Goal: Task Accomplishment & Management: Manage account settings

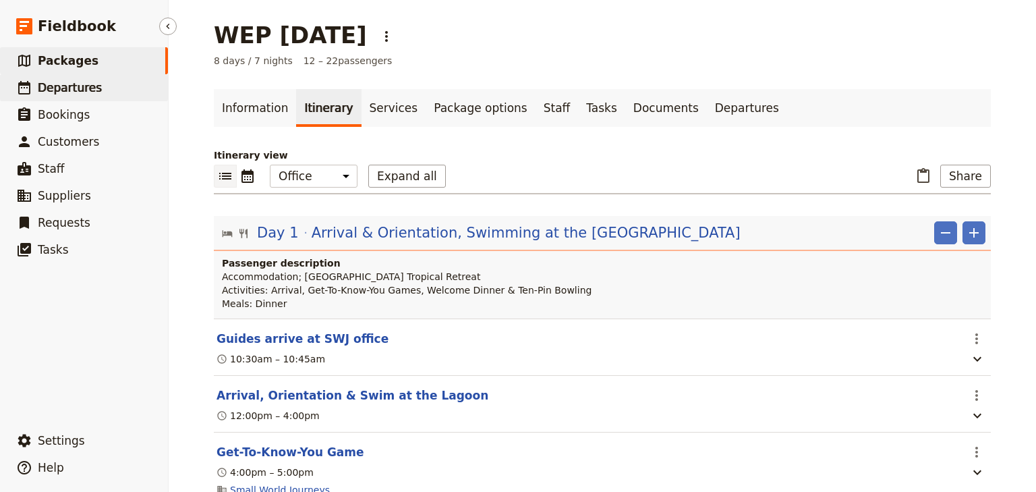
drag, startPoint x: 0, startPoint y: 0, endPoint x: 78, endPoint y: 87, distance: 117.0
click at [70, 88] on span "Departures" at bounding box center [70, 87] width 64 height 13
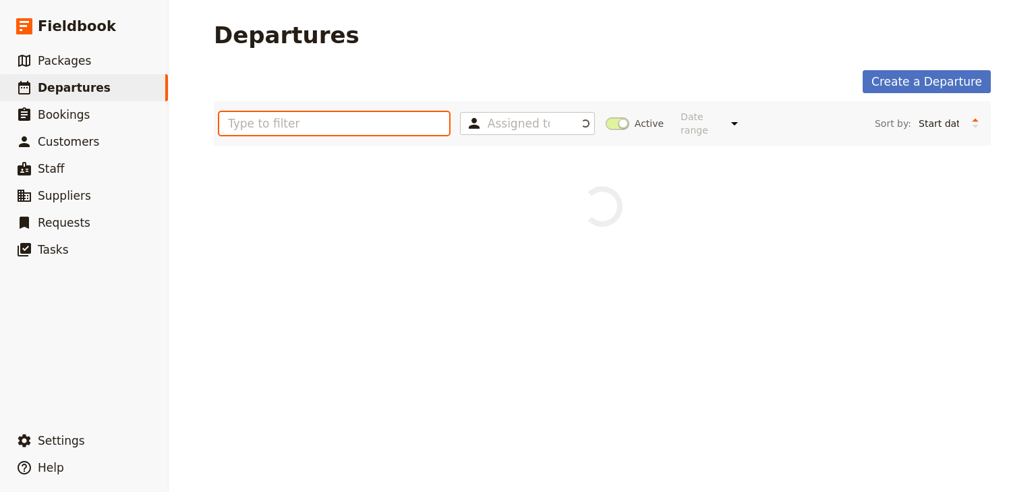
click at [251, 117] on input "text" at bounding box center [334, 123] width 230 height 23
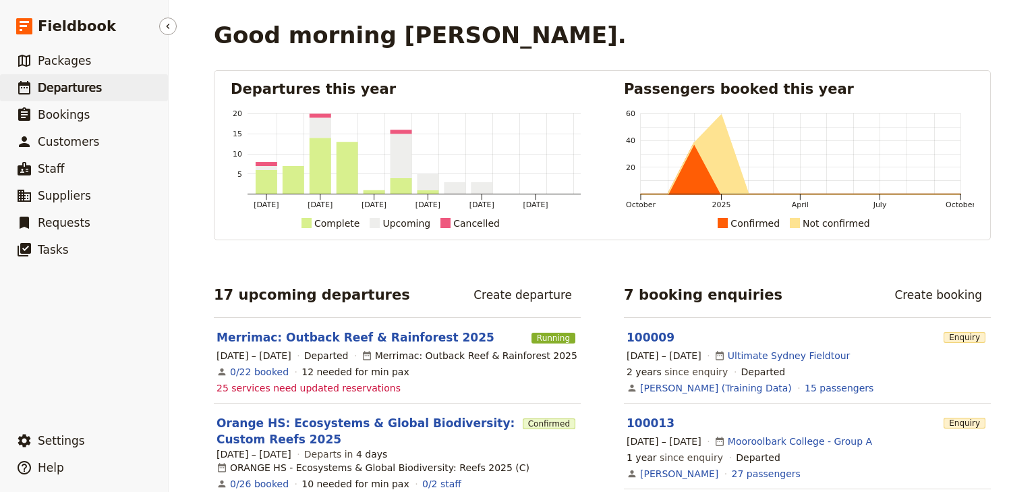
click at [93, 91] on span "Departures" at bounding box center [70, 87] width 64 height 13
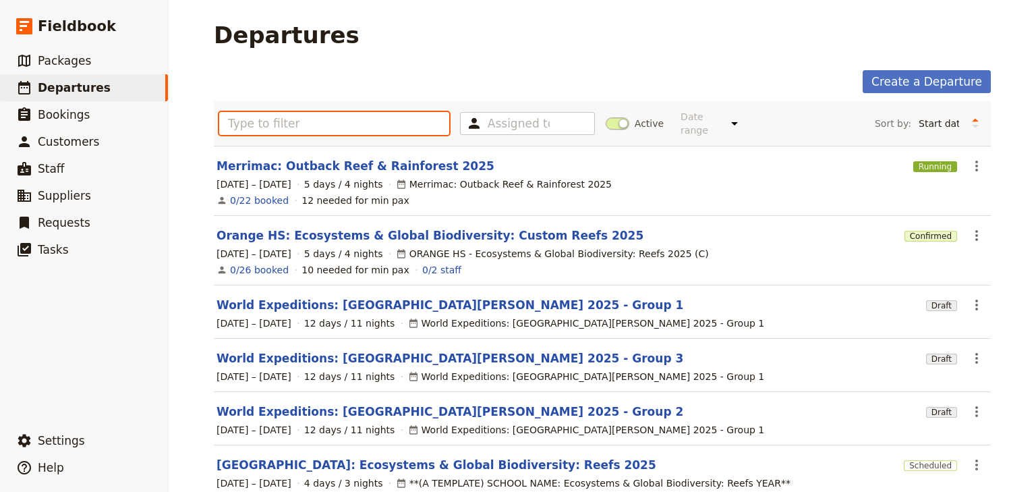
click at [238, 112] on input "text" at bounding box center [334, 123] width 230 height 23
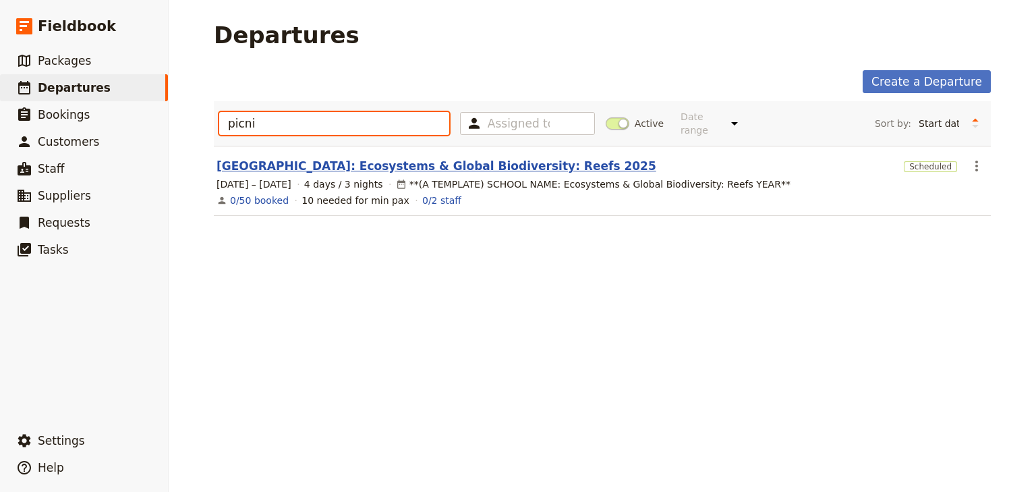
type input "picni"
click at [297, 158] on link "[GEOGRAPHIC_DATA]: Ecosystems & Global Biodiversity: Reefs 2025" at bounding box center [437, 166] width 440 height 16
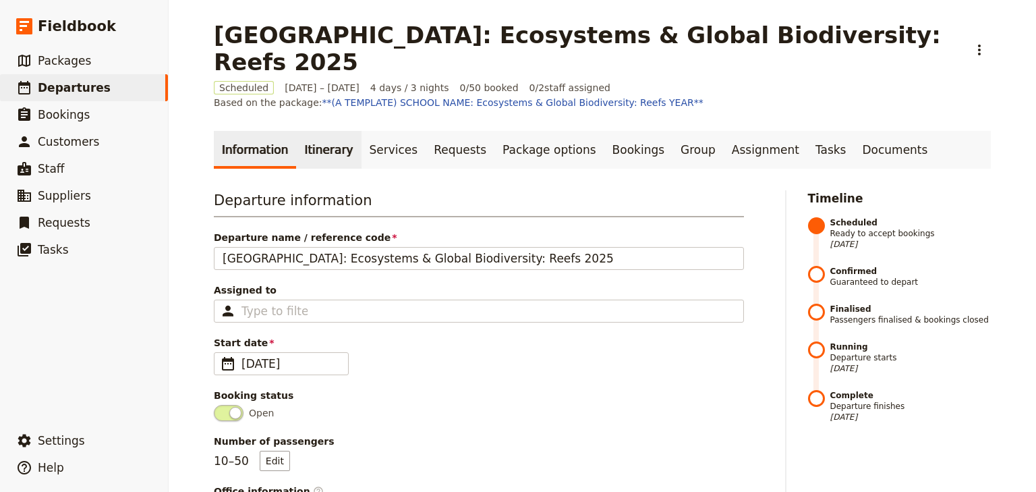
click at [335, 131] on link "Itinerary" at bounding box center [328, 150] width 65 height 38
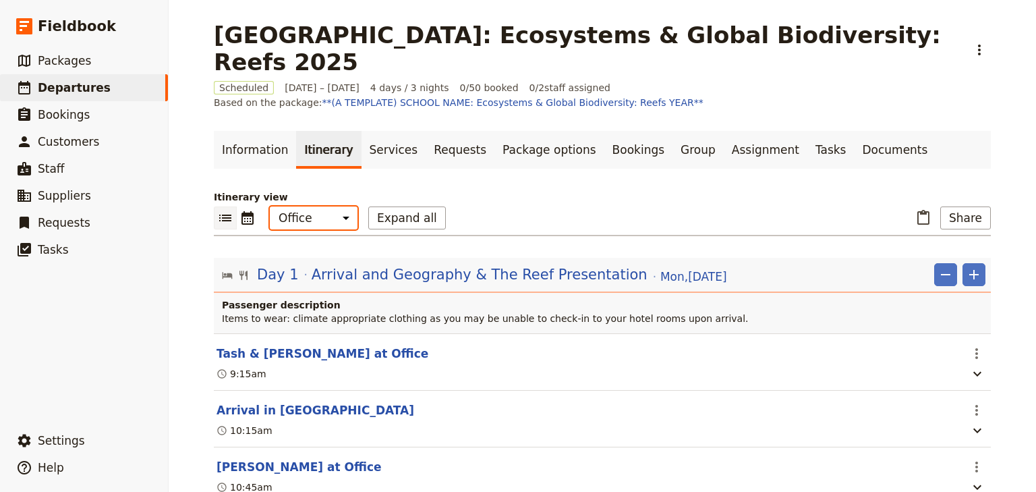
click at [318, 206] on select "Office Guide Passenger Sales" at bounding box center [314, 217] width 88 height 23
click at [270, 206] on select "Office Guide Passenger Sales" at bounding box center [314, 217] width 88 height 23
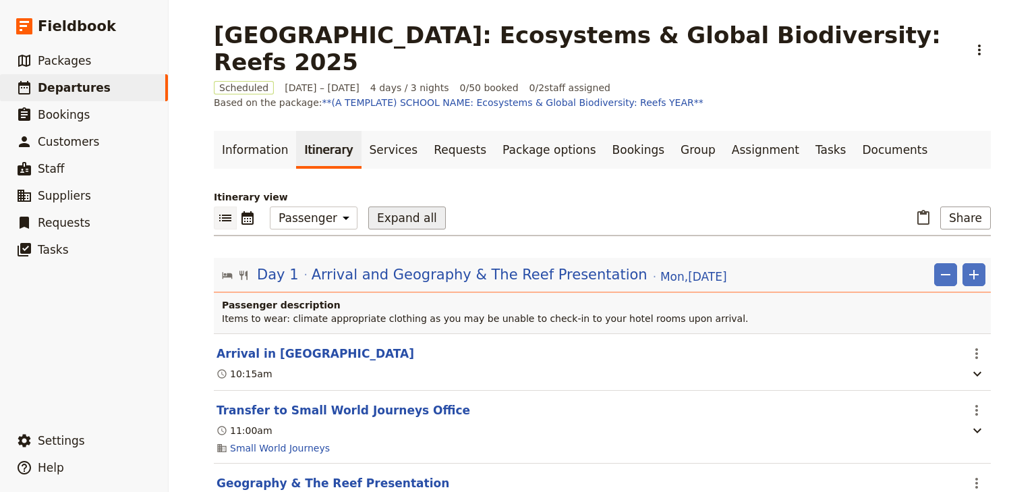
click at [380, 206] on button "Expand all" at bounding box center [407, 217] width 78 height 23
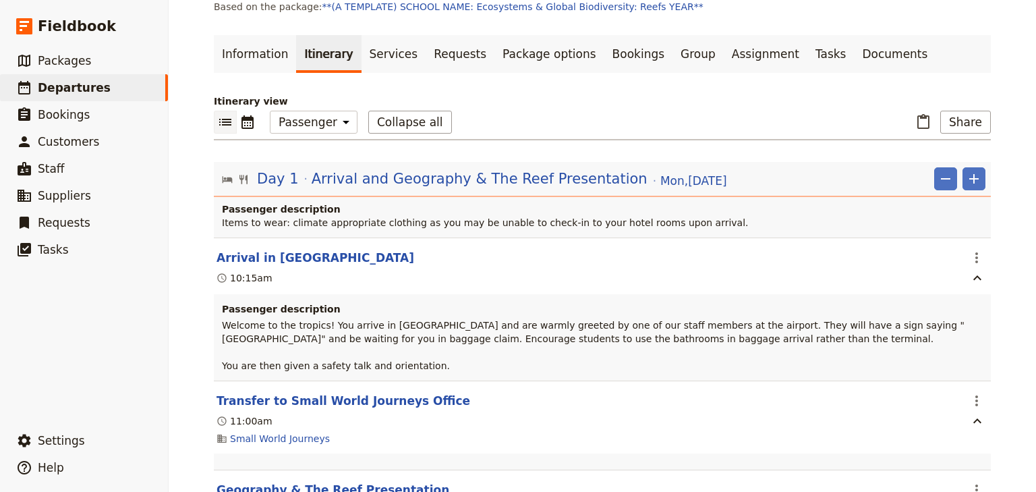
scroll to position [90, 0]
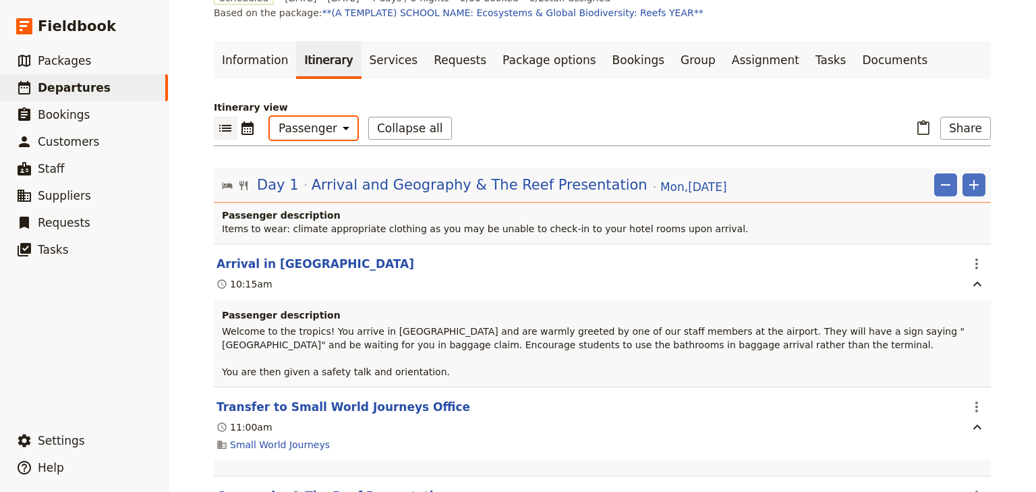
click at [306, 117] on select "Office Guide Passenger Sales" at bounding box center [314, 128] width 88 height 23
select select "STAFF"
click at [270, 117] on select "Office Guide Passenger Sales" at bounding box center [314, 128] width 88 height 23
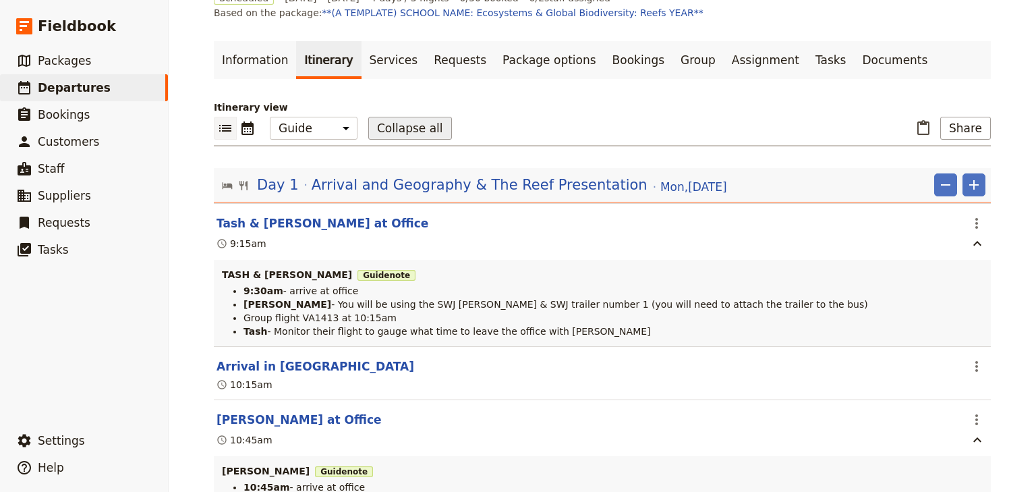
click at [386, 117] on button "Collapse all" at bounding box center [410, 128] width 84 height 23
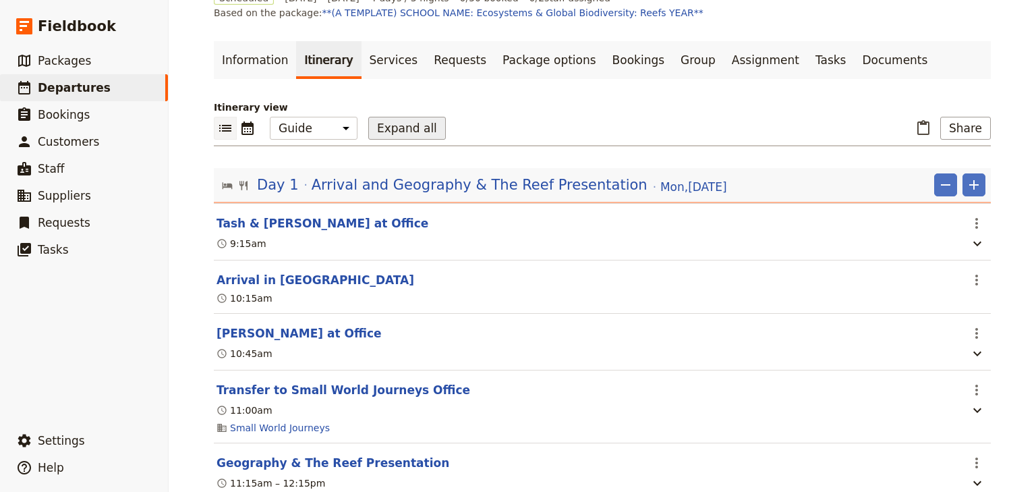
click at [386, 117] on button "Expand all" at bounding box center [407, 128] width 78 height 23
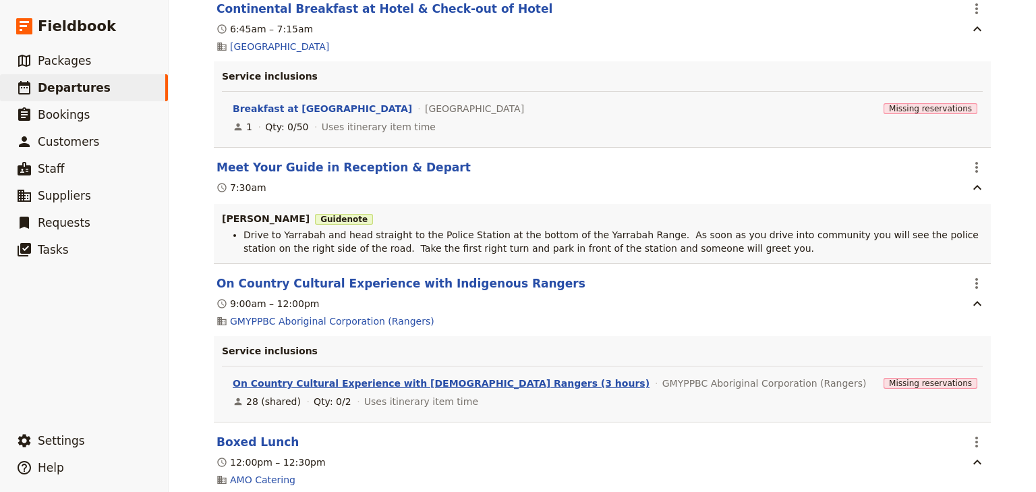
scroll to position [4684, 0]
click at [969, 161] on icon "Actions" at bounding box center [977, 169] width 16 height 16
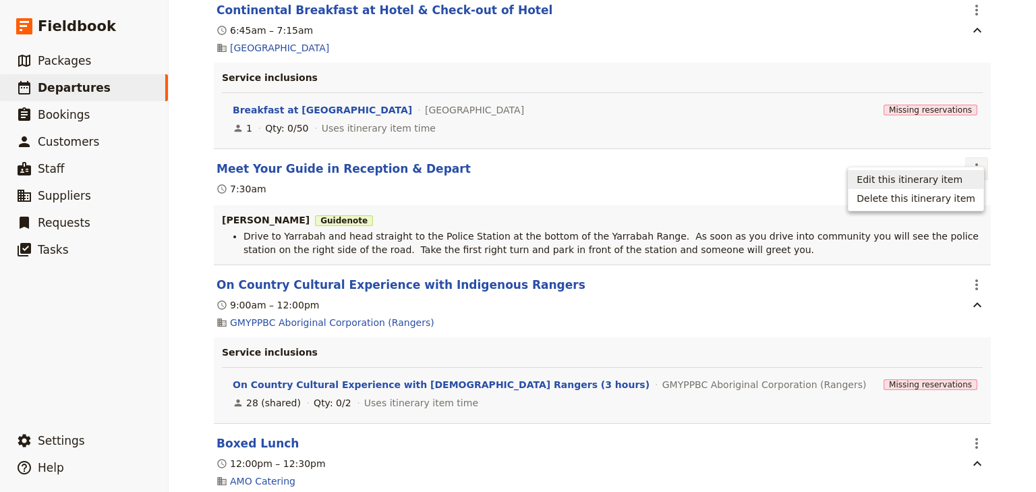
click at [955, 173] on span "Edit this itinerary item" at bounding box center [910, 179] width 106 height 13
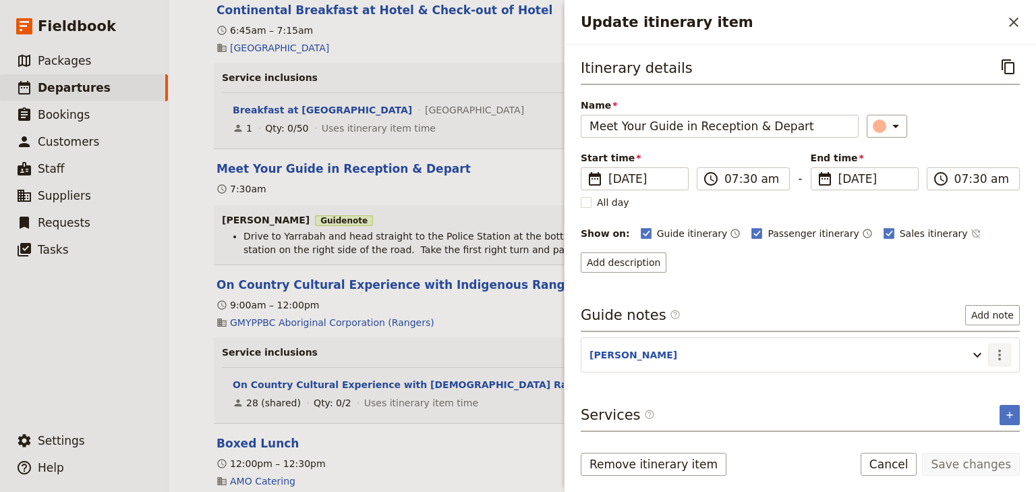
click at [996, 353] on icon "Actions" at bounding box center [1000, 355] width 16 height 16
click at [977, 380] on span "Edit note" at bounding box center [961, 380] width 42 height 13
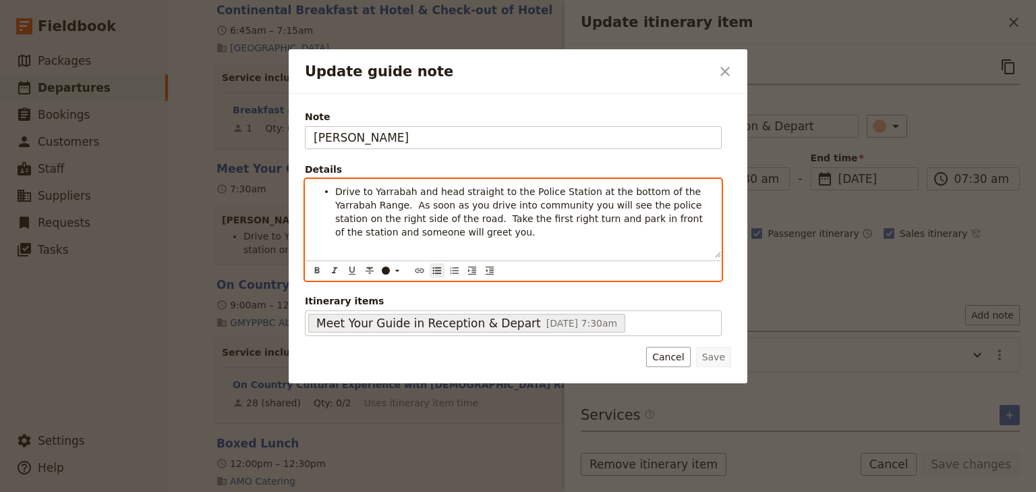
drag, startPoint x: 391, startPoint y: 243, endPoint x: 329, endPoint y: 194, distance: 78.8
click at [329, 194] on div "Drive to Yarrabah and head straight to the Police Station at the bottom of the …" at bounding box center [514, 218] width 416 height 78
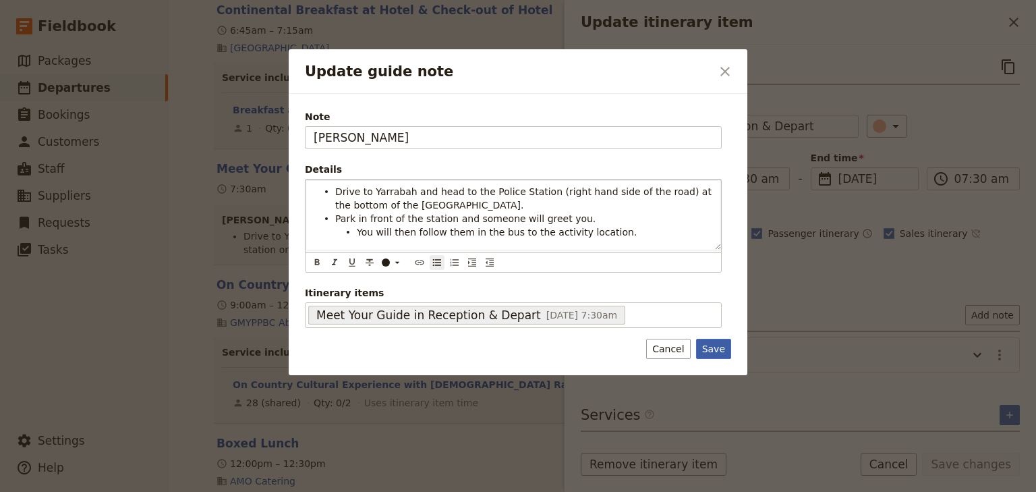
drag, startPoint x: 718, startPoint y: 345, endPoint x: 834, endPoint y: 405, distance: 130.6
click at [718, 343] on button "Save" at bounding box center [713, 349] width 35 height 20
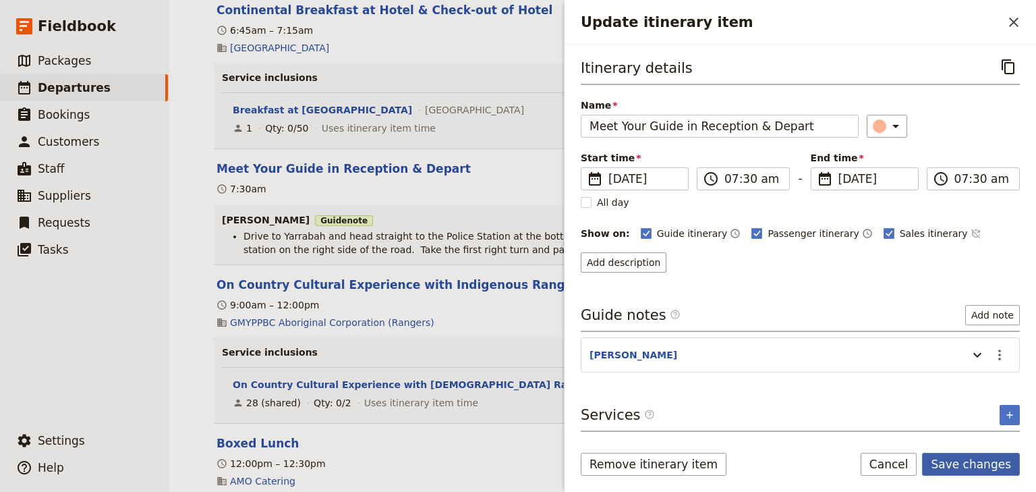
click at [948, 465] on button "Save changes" at bounding box center [971, 464] width 98 height 23
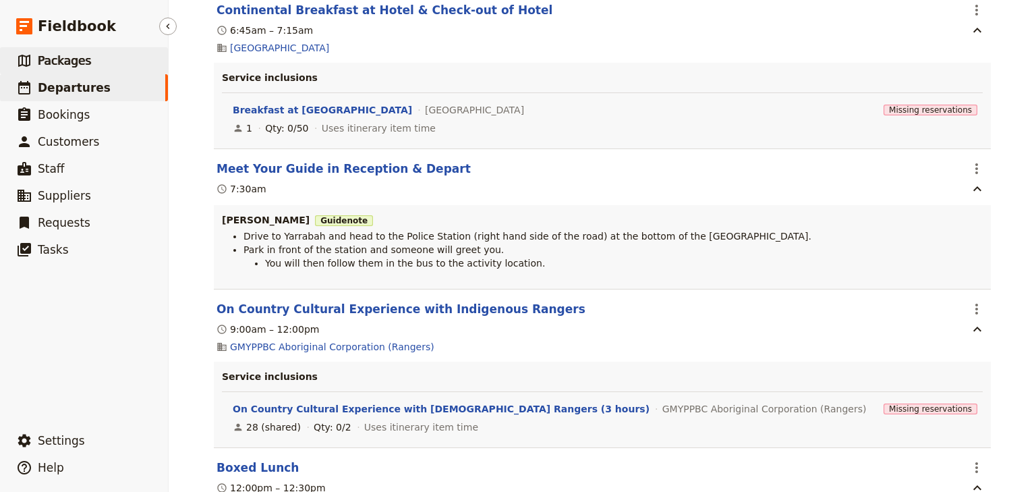
click at [75, 61] on span "Packages" at bounding box center [64, 60] width 53 height 13
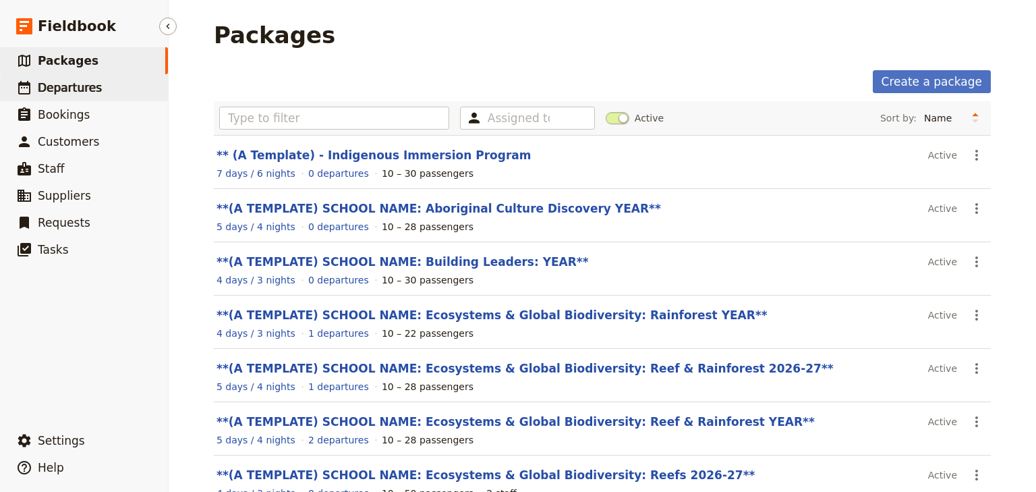
click at [49, 86] on span "Departures" at bounding box center [70, 87] width 64 height 13
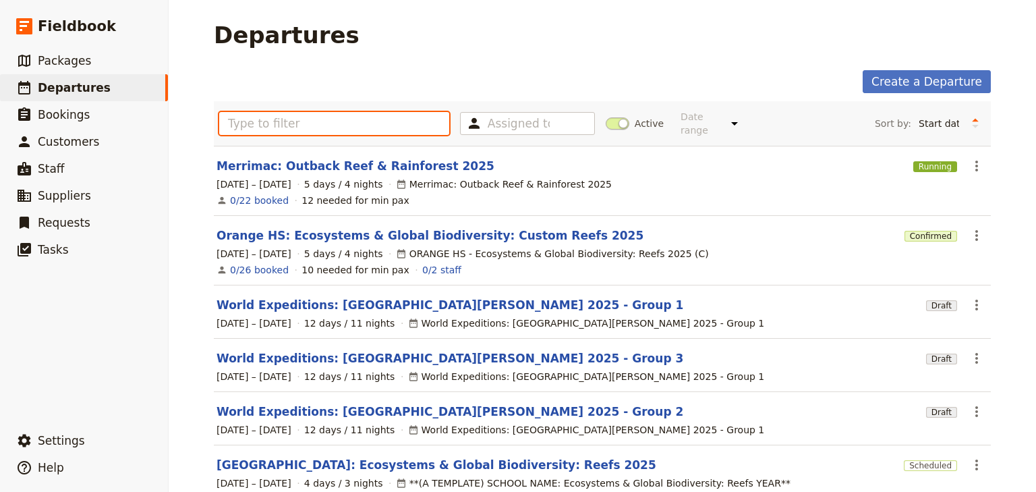
click at [316, 117] on input "text" at bounding box center [334, 123] width 230 height 23
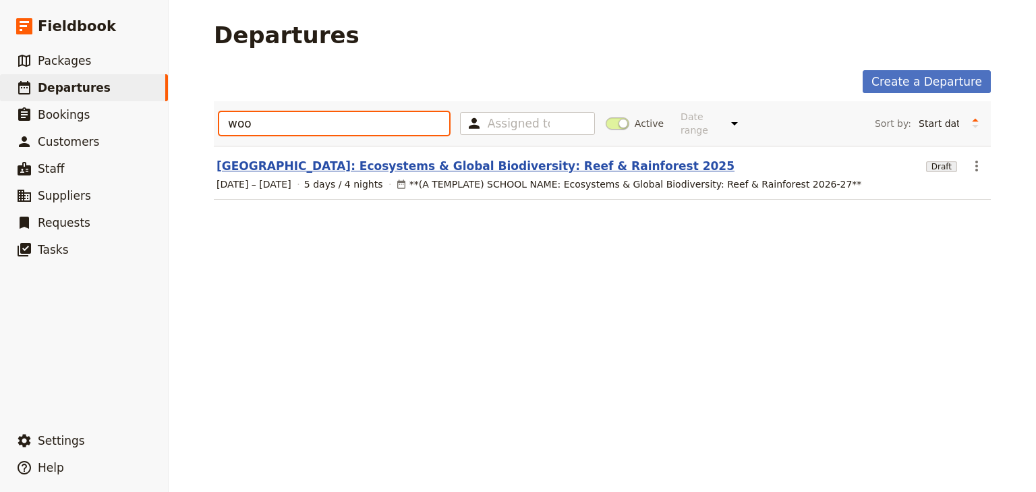
type input "woo"
click at [443, 158] on link "[GEOGRAPHIC_DATA]: Ecosystems & Global Biodiversity: Reef & Rainforest 2025" at bounding box center [476, 166] width 518 height 16
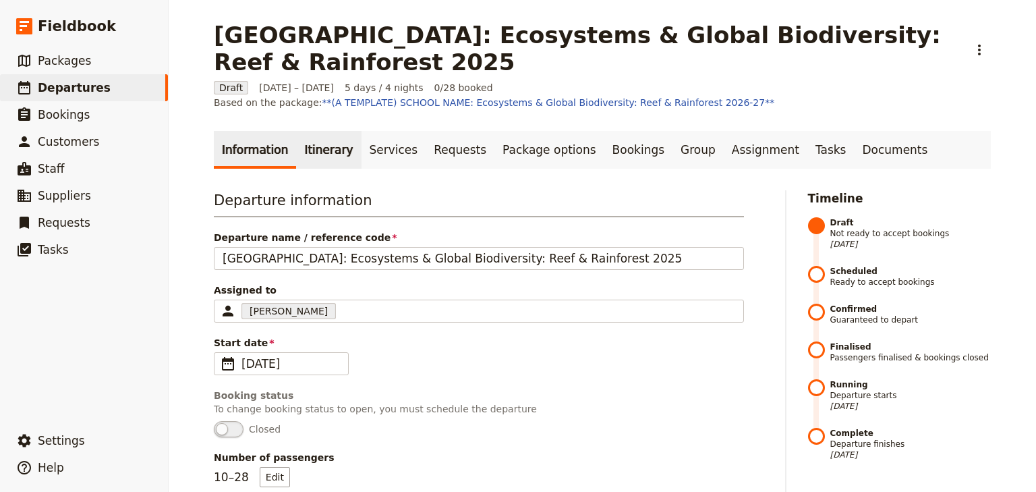
click at [313, 138] on link "Itinerary" at bounding box center [328, 150] width 65 height 38
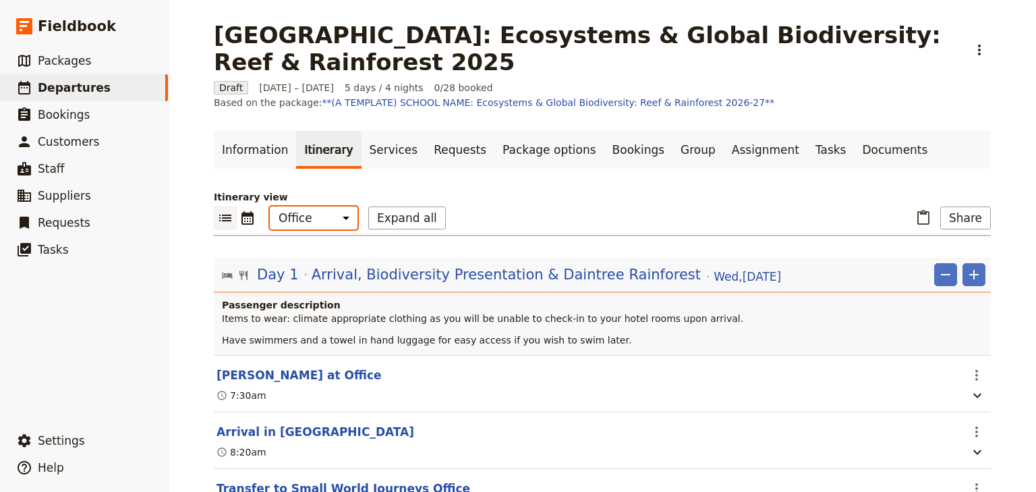
click at [312, 206] on select "Office Guide Passenger Sales" at bounding box center [314, 217] width 88 height 23
select select "STAFF"
click at [270, 206] on select "Office Guide Passenger Sales" at bounding box center [314, 217] width 88 height 23
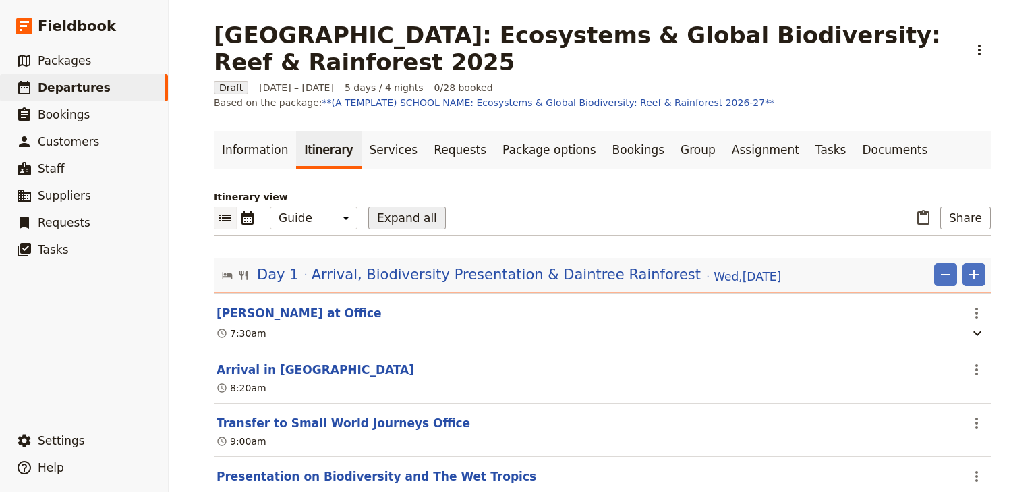
click at [389, 206] on button "Expand all" at bounding box center [407, 217] width 78 height 23
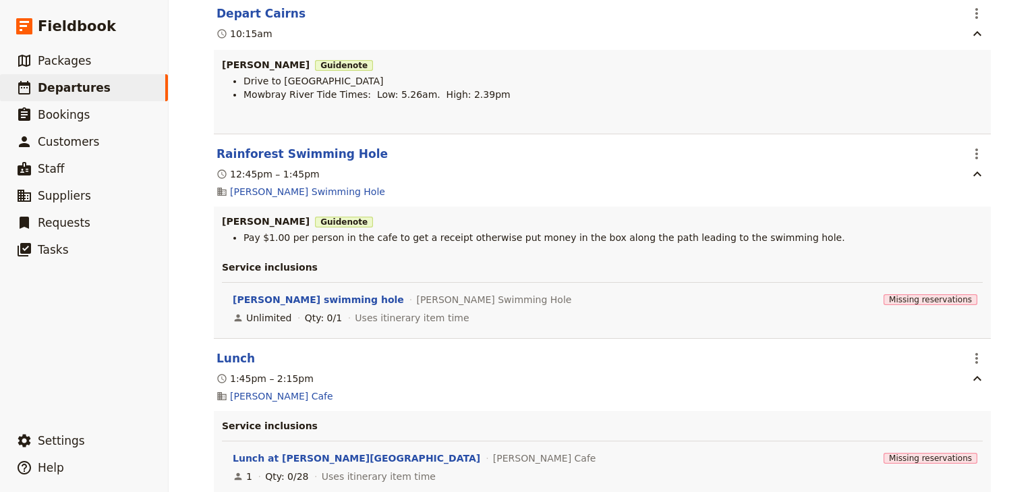
scroll to position [881, 0]
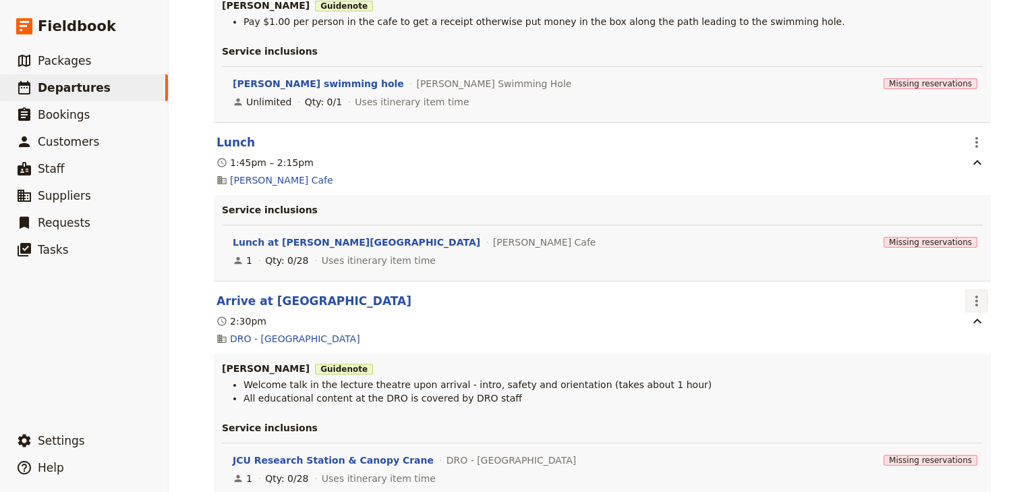
click at [976, 293] on icon "Actions" at bounding box center [977, 301] width 16 height 16
click at [971, 316] on span "Edit this itinerary item" at bounding box center [916, 317] width 119 height 13
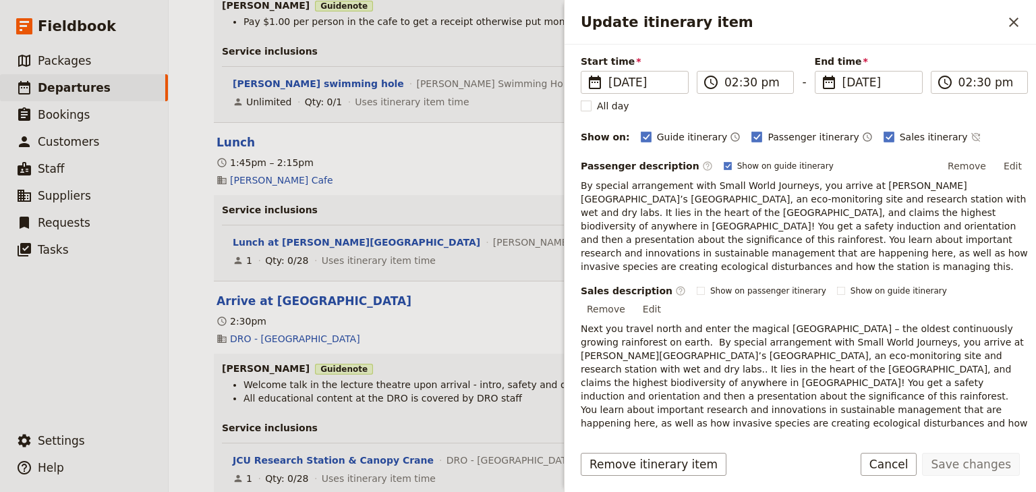
scroll to position [108, 0]
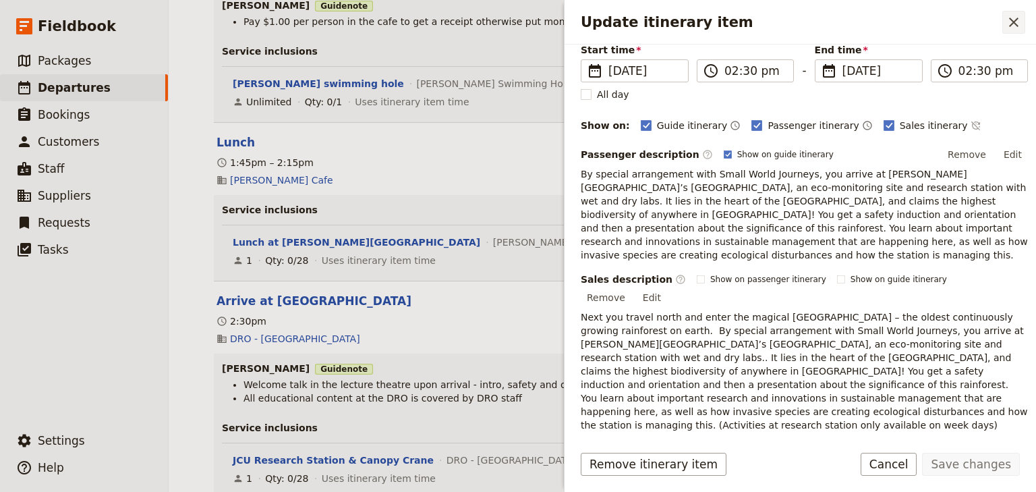
click at [1015, 20] on icon "Close drawer" at bounding box center [1014, 22] width 16 height 16
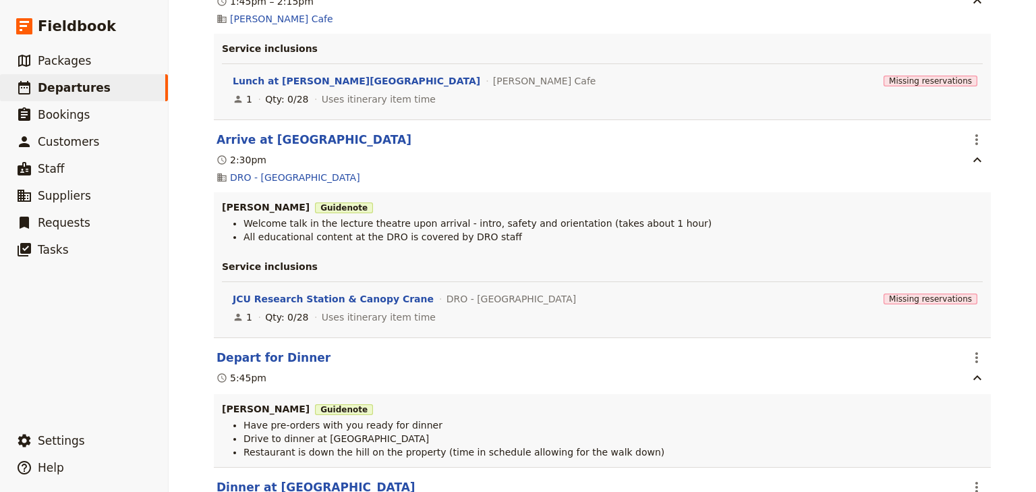
scroll to position [1043, 0]
click at [975, 131] on icon "Actions" at bounding box center [977, 139] width 16 height 16
click at [963, 153] on span "Edit this itinerary item" at bounding box center [910, 155] width 106 height 13
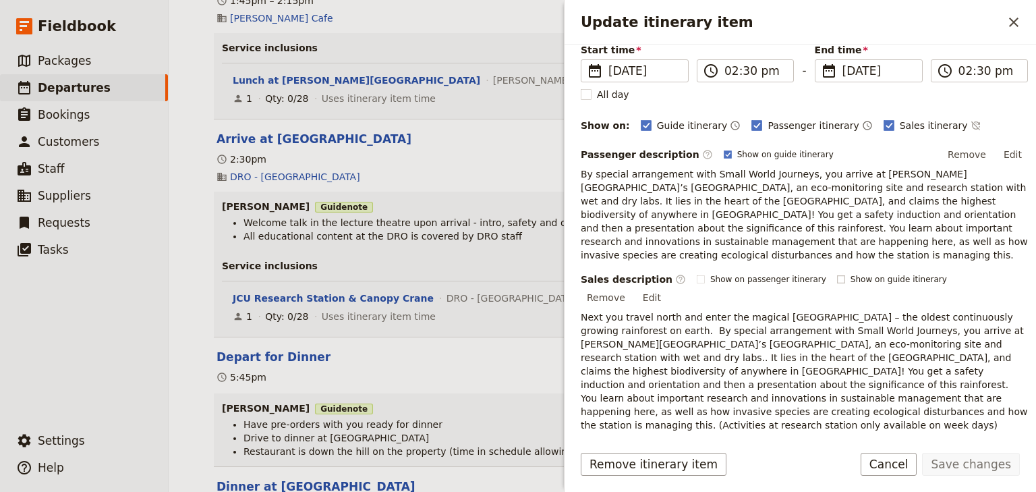
scroll to position [278, 0]
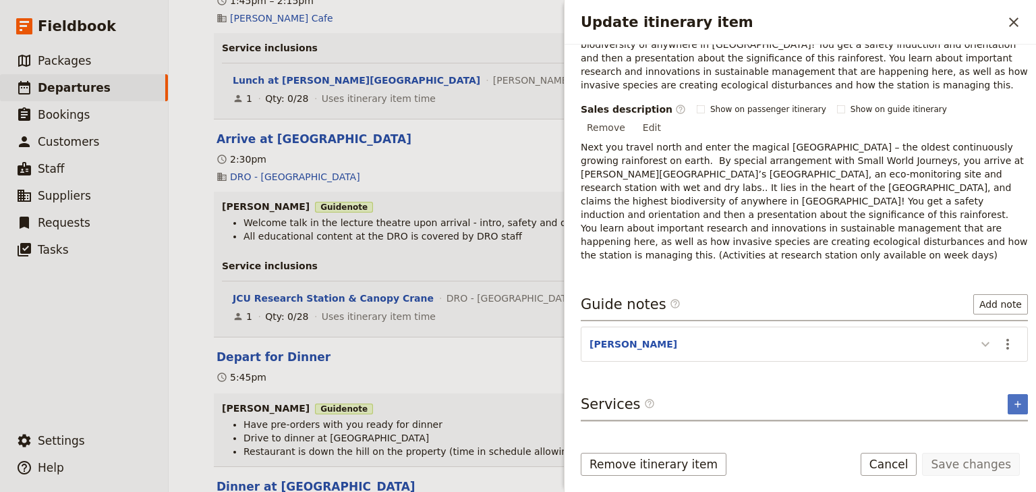
click at [977, 336] on icon "Update itinerary item" at bounding box center [985, 344] width 16 height 16
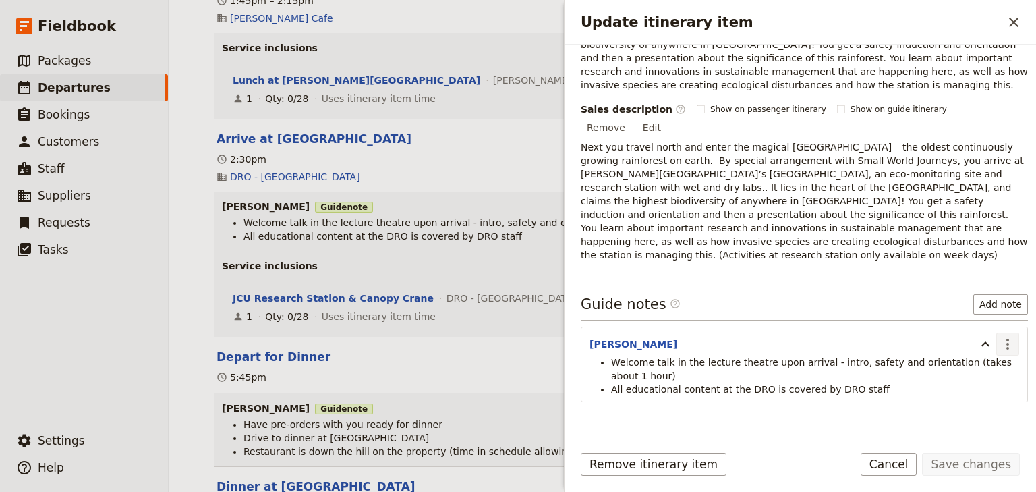
click at [1003, 336] on icon "Actions" at bounding box center [1008, 344] width 16 height 16
click at [978, 326] on span "Edit note" at bounding box center [961, 328] width 42 height 13
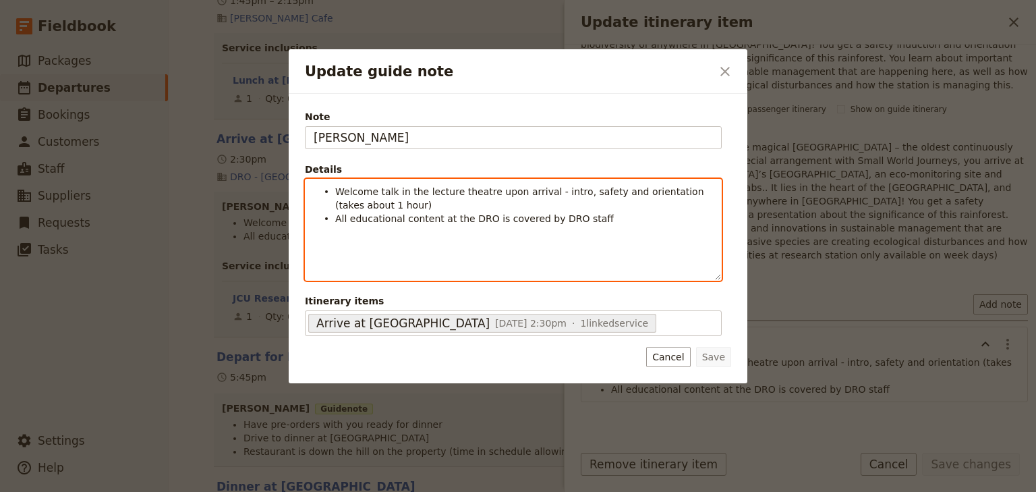
click at [606, 215] on li "All educational content at the DRO is covered by DRO staff" at bounding box center [524, 217] width 378 height 13
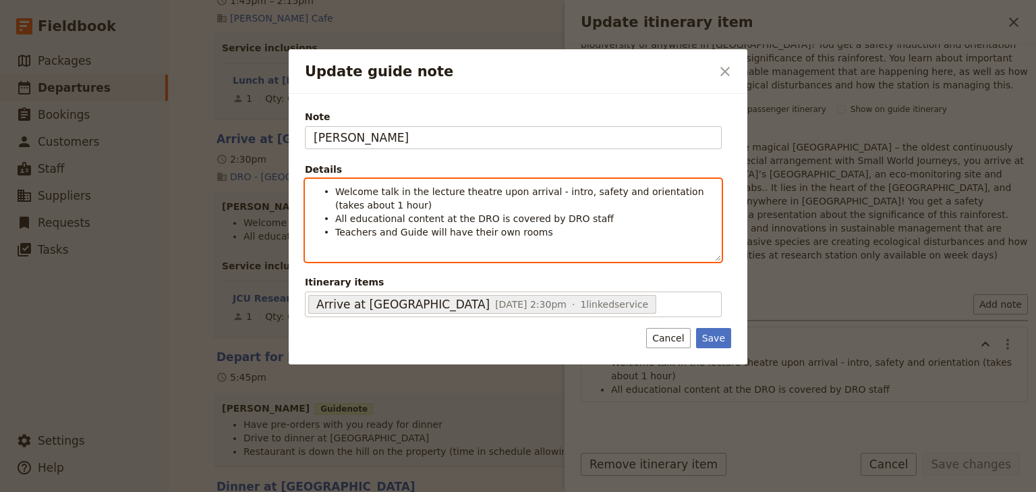
click at [528, 233] on li "Teachers and Guide will have their own rooms" at bounding box center [524, 231] width 378 height 13
drag, startPoint x: 456, startPoint y: 230, endPoint x: 544, endPoint y: 231, distance: 87.7
click at [544, 231] on li "Teachers and Guide will have their own rooms." at bounding box center [524, 231] width 378 height 13
click at [532, 231] on li "Teachers and Guide will have their own rooms." at bounding box center [524, 231] width 378 height 13
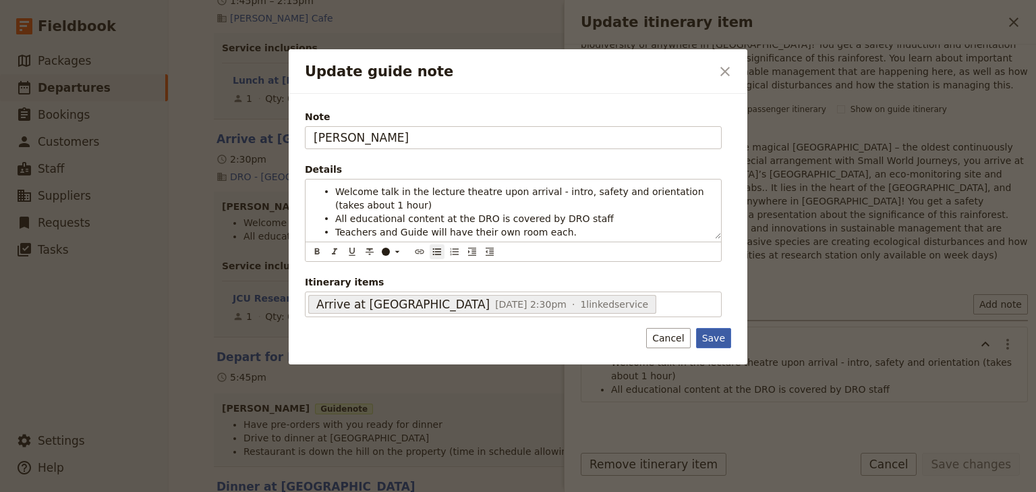
click at [709, 332] on button "Save" at bounding box center [713, 338] width 35 height 20
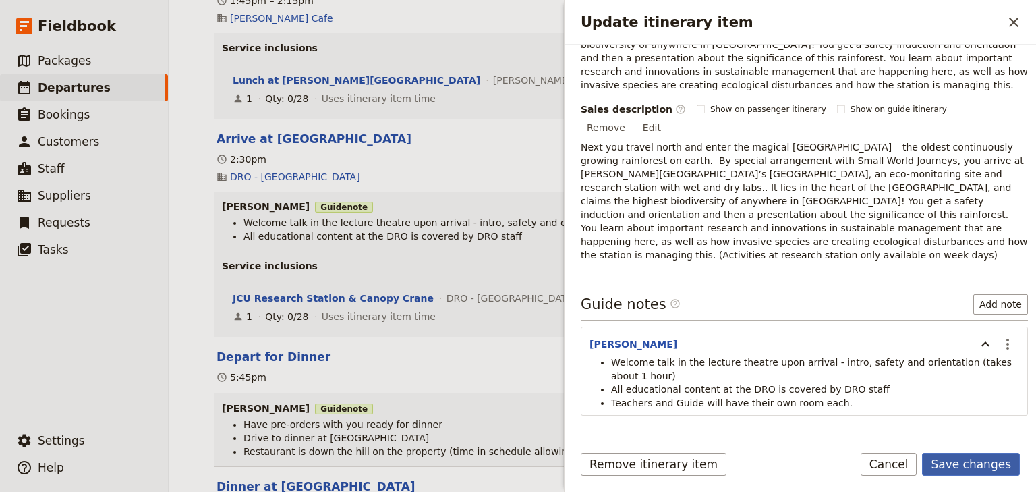
click at [986, 457] on button "Save changes" at bounding box center [971, 464] width 98 height 23
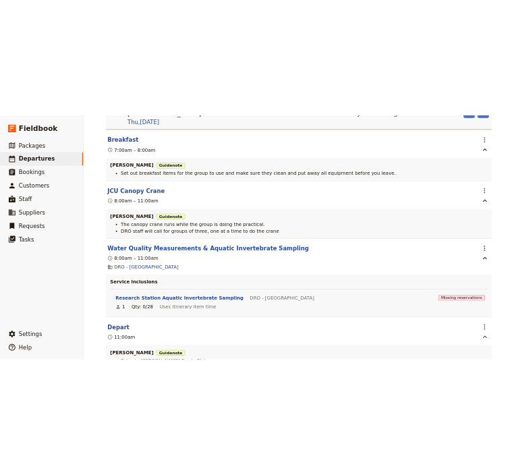
scroll to position [2068, 0]
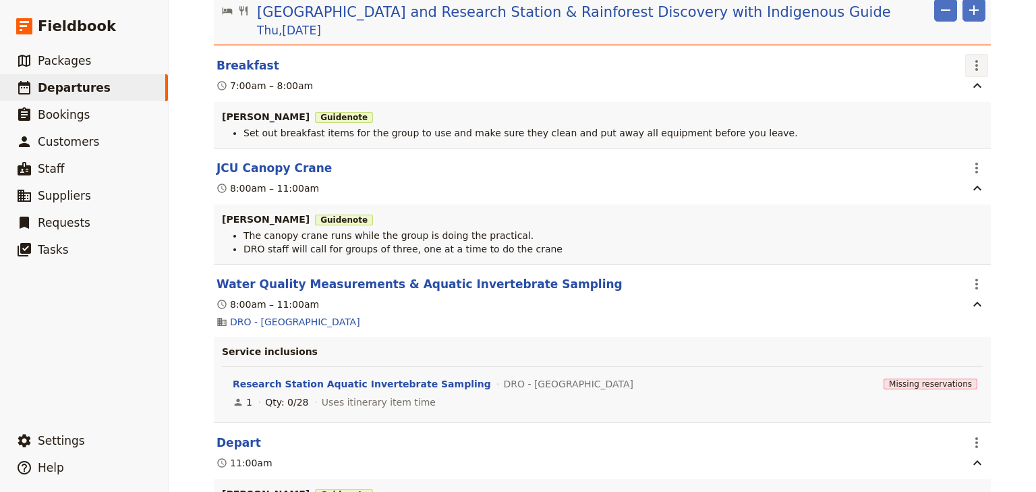
click at [974, 57] on icon "Actions" at bounding box center [977, 65] width 16 height 16
click at [959, 88] on span "Edit this itinerary item" at bounding box center [910, 85] width 106 height 13
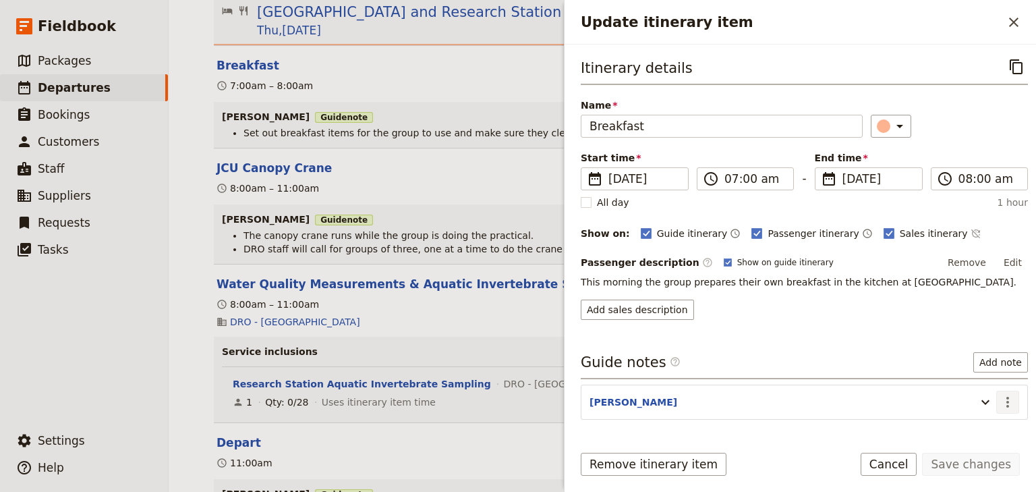
click at [1000, 397] on icon "Actions" at bounding box center [1008, 402] width 16 height 16
click at [976, 424] on span "Edit note" at bounding box center [961, 428] width 42 height 13
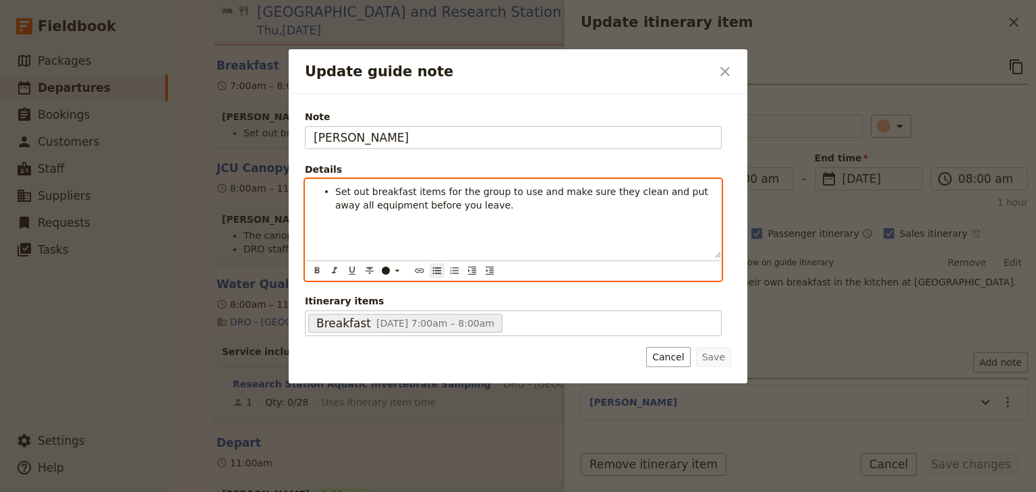
click at [464, 203] on li "Set out breakfast items for the group to use and make sure they clean and put a…" at bounding box center [524, 197] width 378 height 27
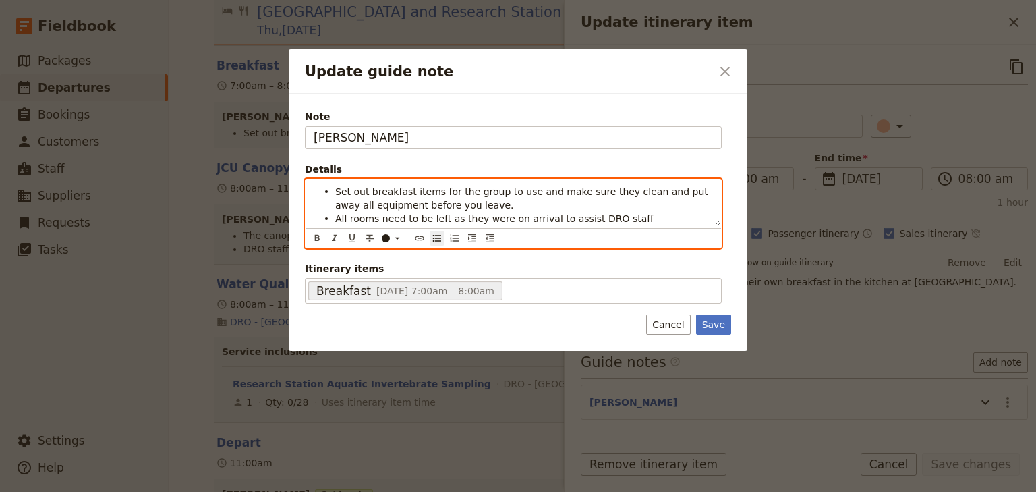
click at [373, 219] on span "All rooms need to be left as they were on arrival to assist DRO staff" at bounding box center [494, 218] width 318 height 11
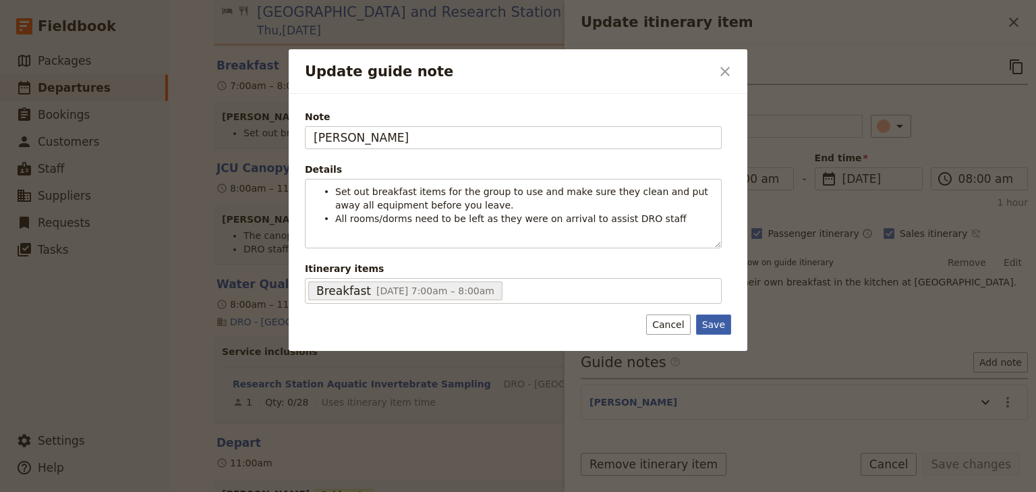
click at [713, 323] on button "Save" at bounding box center [713, 324] width 35 height 20
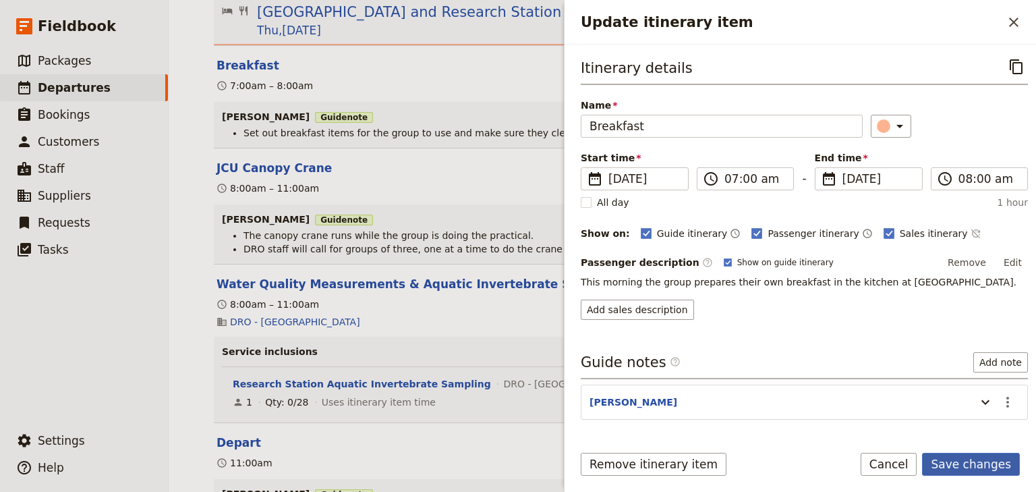
click at [958, 464] on button "Save changes" at bounding box center [971, 464] width 98 height 23
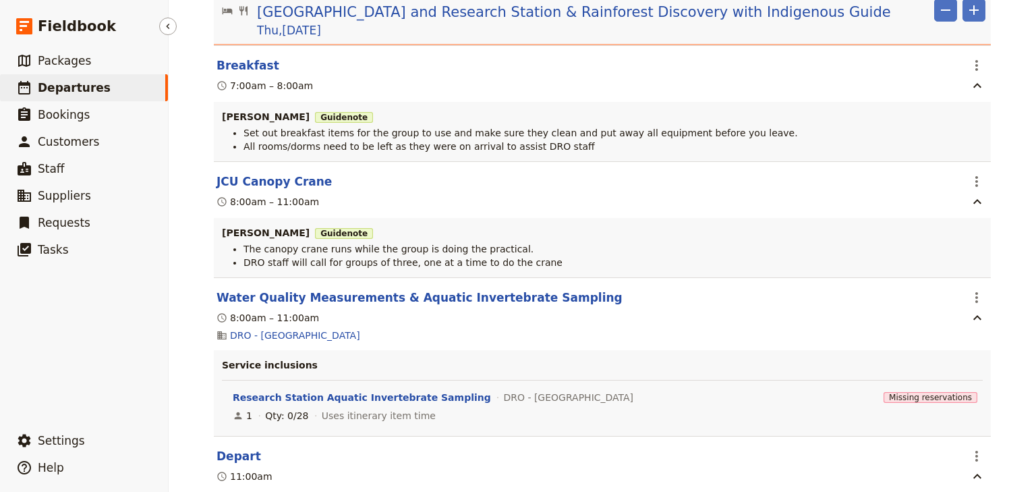
click at [53, 88] on span "Departures" at bounding box center [74, 87] width 73 height 13
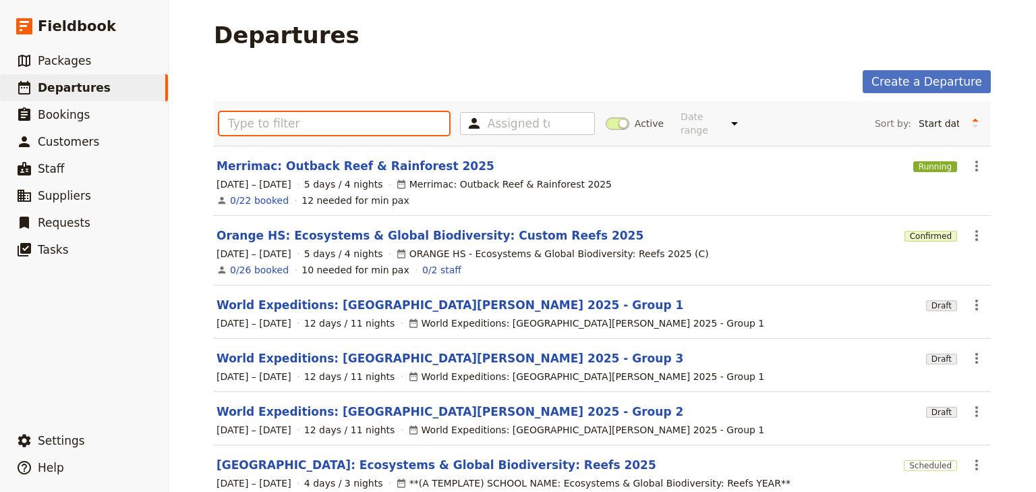
click at [262, 116] on input "text" at bounding box center [334, 123] width 230 height 23
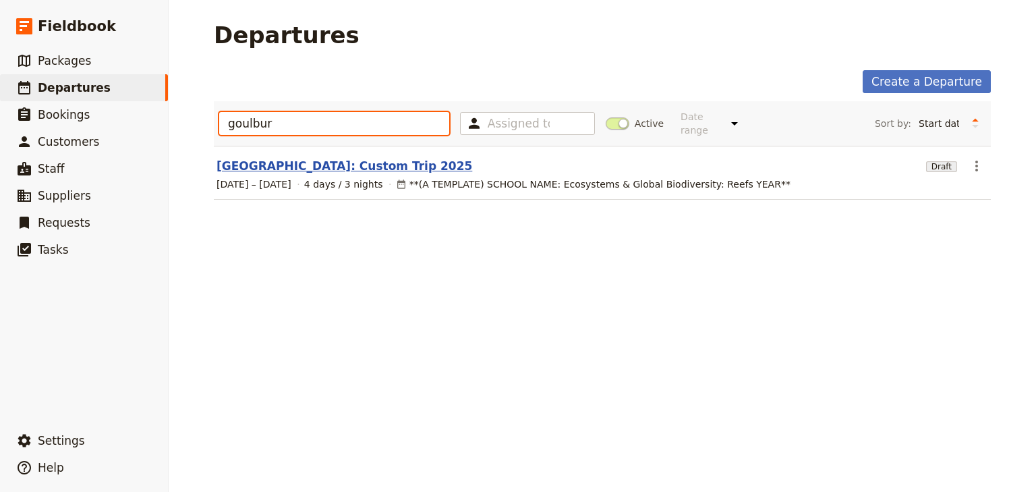
type input "goulbur"
click at [306, 158] on link "[GEOGRAPHIC_DATA]: Custom Trip 2025" at bounding box center [345, 166] width 256 height 16
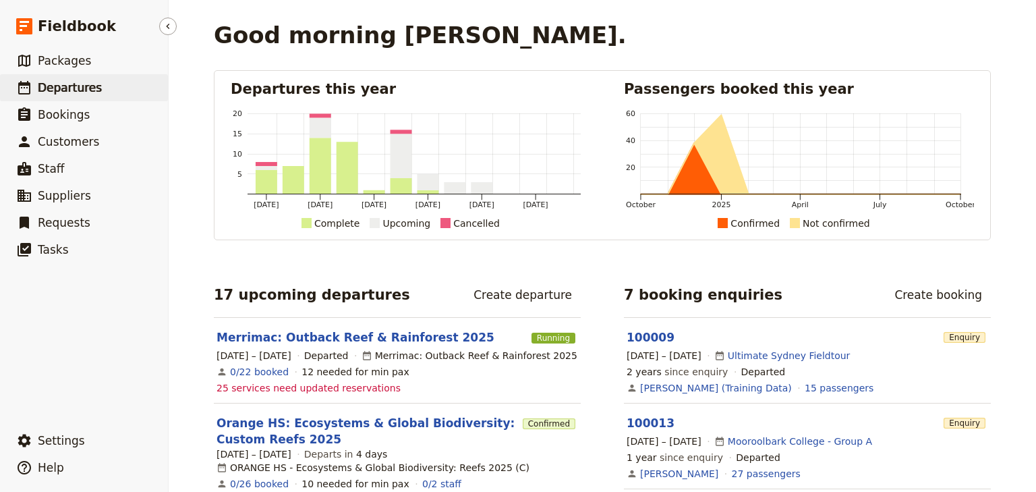
click at [78, 86] on span "Departures" at bounding box center [70, 87] width 64 height 13
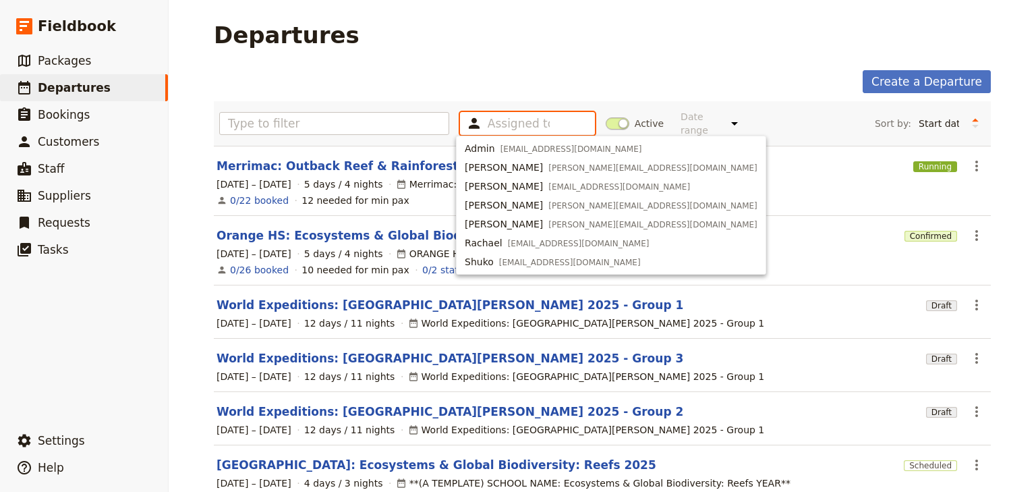
click at [540, 116] on input "text" at bounding box center [519, 123] width 62 height 16
click at [536, 148] on span "[EMAIL_ADDRESS][DOMAIN_NAME]" at bounding box center [572, 149] width 142 height 11
type input "63e494f617e66b9aad5552ba"
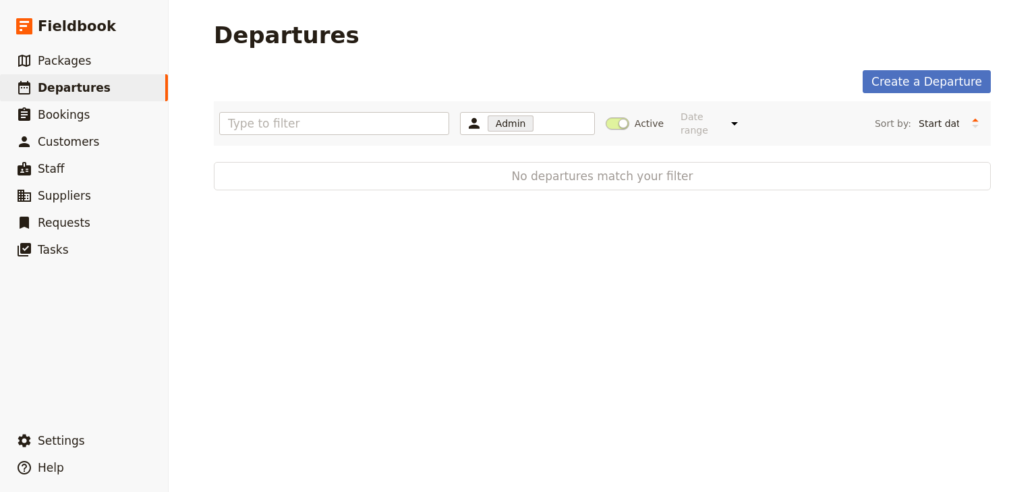
click at [486, 65] on main "Departures Create a Departure Admin 63e494f617e66b9aad5552ba Active Date range …" at bounding box center [602, 106] width 809 height 212
click at [66, 65] on span "Packages" at bounding box center [64, 60] width 53 height 13
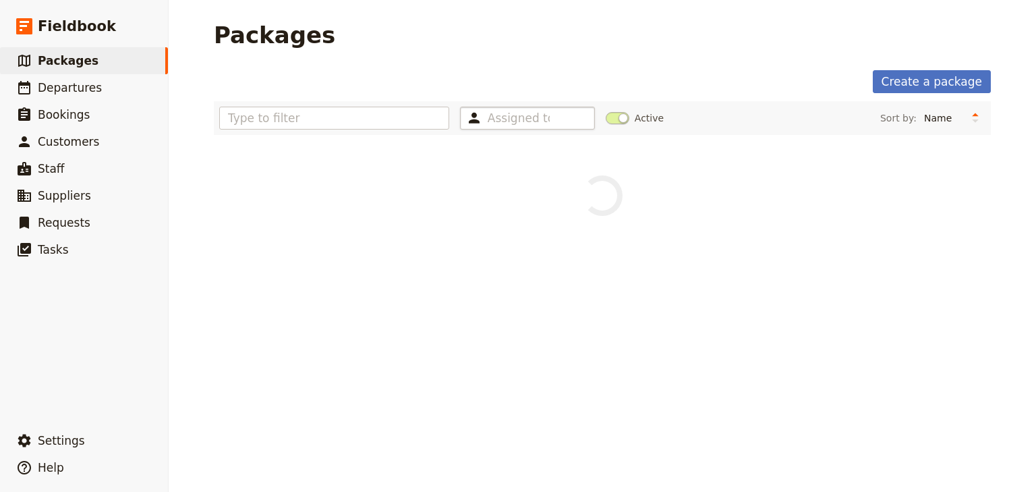
click at [549, 119] on div "Assigned to" at bounding box center [527, 118] width 135 height 23
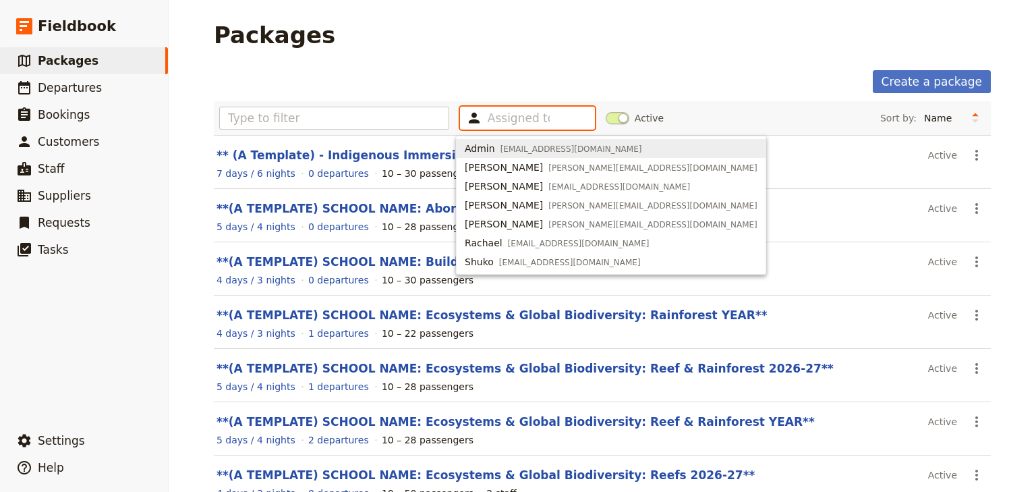
click at [501, 146] on span "[EMAIL_ADDRESS][DOMAIN_NAME]" at bounding box center [572, 149] width 142 height 11
type input "63e494f617e66b9aad5552ba"
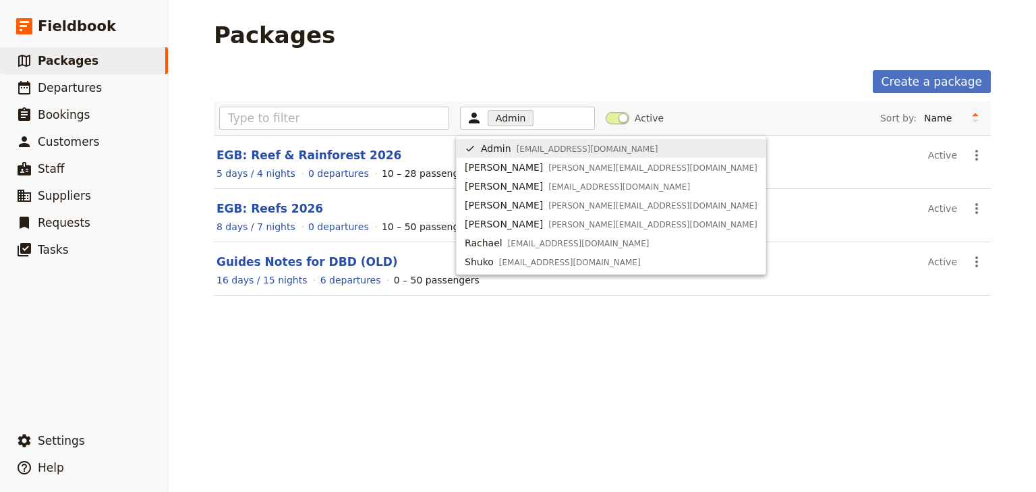
click at [378, 67] on main "Packages Create a package Admin 63e494f617e66b9aad5552ba Active Sort by: Name N…" at bounding box center [602, 166] width 809 height 333
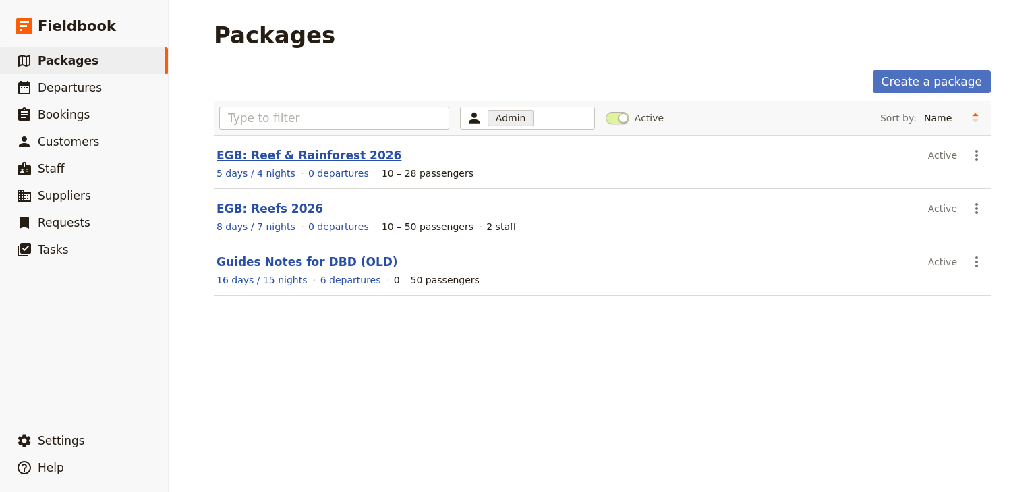
click at [318, 150] on link "EGB: Reef & Rainforest 2026" at bounding box center [309, 154] width 185 height 13
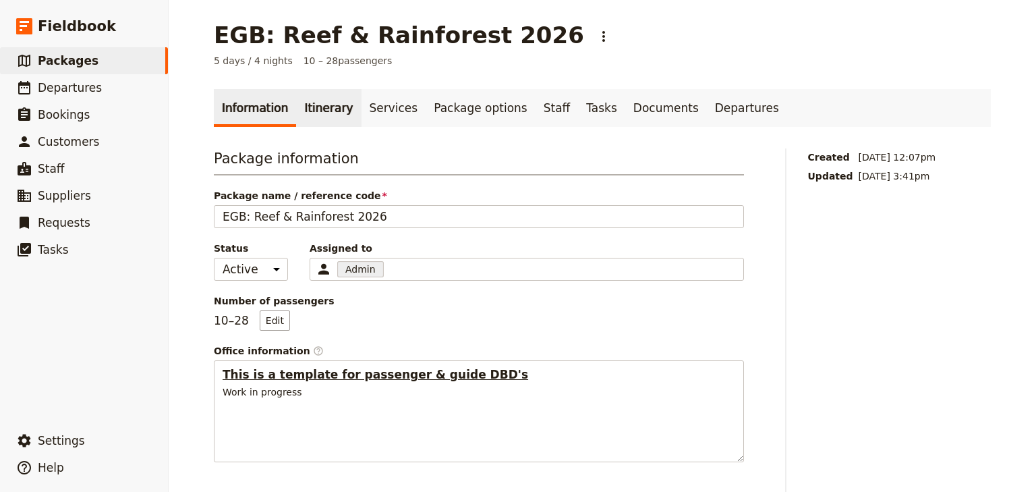
click at [327, 109] on link "Itinerary" at bounding box center [328, 108] width 65 height 38
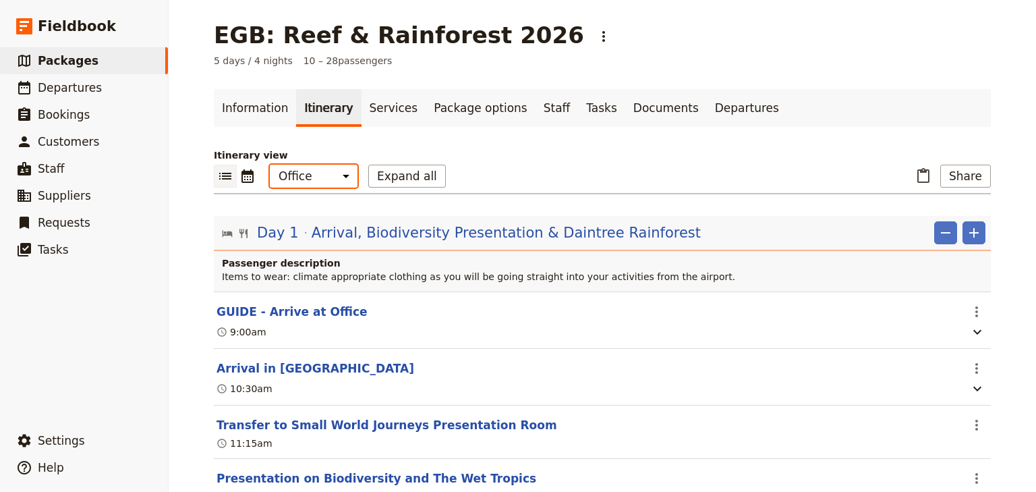
drag, startPoint x: 319, startPoint y: 177, endPoint x: 317, endPoint y: 185, distance: 8.3
click at [319, 177] on select "Office Guide Passenger Sales" at bounding box center [314, 176] width 88 height 23
select select "STAFF"
click at [270, 165] on select "Office Guide Passenger Sales" at bounding box center [314, 176] width 88 height 23
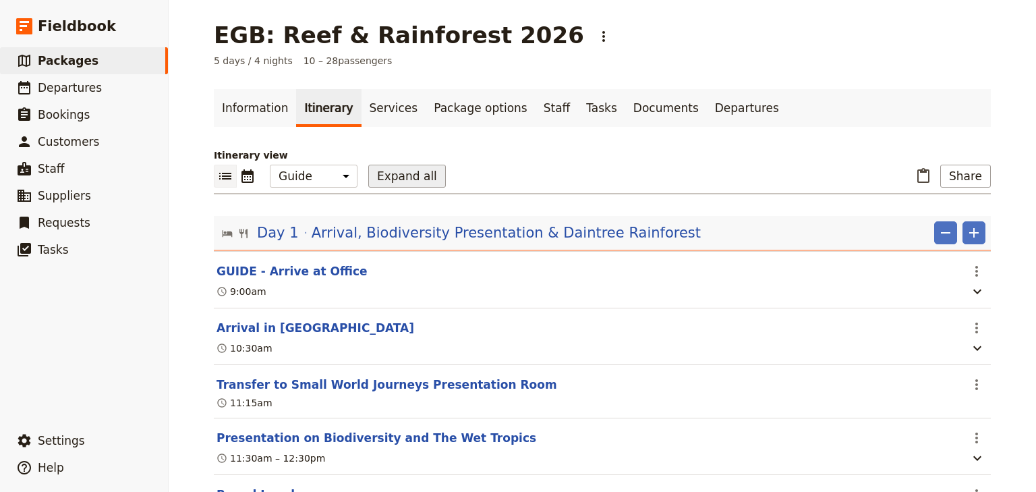
click at [401, 177] on button "Expand all" at bounding box center [407, 176] width 78 height 23
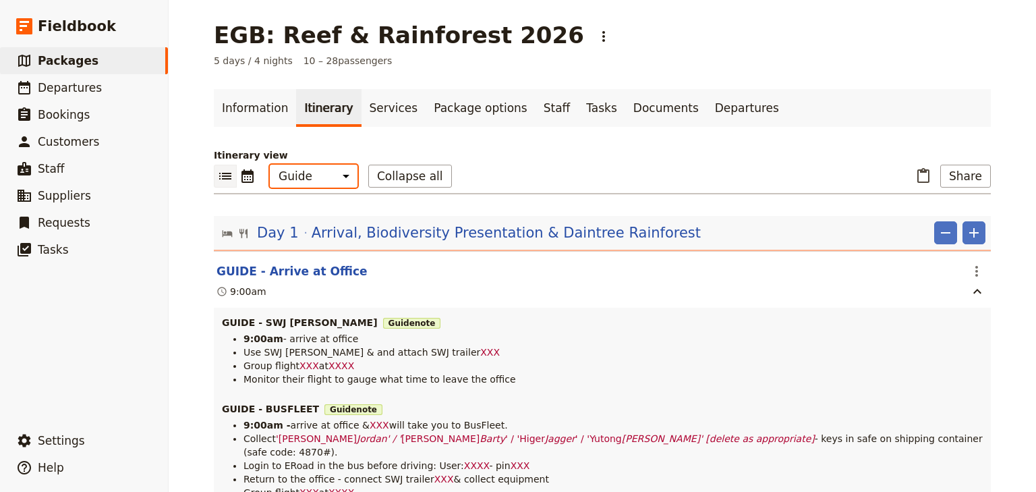
click at [326, 176] on select "Office Guide Passenger Sales" at bounding box center [314, 176] width 88 height 23
click at [69, 59] on span "Packages" at bounding box center [68, 60] width 61 height 13
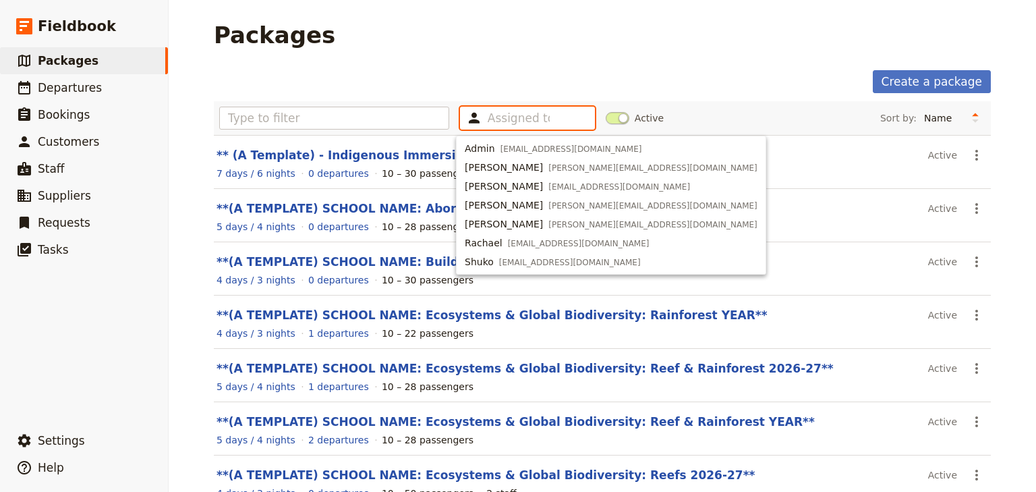
click at [494, 119] on input "text" at bounding box center [519, 118] width 62 height 16
click at [496, 146] on div "Admin [EMAIL_ADDRESS][DOMAIN_NAME]" at bounding box center [553, 148] width 177 height 13
type input "63e494f617e66b9aad5552ba"
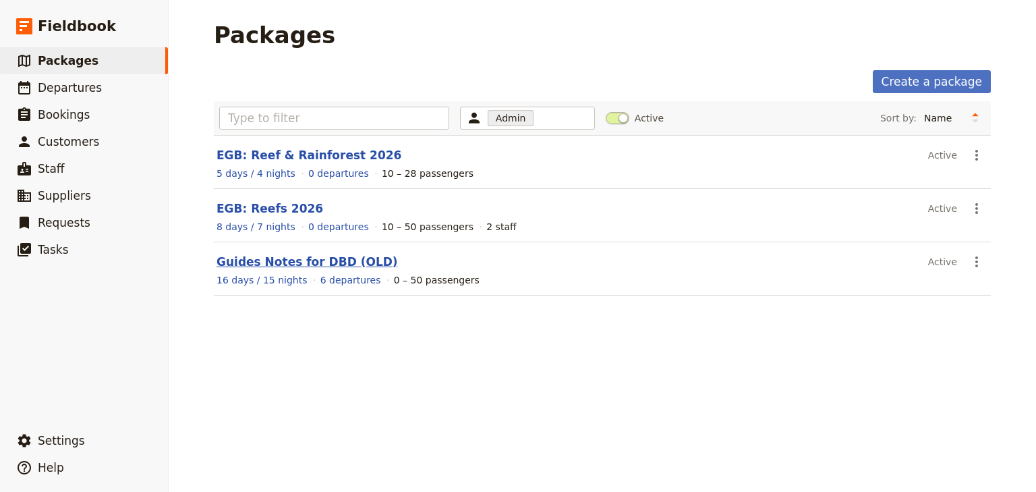
click at [326, 264] on link "Guides Notes for DBD (OLD)" at bounding box center [307, 261] width 181 height 13
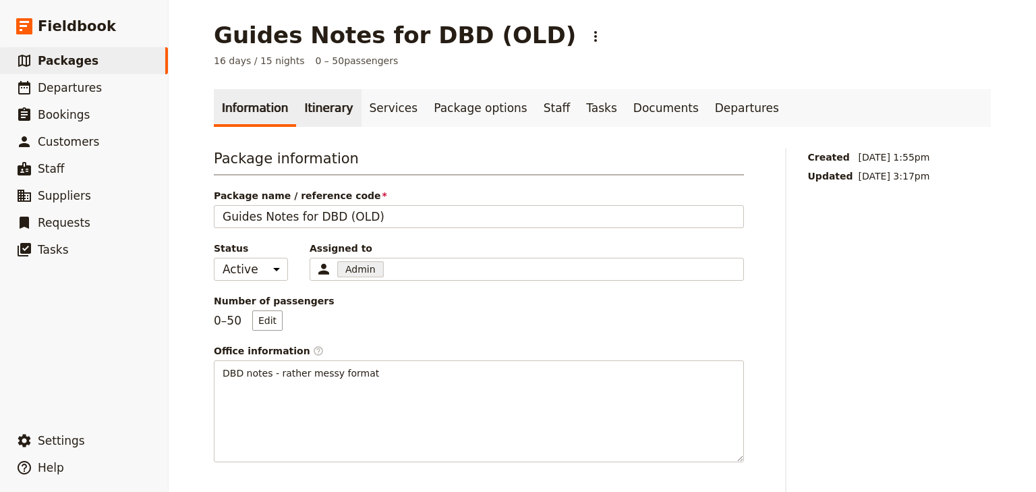
click at [324, 111] on link "Itinerary" at bounding box center [328, 108] width 65 height 38
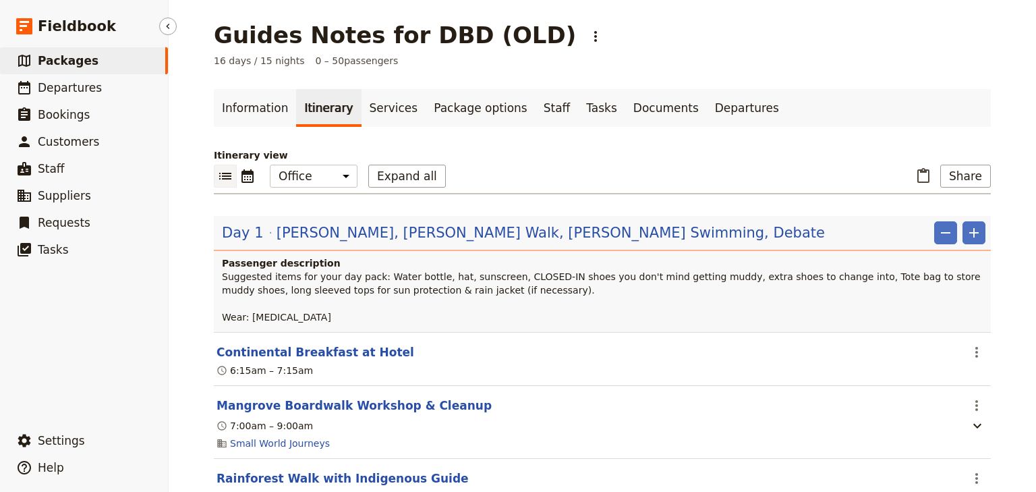
click at [78, 63] on span "Packages" at bounding box center [68, 60] width 61 height 13
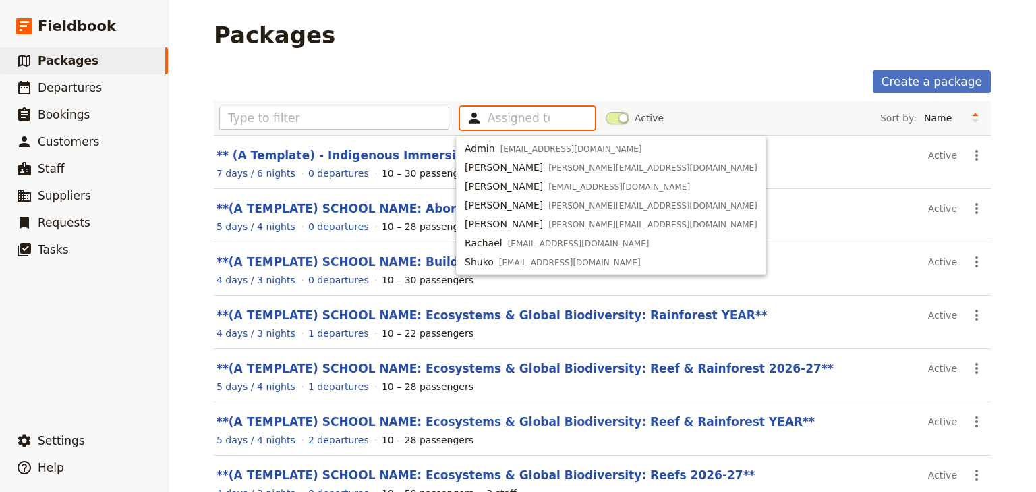
click at [511, 116] on input "text" at bounding box center [519, 118] width 62 height 16
click at [503, 146] on span "[EMAIL_ADDRESS][DOMAIN_NAME]" at bounding box center [572, 149] width 142 height 11
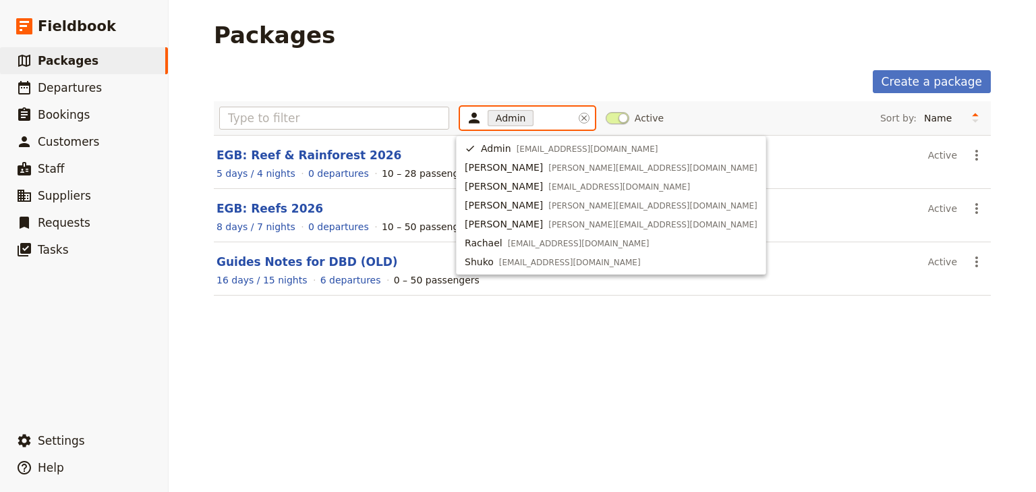
type input "63e494f617e66b9aad5552ba"
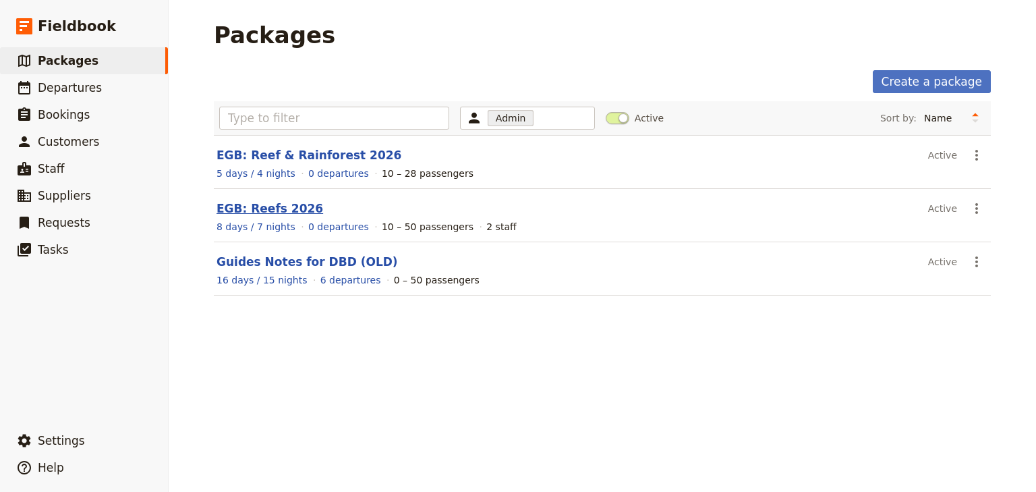
click at [273, 208] on link "EGB: Reefs 2026" at bounding box center [270, 208] width 107 height 13
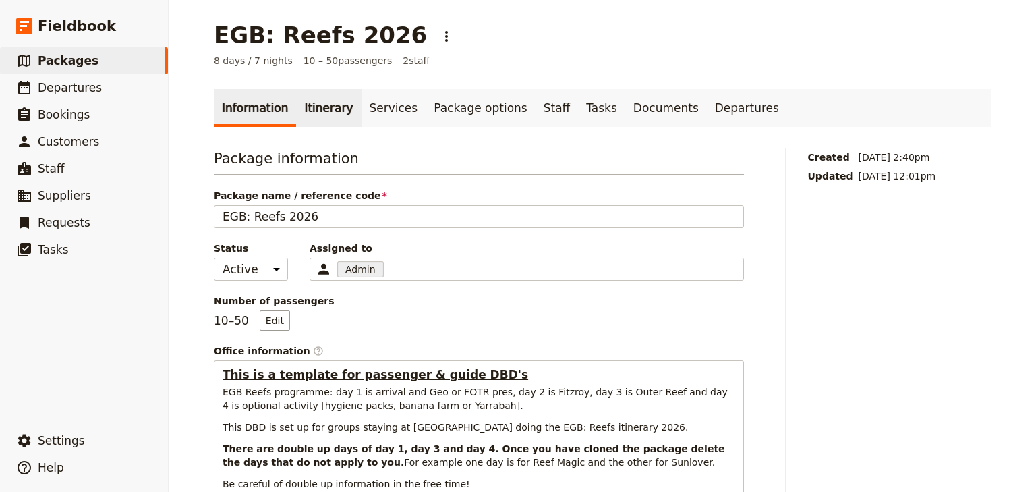
click at [318, 116] on link "Itinerary" at bounding box center [328, 108] width 65 height 38
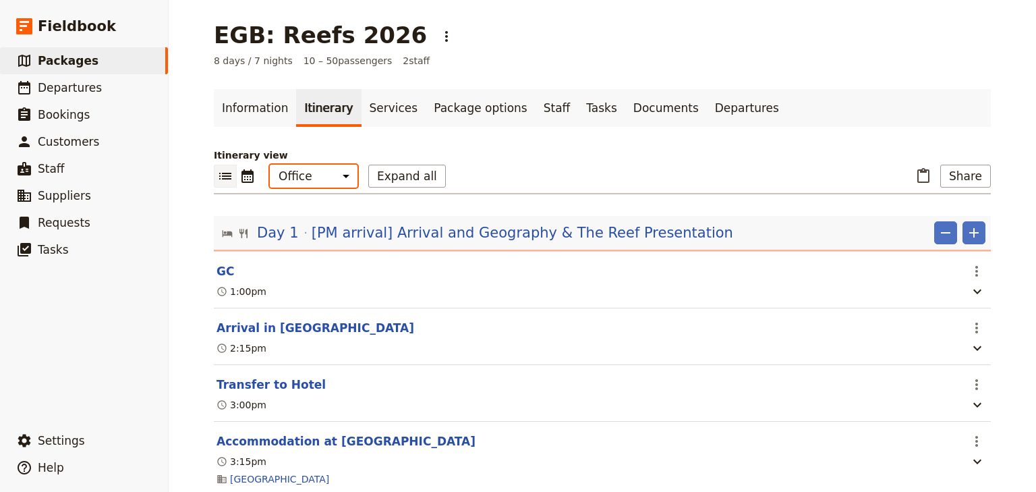
click at [318, 180] on select "Office Guide Passenger Sales" at bounding box center [314, 176] width 88 height 23
select select "STAFF"
click at [270, 165] on select "Office Guide Passenger Sales" at bounding box center [314, 176] width 88 height 23
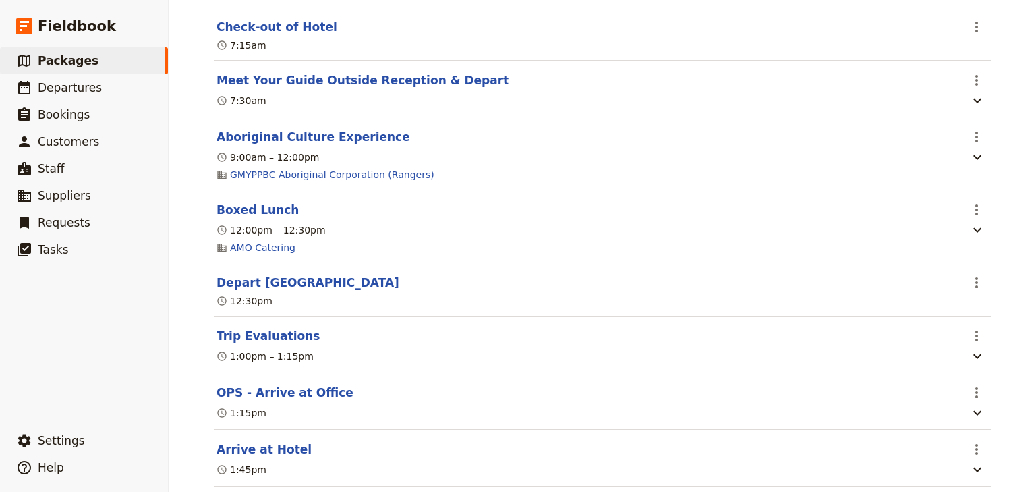
scroll to position [5529, 0]
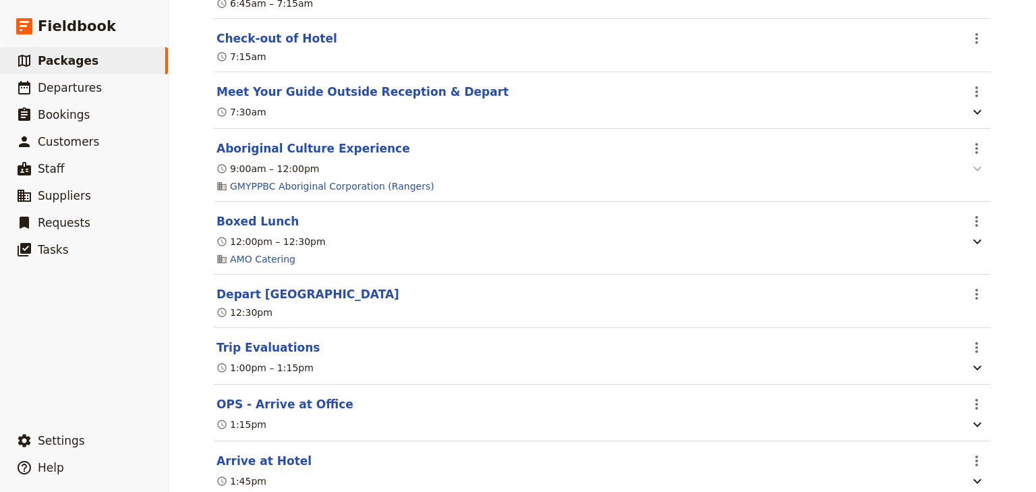
click at [976, 176] on icon "button" at bounding box center [977, 169] width 16 height 16
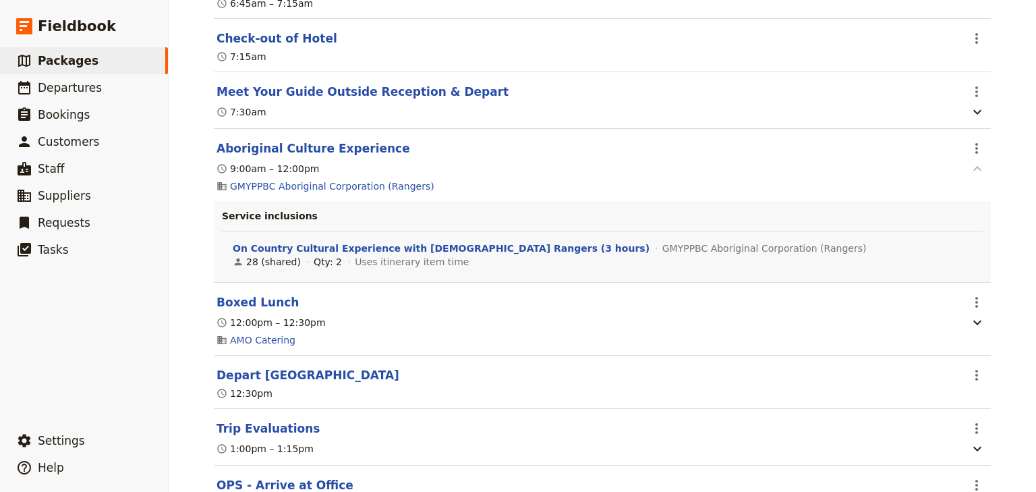
drag, startPoint x: 977, startPoint y: 154, endPoint x: 973, endPoint y: 166, distance: 12.8
click at [977, 154] on icon "Actions" at bounding box center [977, 148] width 16 height 16
click at [965, 177] on span "Edit this itinerary item" at bounding box center [916, 181] width 119 height 13
select select "8"
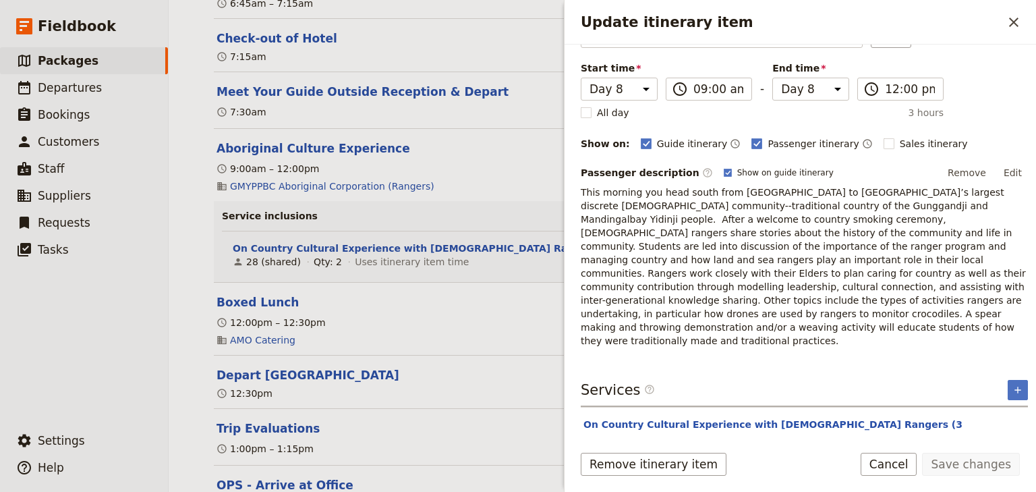
scroll to position [90, 0]
click at [1015, 22] on icon "Close drawer" at bounding box center [1014, 22] width 16 height 16
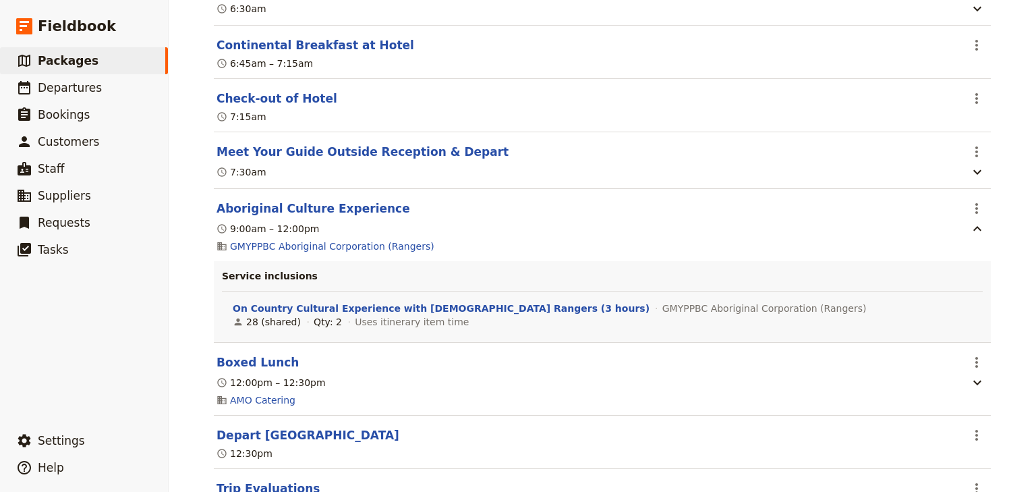
scroll to position [5367, 0]
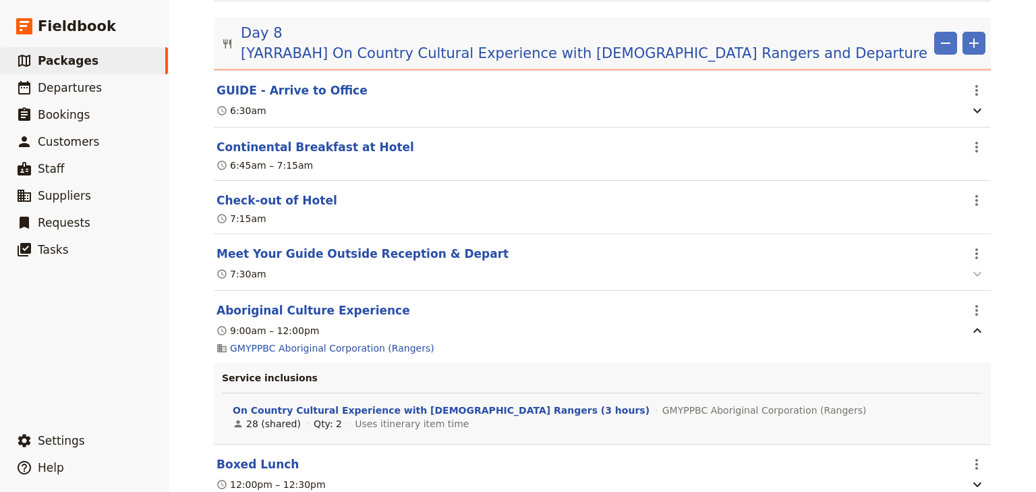
click at [976, 279] on icon "button" at bounding box center [977, 274] width 16 height 16
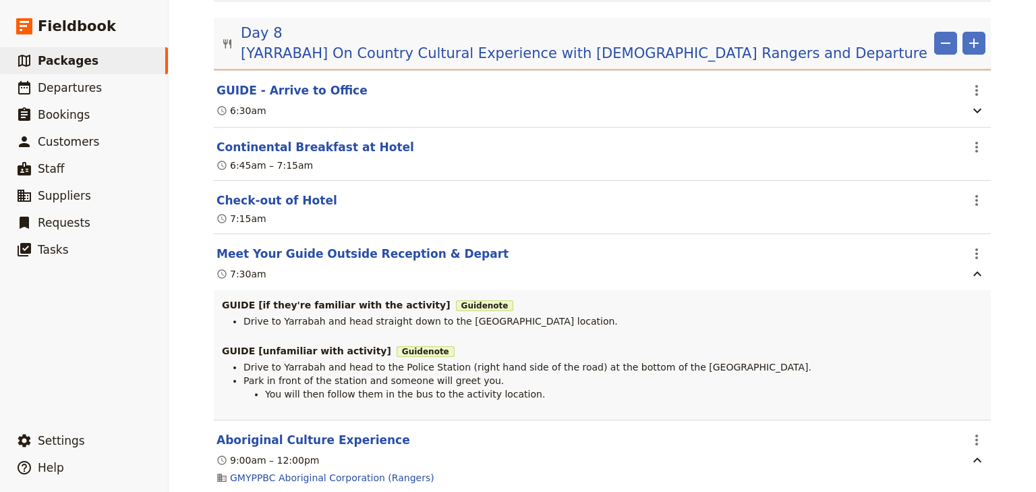
drag, startPoint x: 510, startPoint y: 401, endPoint x: 240, endPoint y: 372, distance: 271.3
click at [240, 372] on ul "Drive to Yarrabah and head to the Police Station (right hand side of the road) …" at bounding box center [602, 380] width 761 height 40
copy ul "Drive to Yarrabah and head to the Police Station (right hand side of the road) …"
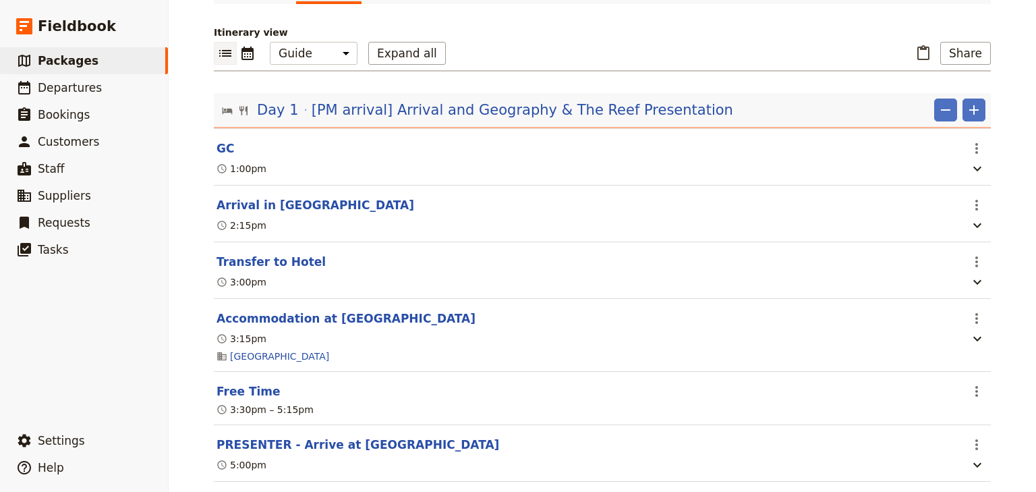
scroll to position [0, 0]
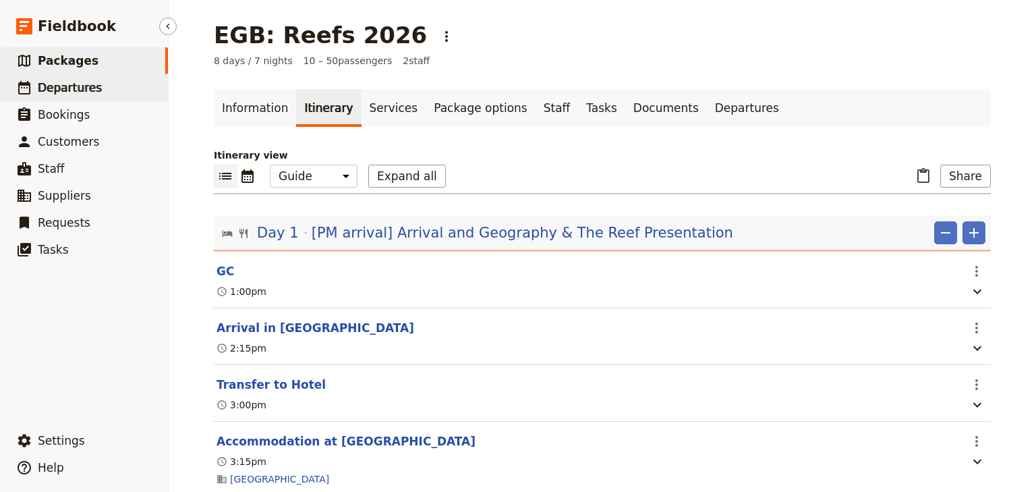
click at [84, 84] on span "Departures" at bounding box center [70, 87] width 64 height 13
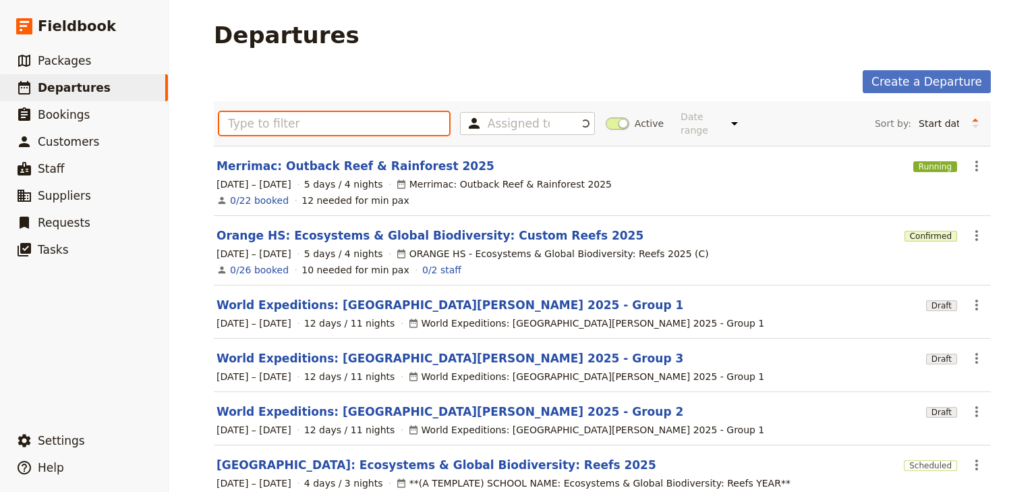
click at [252, 113] on input "text" at bounding box center [334, 123] width 230 height 23
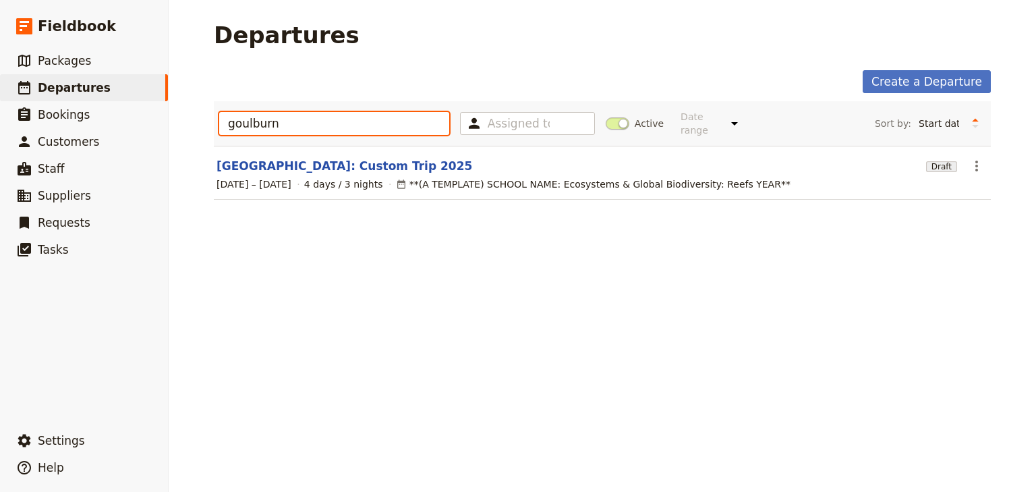
type input "goulburn"
drag, startPoint x: 347, startPoint y: 144, endPoint x: 343, endPoint y: 150, distance: 8.2
click at [347, 146] on section "[GEOGRAPHIC_DATA]: Custom Trip 2025 Draft ​ [DATE] – [DATE] 4 days / 3 nights *…" at bounding box center [602, 173] width 777 height 54
click at [343, 158] on link "[GEOGRAPHIC_DATA]: Custom Trip 2025" at bounding box center [345, 166] width 256 height 16
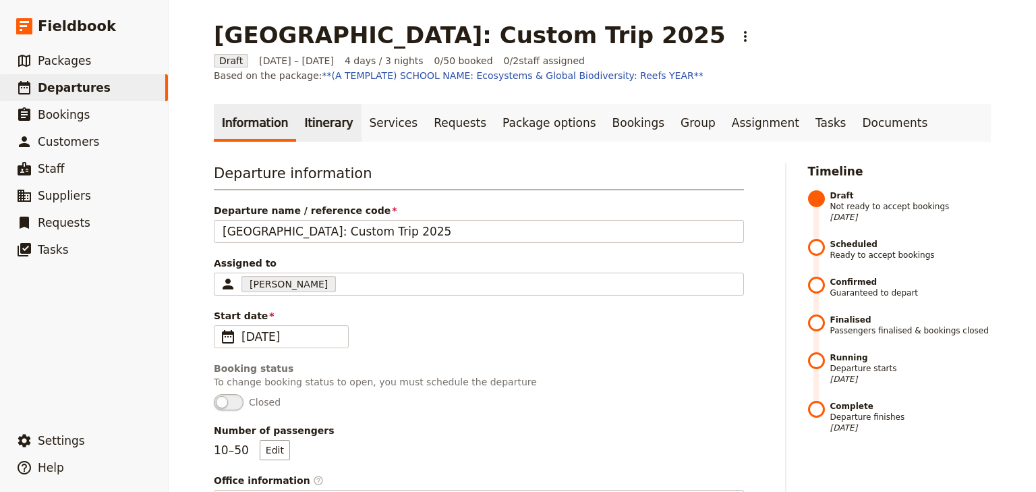
click at [302, 127] on link "Itinerary" at bounding box center [328, 123] width 65 height 38
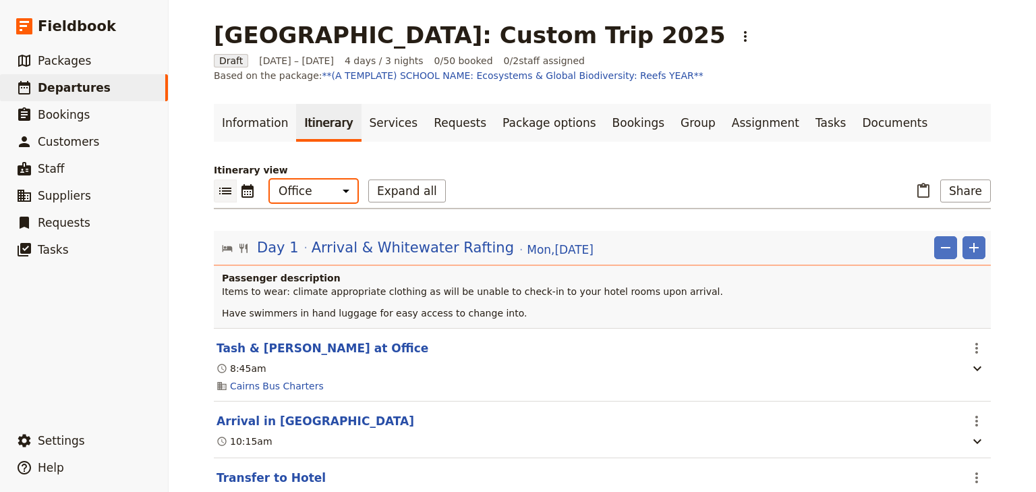
click at [305, 189] on select "Office Guide Passenger Sales" at bounding box center [314, 190] width 88 height 23
select select "STAFF"
click at [270, 179] on select "Office Guide Passenger Sales" at bounding box center [314, 190] width 88 height 23
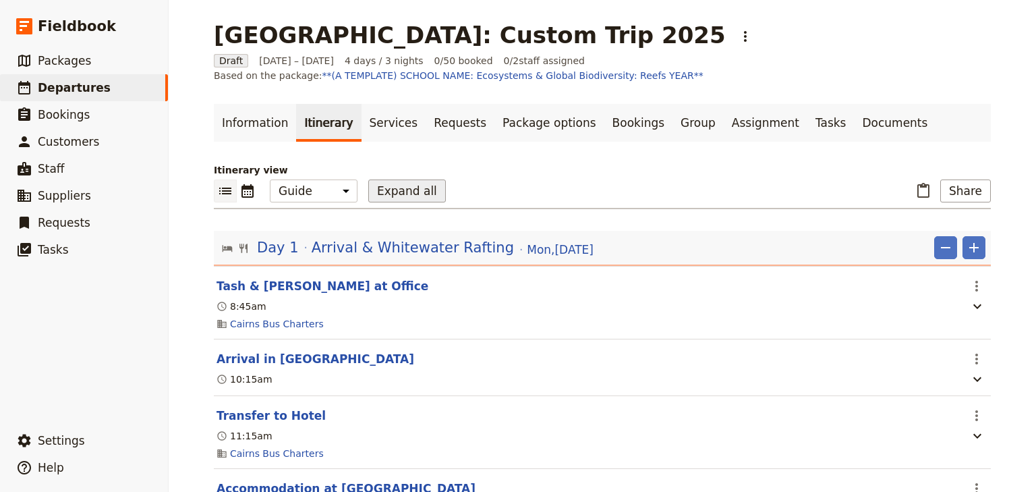
click at [401, 194] on button "Expand all" at bounding box center [407, 190] width 78 height 23
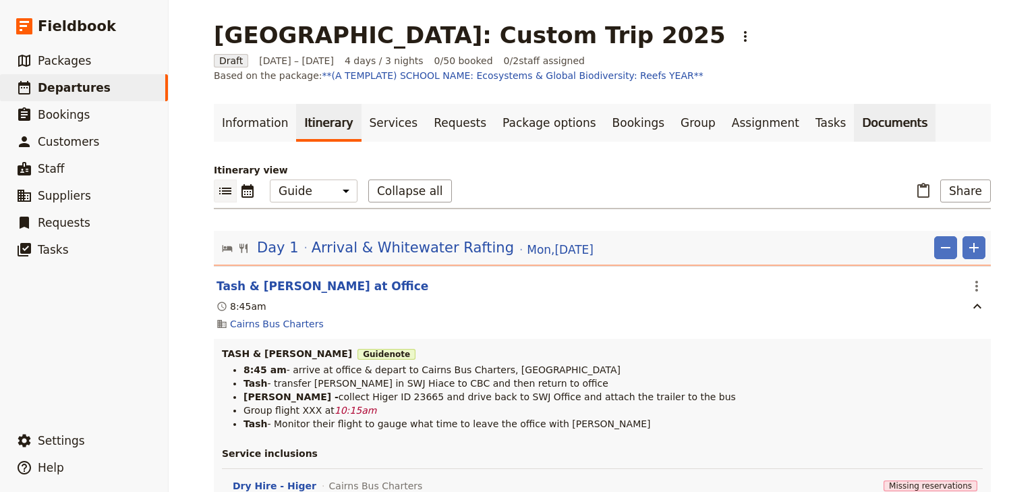
click at [854, 129] on link "Documents" at bounding box center [895, 123] width 82 height 38
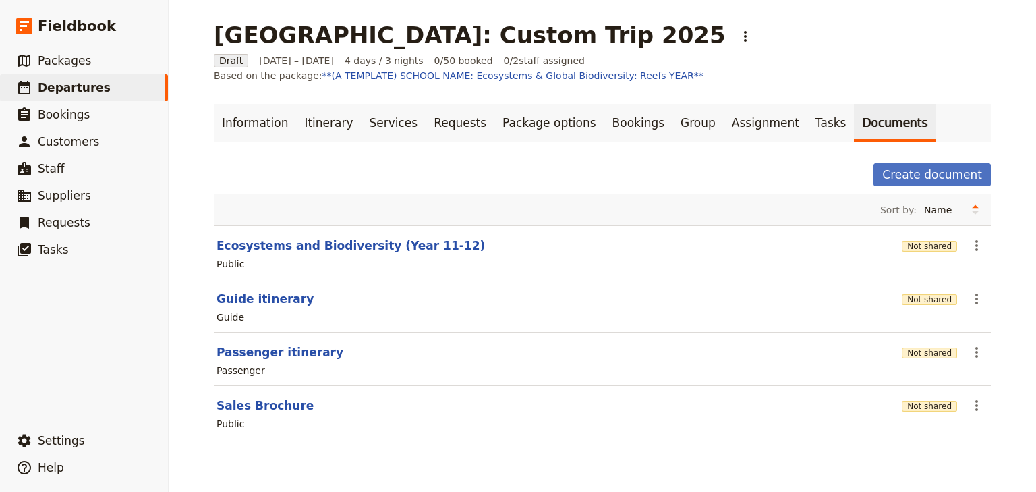
click at [256, 300] on button "Guide itinerary" at bounding box center [265, 299] width 97 height 16
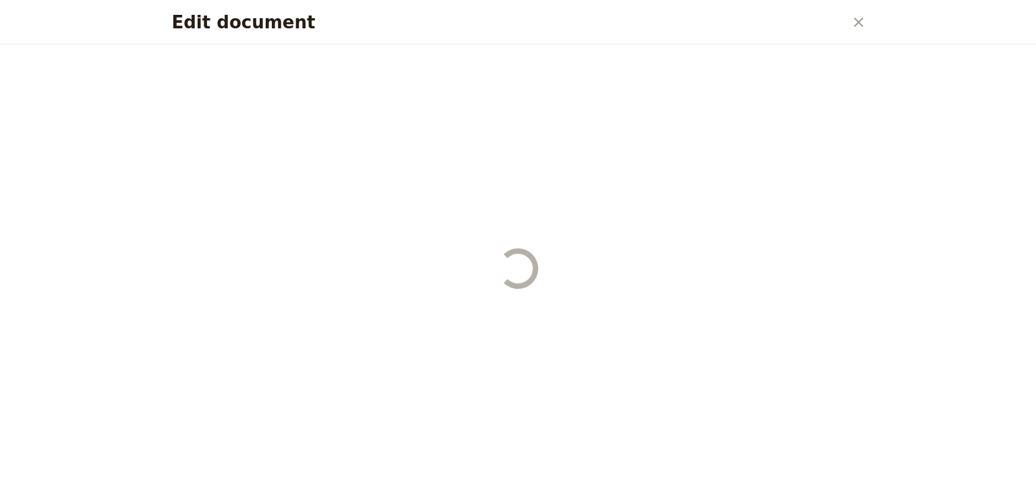
select select "STAFF"
select select "RUN_SHEET"
select select "DEFAULT"
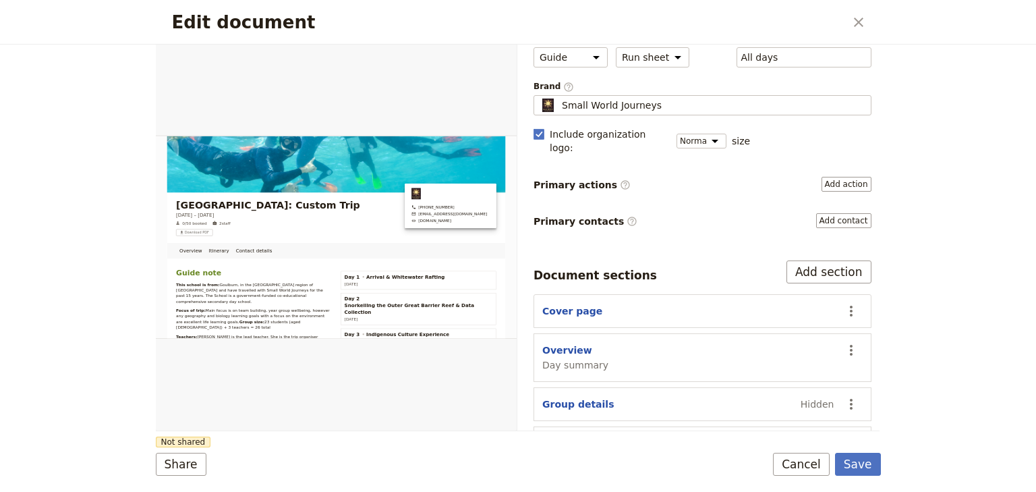
scroll to position [170, 0]
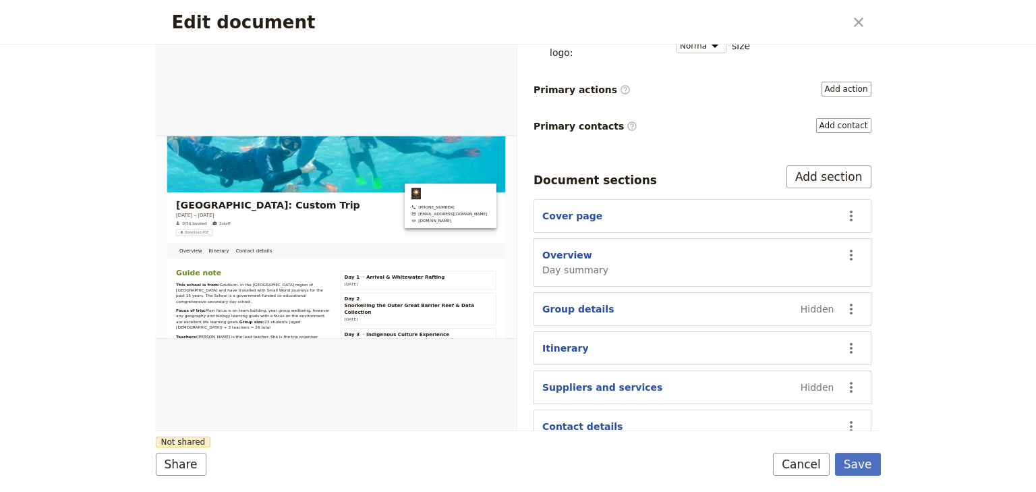
click at [564, 263] on span "Day summary" at bounding box center [575, 269] width 66 height 13
click at [564, 248] on button "Overview" at bounding box center [567, 254] width 50 height 13
select select "DAY_SUMMARY"
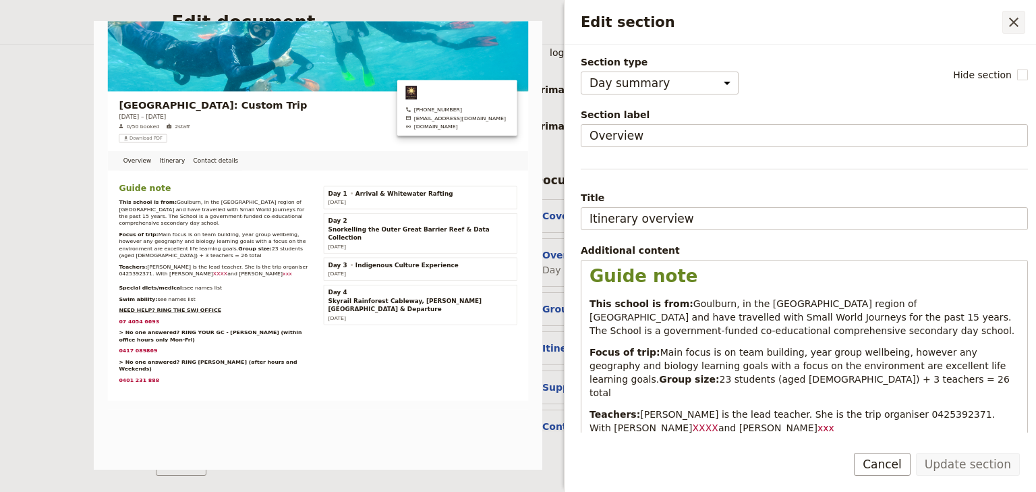
drag, startPoint x: 1016, startPoint y: 21, endPoint x: 599, endPoint y: 59, distance: 418.6
click at [1015, 21] on icon "Close drawer" at bounding box center [1014, 22] width 16 height 16
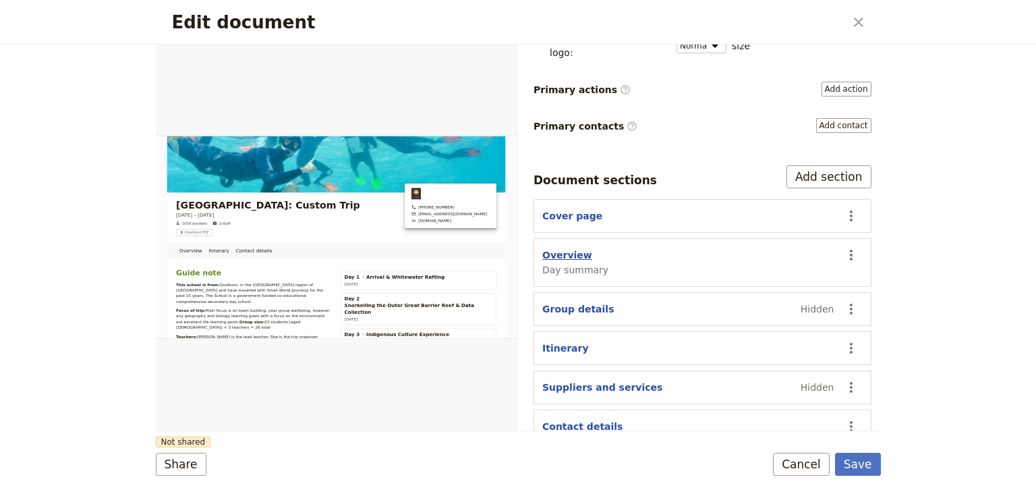
click at [571, 248] on button "Overview" at bounding box center [567, 254] width 50 height 13
select select "DAY_SUMMARY"
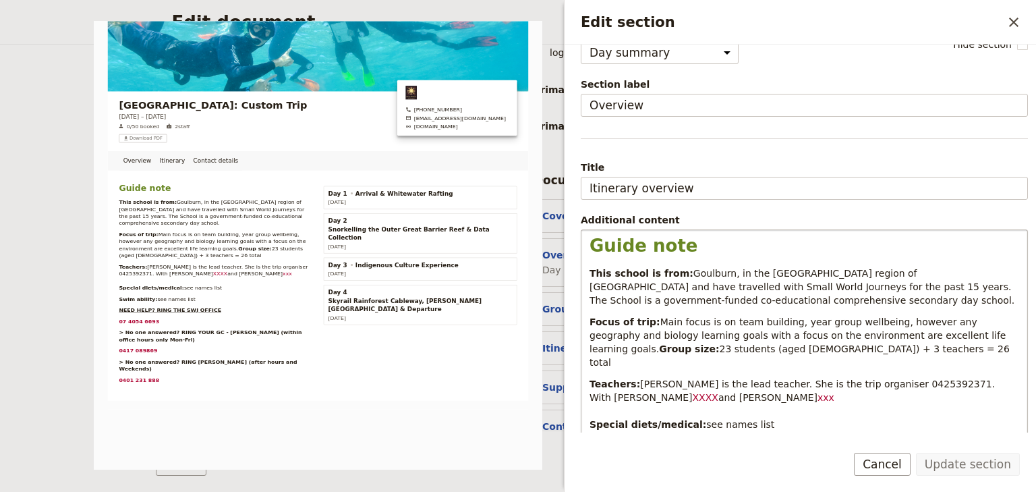
scroll to position [108, 0]
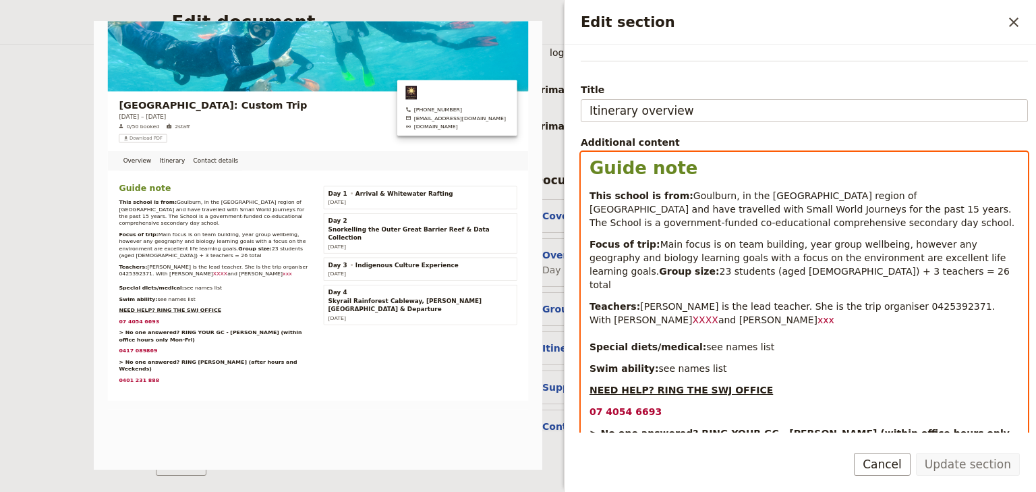
click at [762, 320] on p "Teachers: [PERSON_NAME] is the lead teacher. She is the trip organiser 04253923…" at bounding box center [805, 327] width 430 height 54
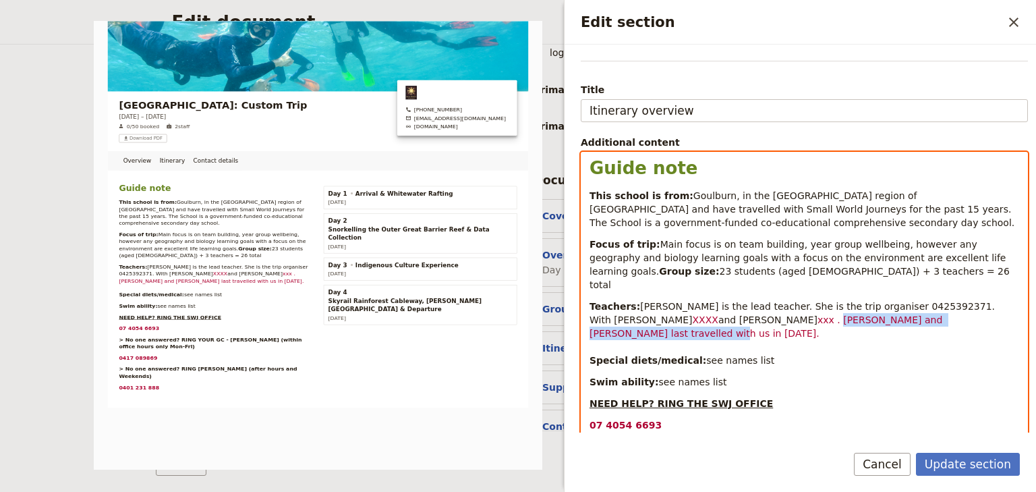
drag, startPoint x: 980, startPoint y: 319, endPoint x: 758, endPoint y: 320, distance: 222.6
click at [758, 320] on p "Teachers: [PERSON_NAME] is the lead teacher. She is the trip organiser 04253923…" at bounding box center [805, 333] width 430 height 67
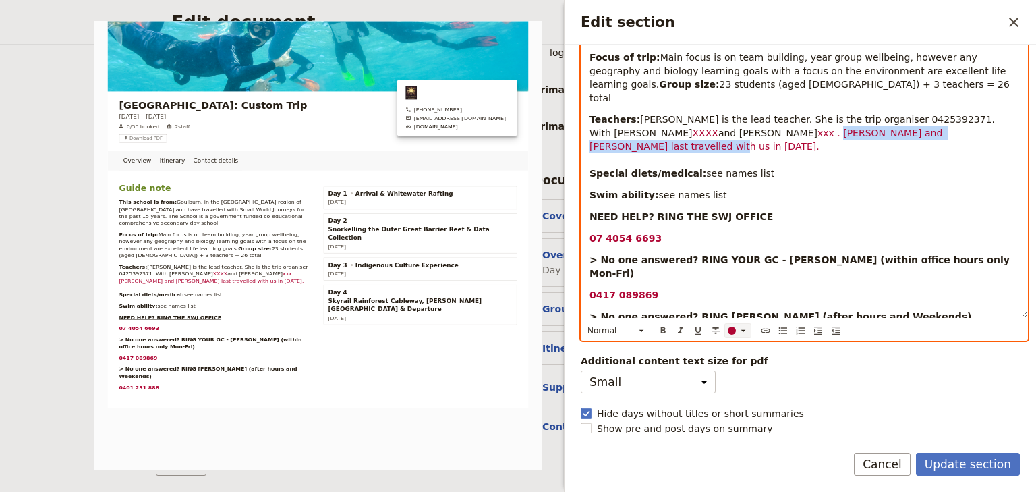
click at [742, 331] on icon "Edit section" at bounding box center [743, 330] width 11 height 11
click at [732, 348] on div "button" at bounding box center [732, 350] width 8 height 8
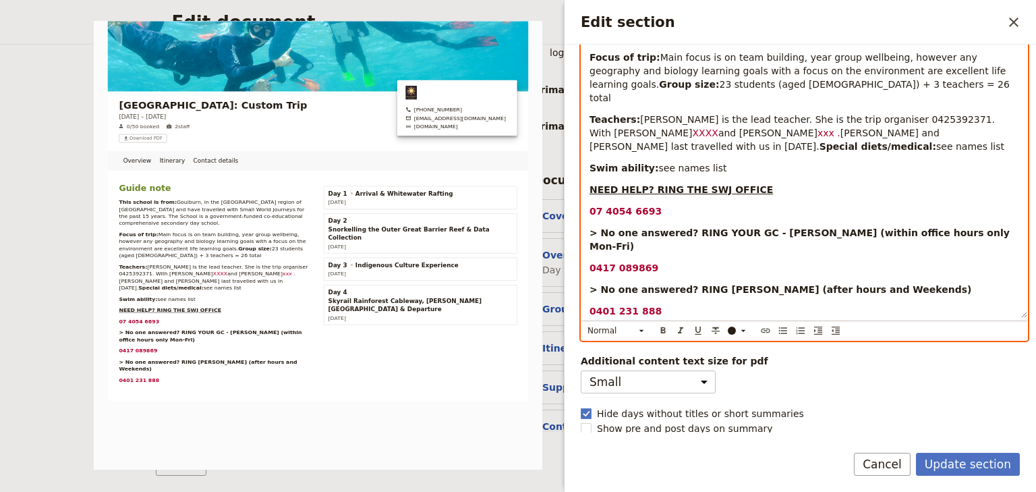
click at [851, 215] on div "Guide note This school is from: [GEOGRAPHIC_DATA], in the [GEOGRAPHIC_DATA] reg…" at bounding box center [804, 142] width 446 height 352
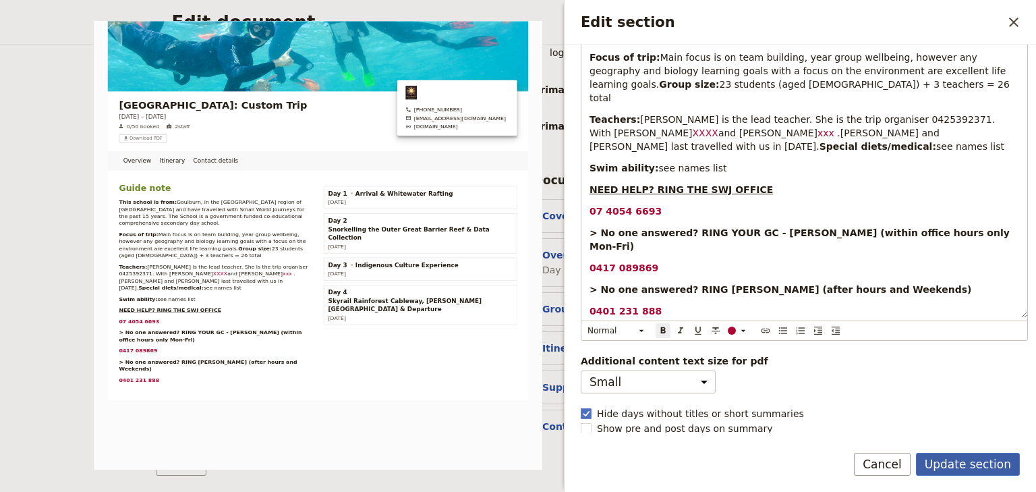
click at [955, 467] on button "Update section" at bounding box center [968, 464] width 104 height 23
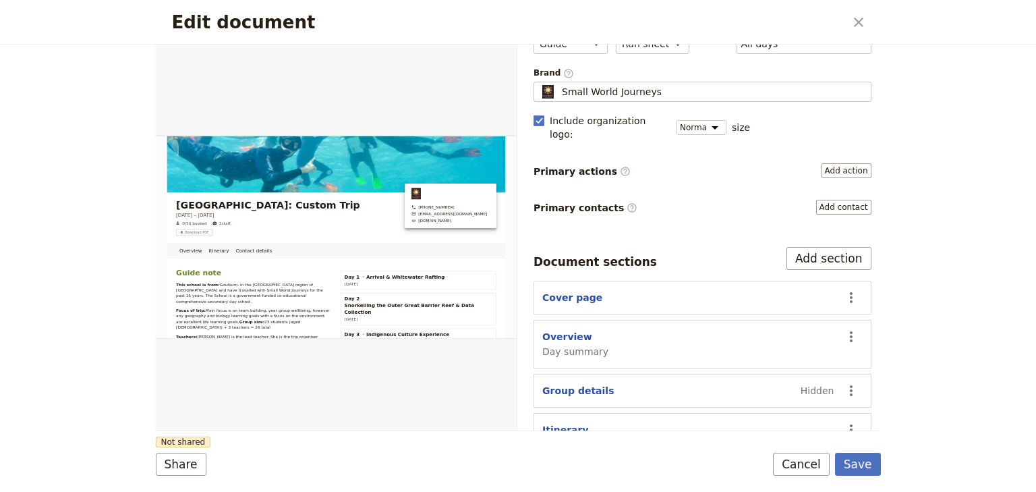
scroll to position [0, 0]
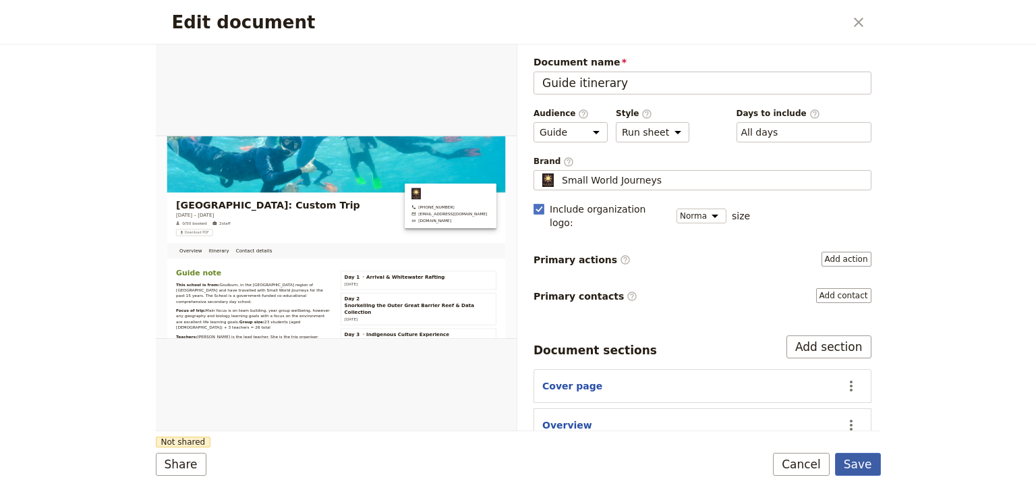
click at [855, 464] on button "Save" at bounding box center [858, 464] width 46 height 23
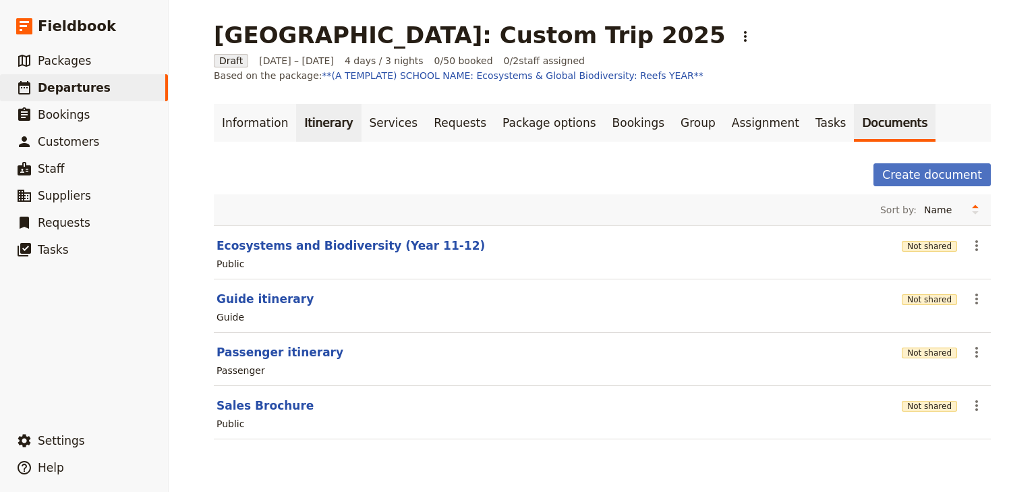
drag, startPoint x: 333, startPoint y: 125, endPoint x: 332, endPoint y: 133, distance: 8.2
click at [333, 125] on link "Itinerary" at bounding box center [328, 123] width 65 height 38
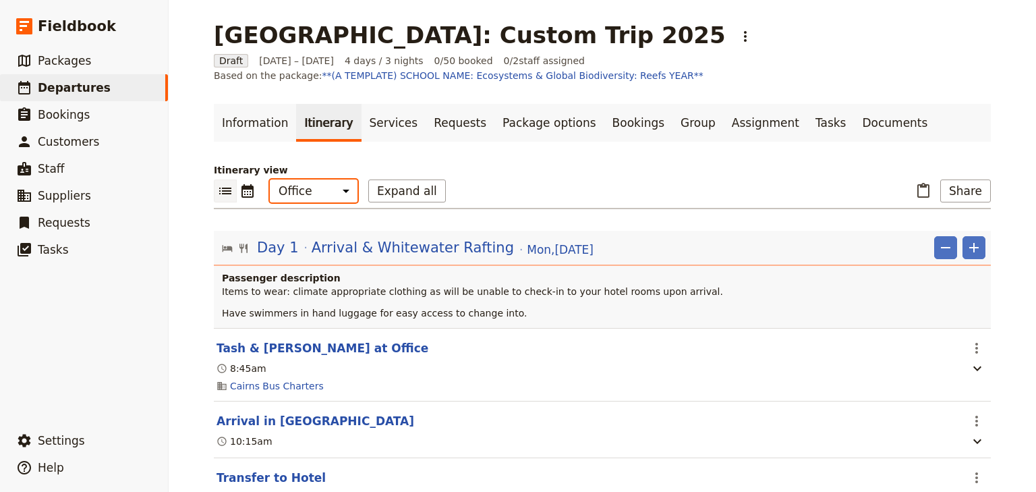
click at [306, 192] on select "Office Guide Passenger Sales" at bounding box center [314, 190] width 88 height 23
select select "STAFF"
click at [270, 179] on select "Office Guide Passenger Sales" at bounding box center [314, 190] width 88 height 23
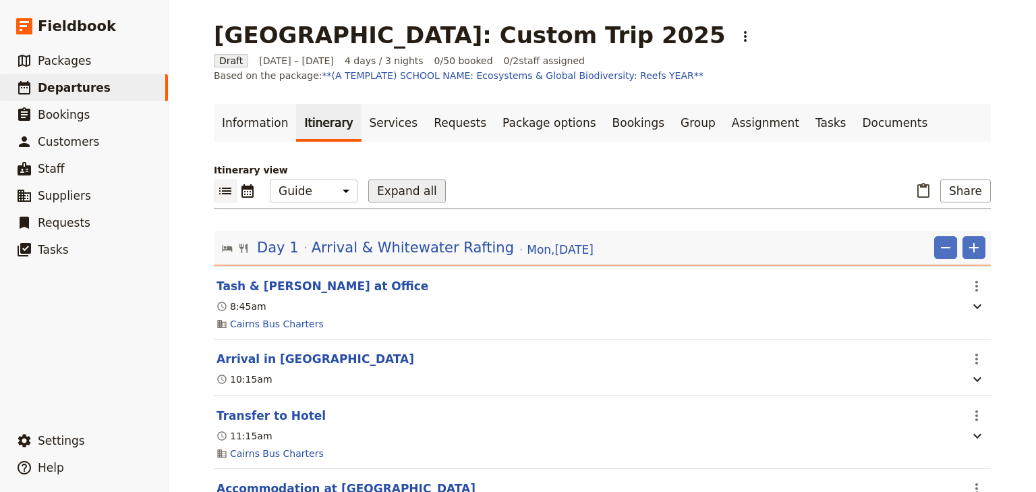
click at [400, 194] on button "Expand all" at bounding box center [407, 190] width 78 height 23
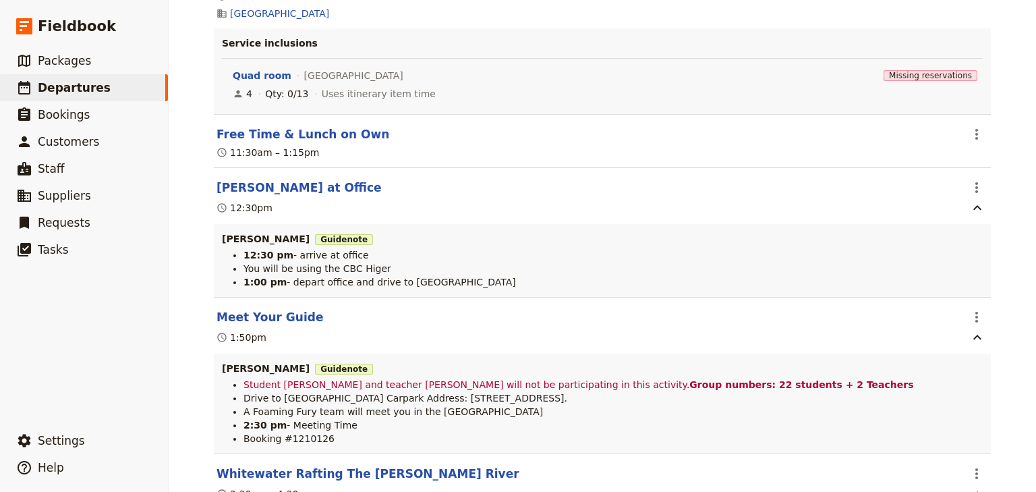
scroll to position [971, 0]
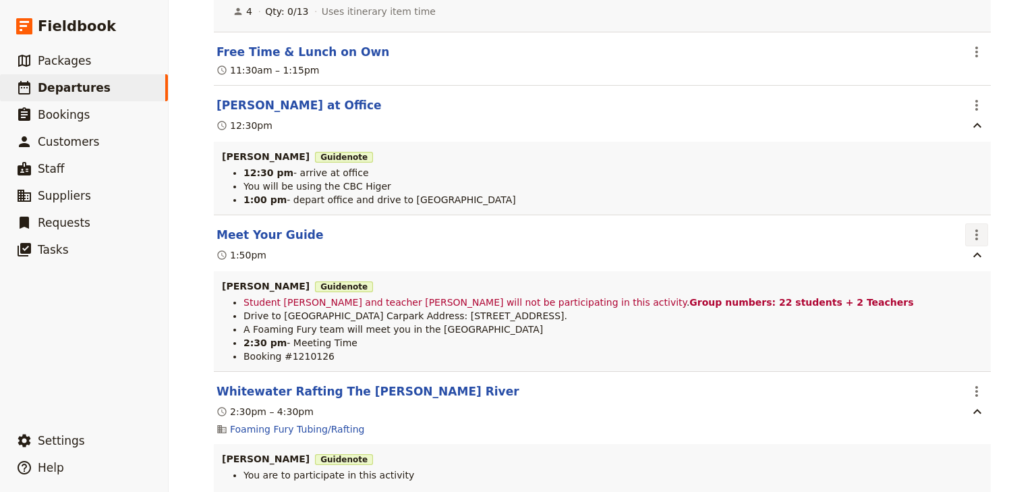
click at [969, 234] on icon "Actions" at bounding box center [977, 235] width 16 height 16
click at [961, 264] on span "Edit this itinerary item" at bounding box center [910, 266] width 106 height 13
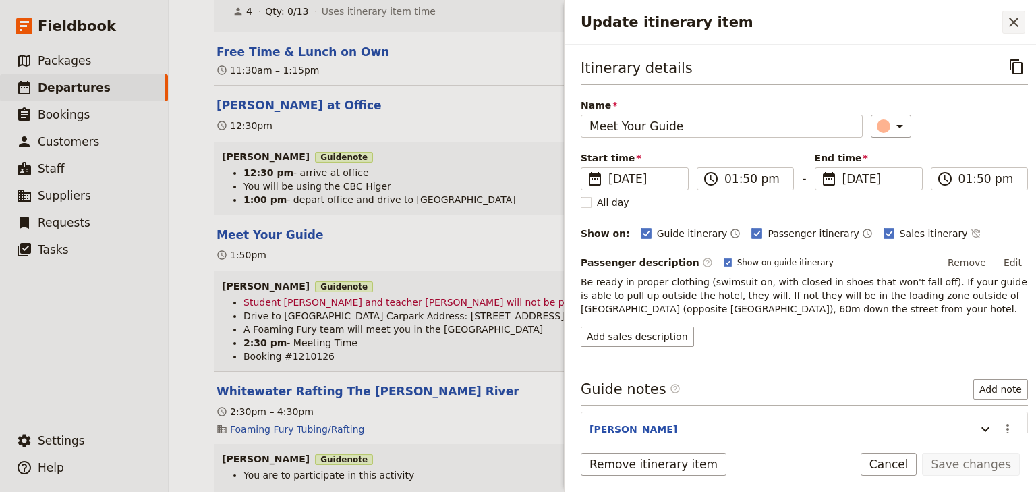
click at [1015, 22] on icon "Close drawer" at bounding box center [1014, 22] width 16 height 16
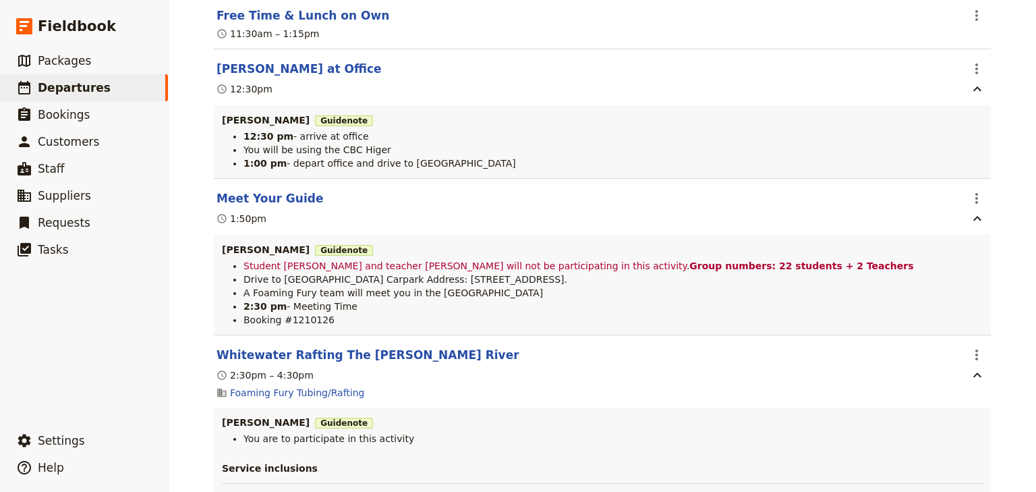
scroll to position [1025, 0]
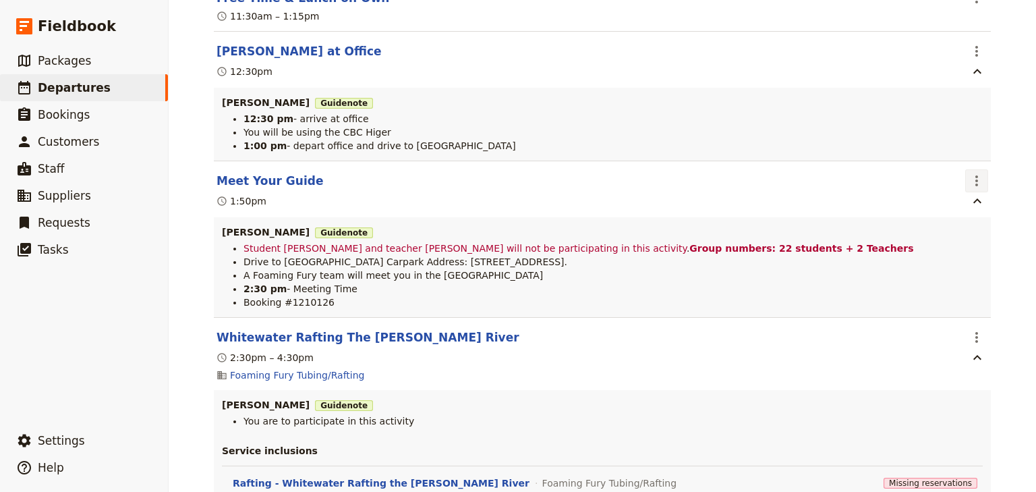
click at [975, 183] on icon "Actions" at bounding box center [976, 180] width 3 height 11
click at [960, 213] on span "Edit this itinerary item" at bounding box center [910, 212] width 106 height 13
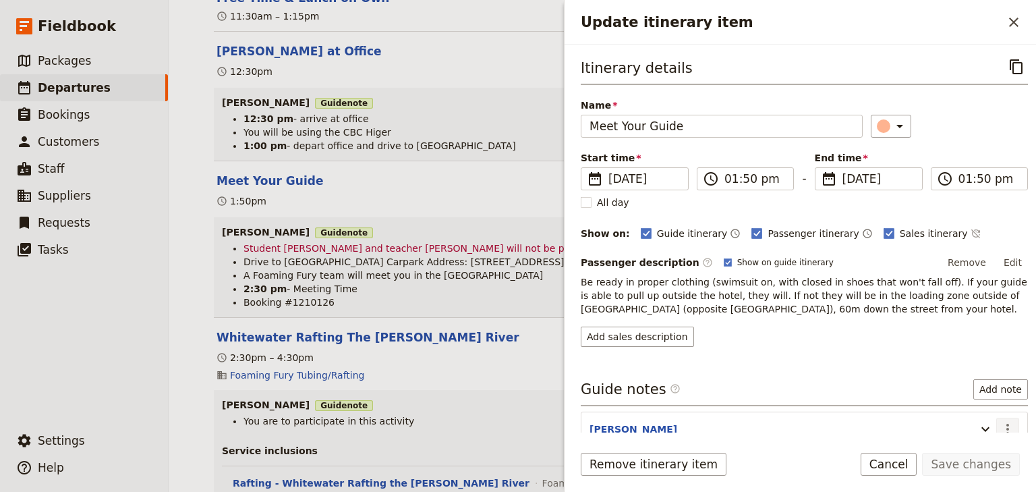
click at [1000, 424] on icon "Actions" at bounding box center [1008, 429] width 16 height 16
click at [966, 377] on span "Edit note" at bounding box center [961, 376] width 42 height 13
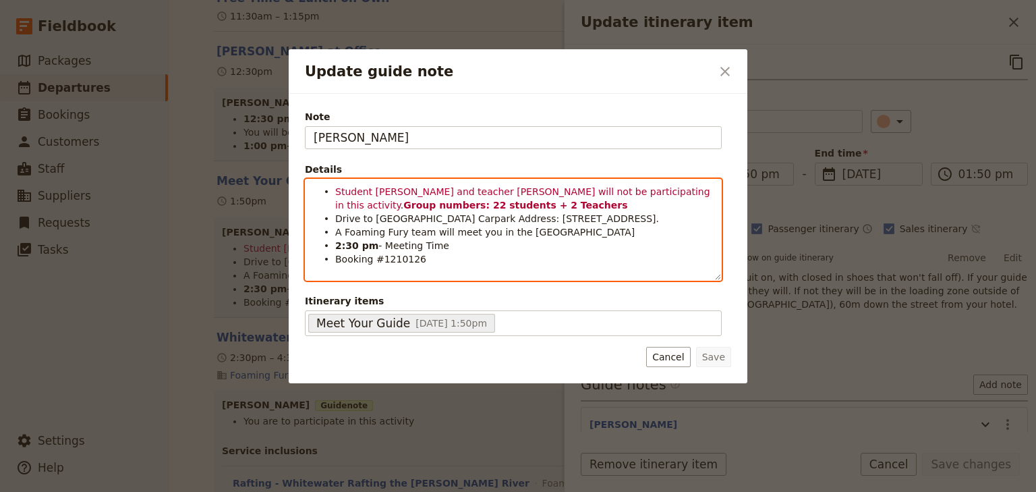
click at [342, 231] on span "A Foaming Fury team will meet you in the [GEOGRAPHIC_DATA]" at bounding box center [485, 232] width 300 height 11
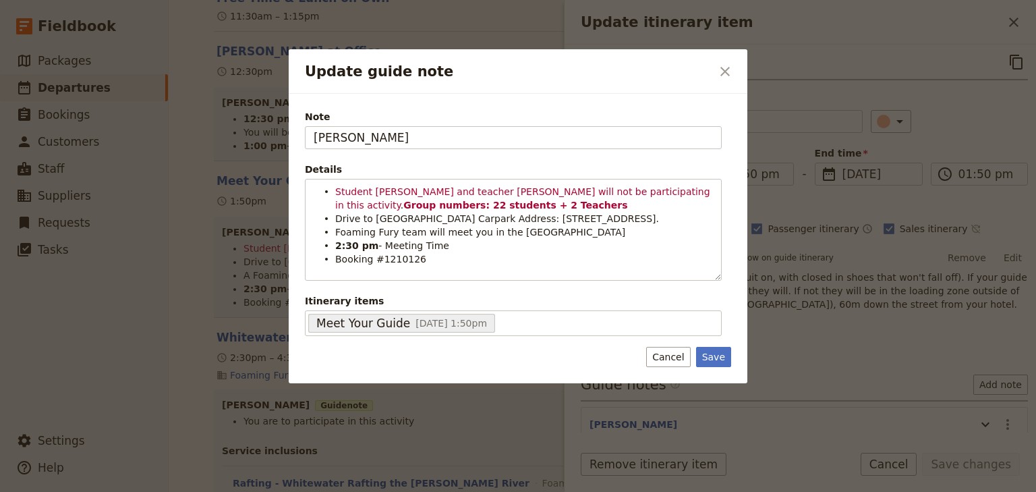
drag, startPoint x: 711, startPoint y: 355, endPoint x: 785, endPoint y: 388, distance: 81.2
click at [711, 355] on button "Save" at bounding box center [713, 357] width 35 height 20
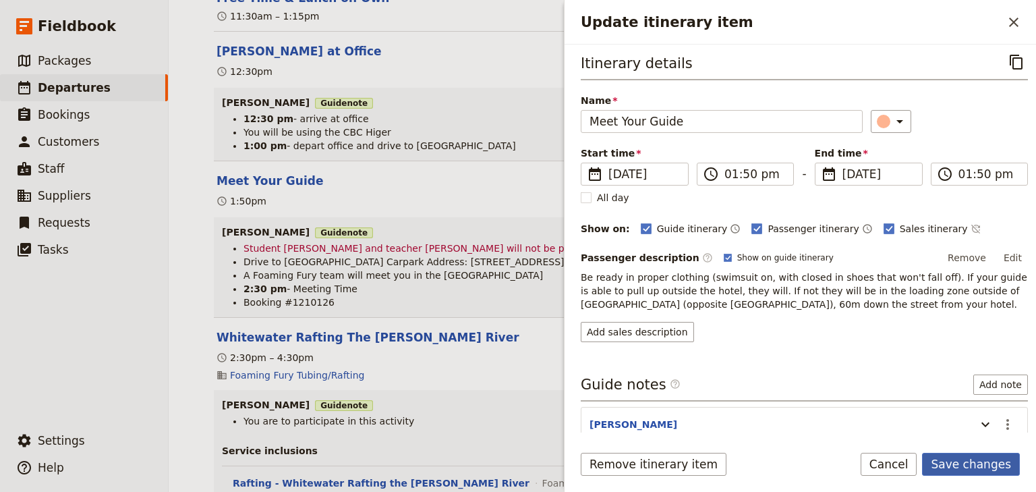
click at [988, 469] on button "Save changes" at bounding box center [971, 464] width 98 height 23
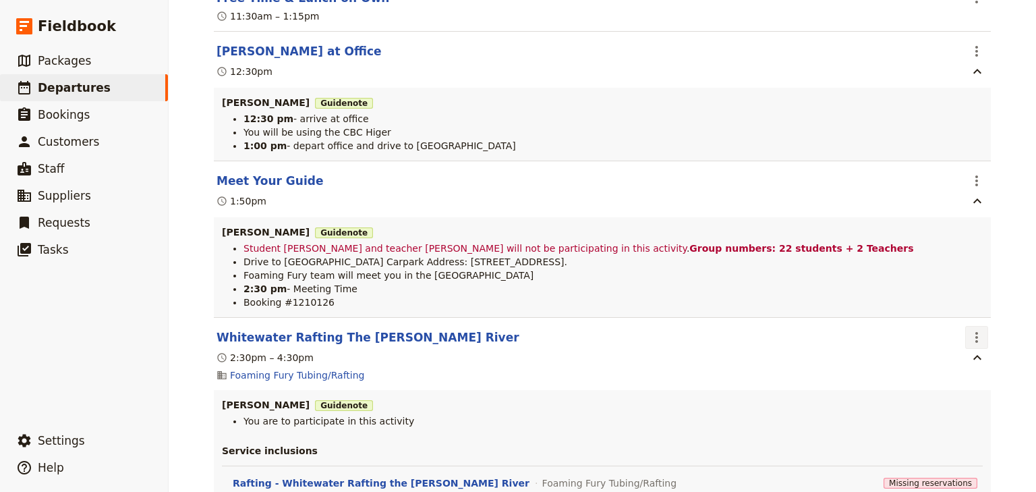
click at [980, 340] on icon "Actions" at bounding box center [977, 337] width 16 height 16
click at [961, 367] on span "Edit this itinerary item" at bounding box center [910, 370] width 106 height 13
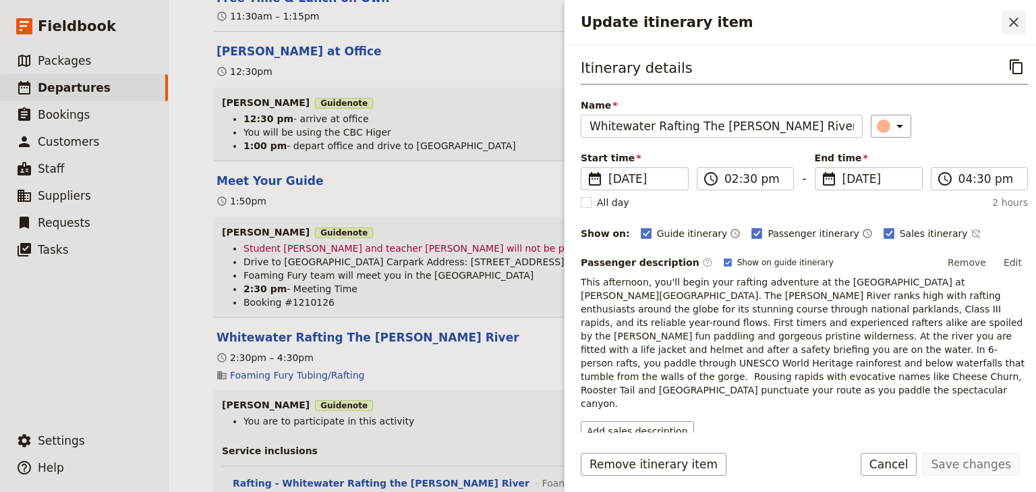
click at [1010, 19] on icon "Close drawer" at bounding box center [1013, 22] width 9 height 9
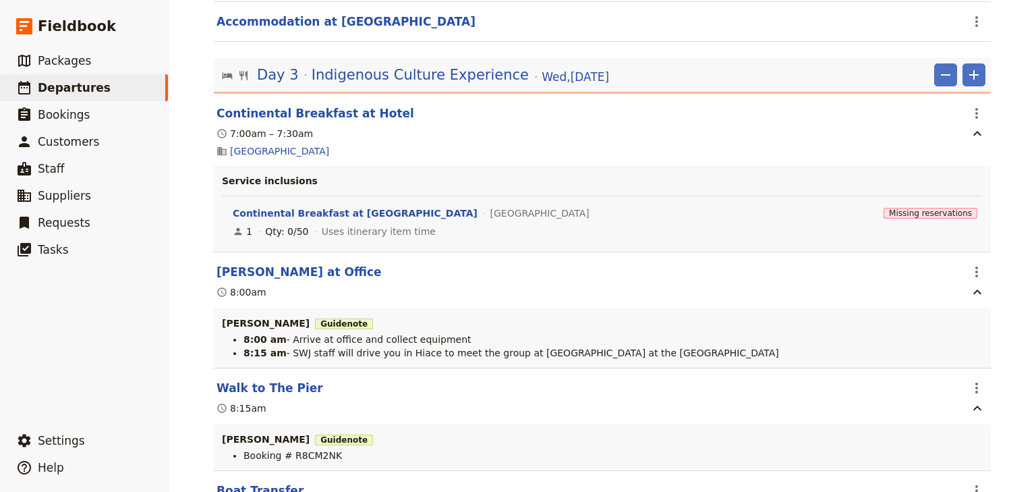
scroll to position [2860, 0]
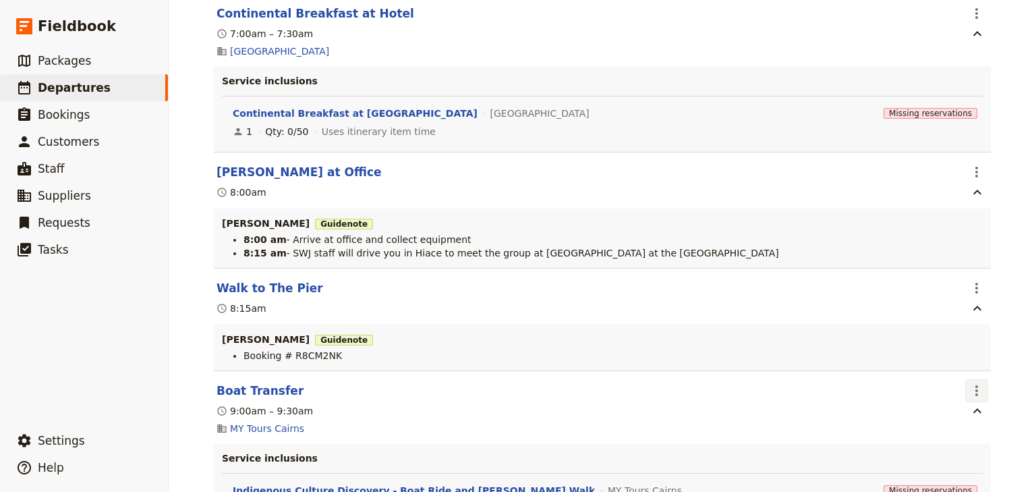
click at [975, 399] on icon "Actions" at bounding box center [977, 390] width 16 height 16
click at [958, 424] on span "Edit this itinerary item" at bounding box center [910, 425] width 106 height 13
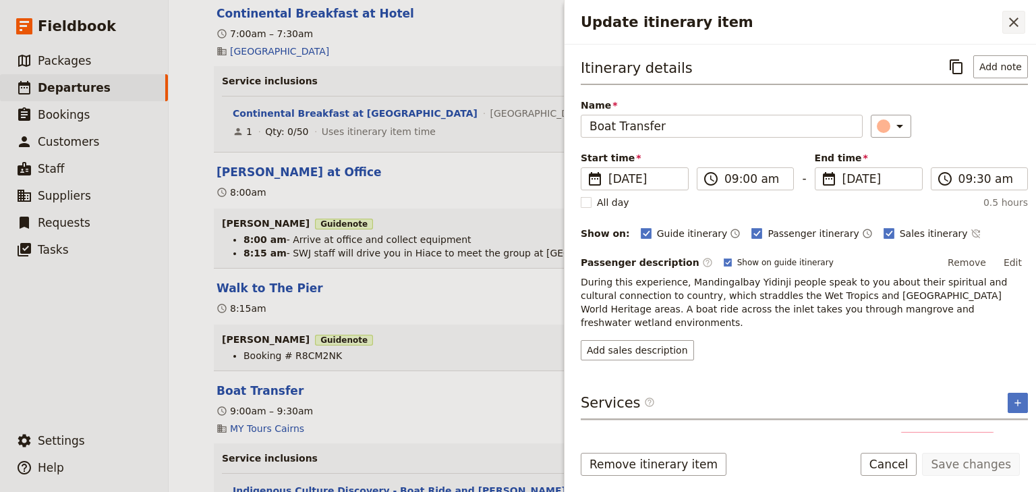
click at [1017, 32] on button "​" at bounding box center [1013, 22] width 23 height 23
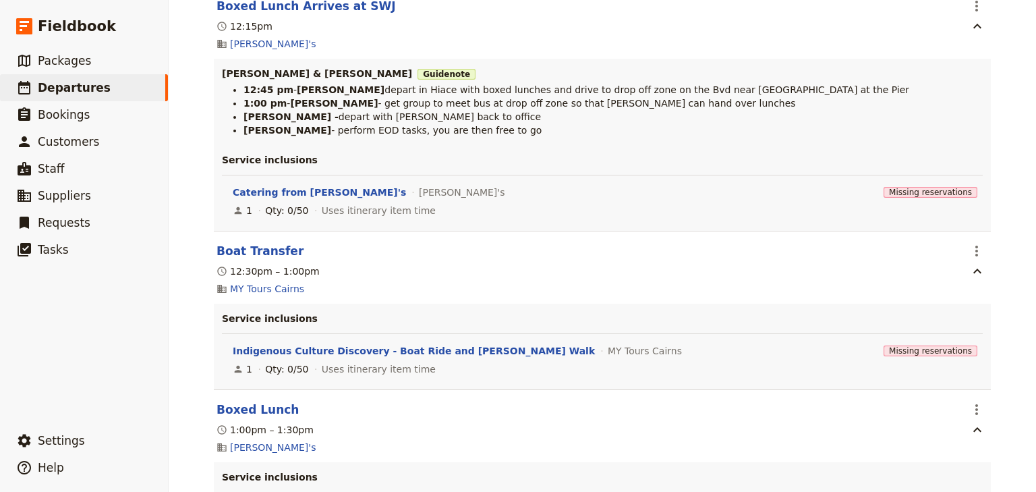
scroll to position [3508, 0]
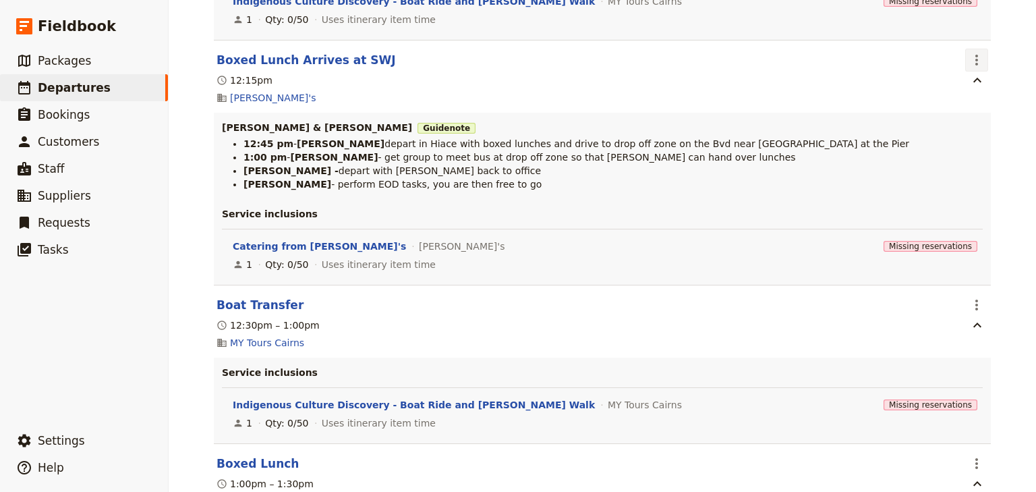
click at [974, 65] on icon "Actions" at bounding box center [977, 60] width 16 height 16
click at [955, 93] on span "Edit this itinerary item" at bounding box center [910, 96] width 106 height 13
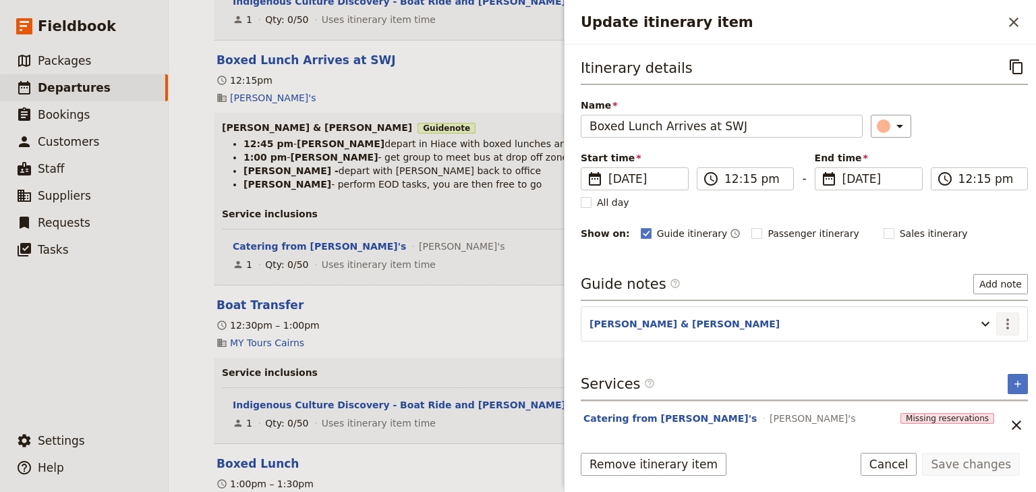
click at [1000, 319] on icon "Actions" at bounding box center [1008, 324] width 16 height 16
click at [980, 348] on span "Edit note" at bounding box center [961, 350] width 42 height 13
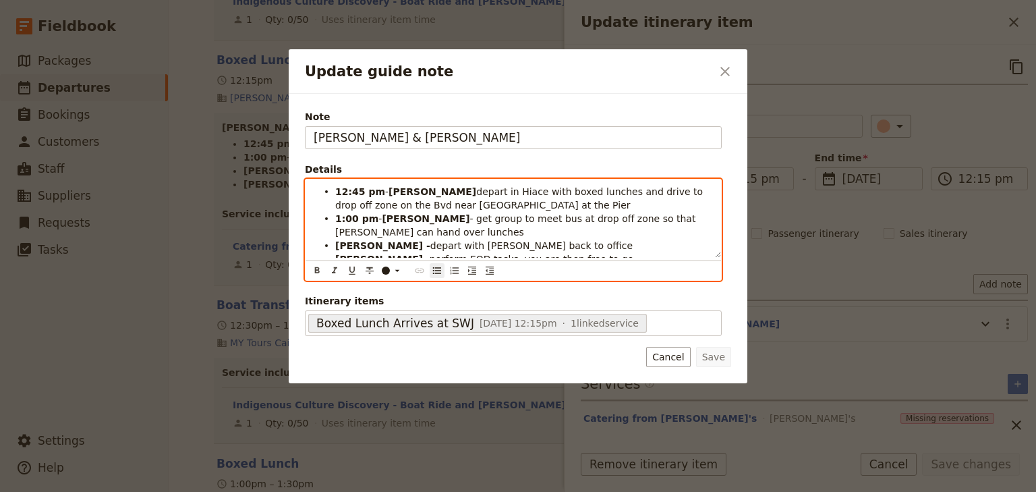
drag, startPoint x: 569, startPoint y: 263, endPoint x: 333, endPoint y: 219, distance: 240.9
click at [333, 219] on ul "12:45 pm - [PERSON_NAME] in Hiace with boxed lunches and drive to drop off zone…" at bounding box center [513, 225] width 399 height 81
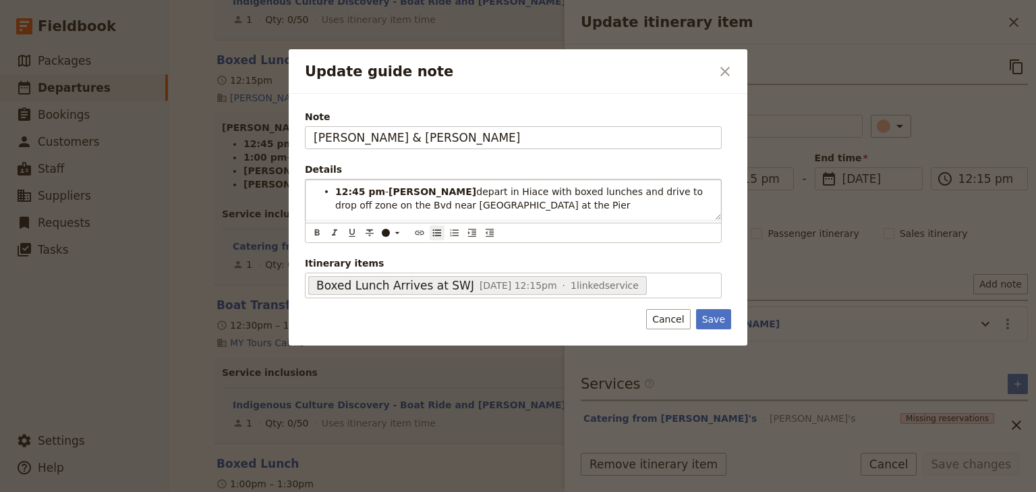
click at [719, 313] on button "Save" at bounding box center [713, 319] width 35 height 20
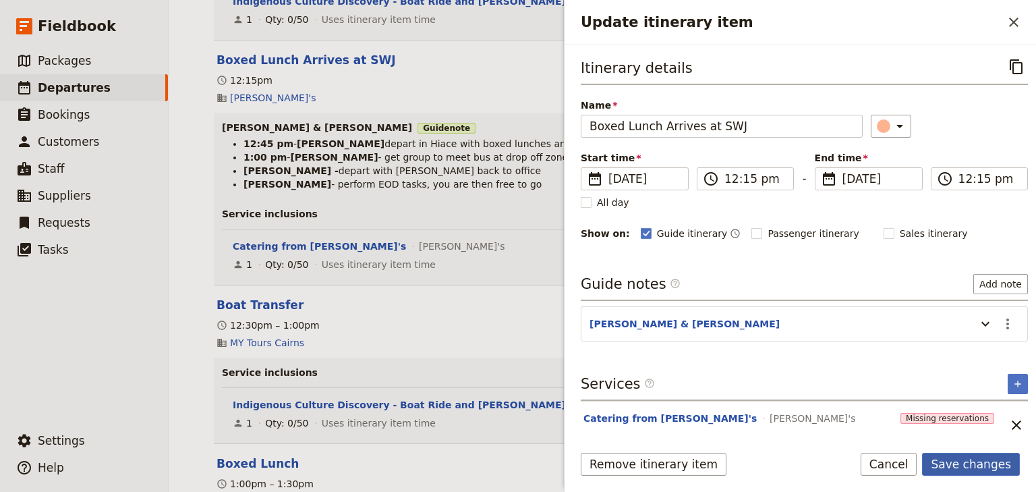
click at [971, 463] on button "Save changes" at bounding box center [971, 464] width 98 height 23
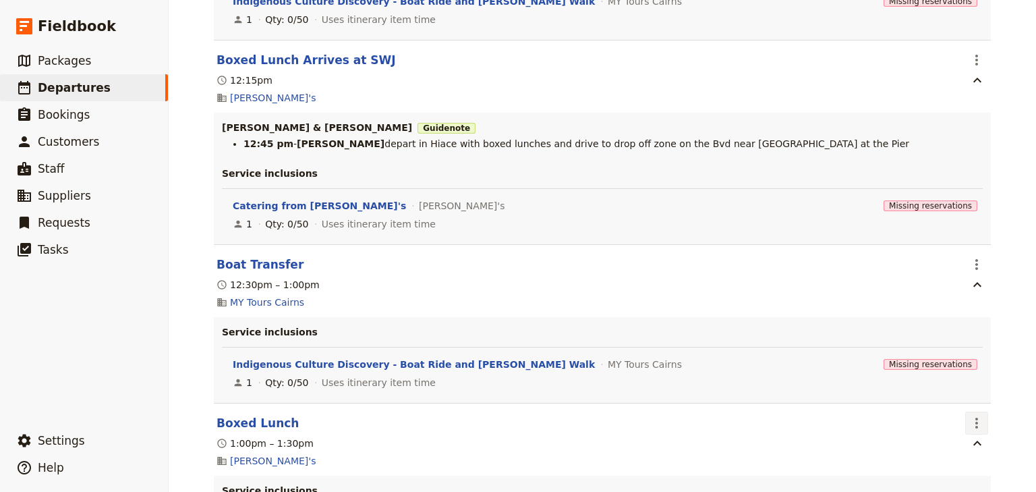
click at [975, 431] on icon "Actions" at bounding box center [977, 423] width 16 height 16
click at [911, 384] on span "Edit this itinerary item" at bounding box center [910, 382] width 106 height 13
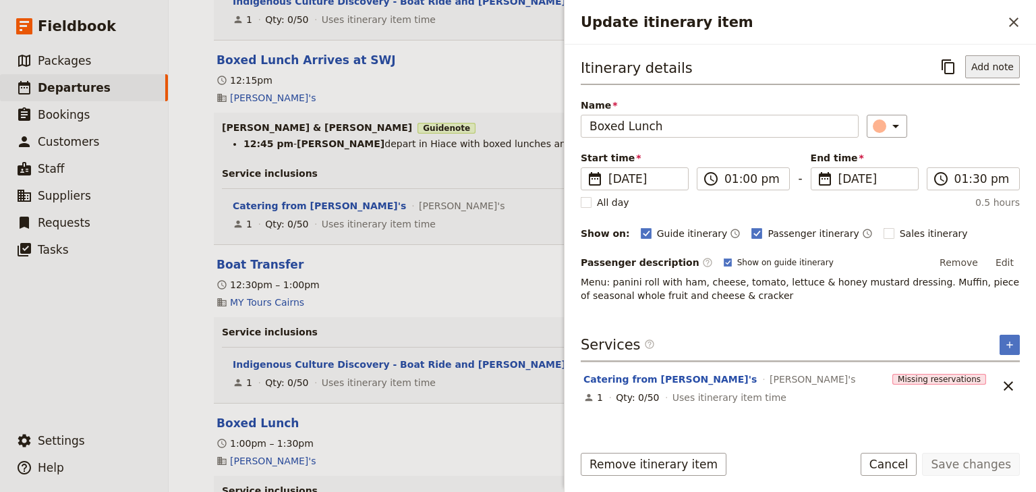
click at [996, 67] on button "Add note" at bounding box center [992, 66] width 55 height 23
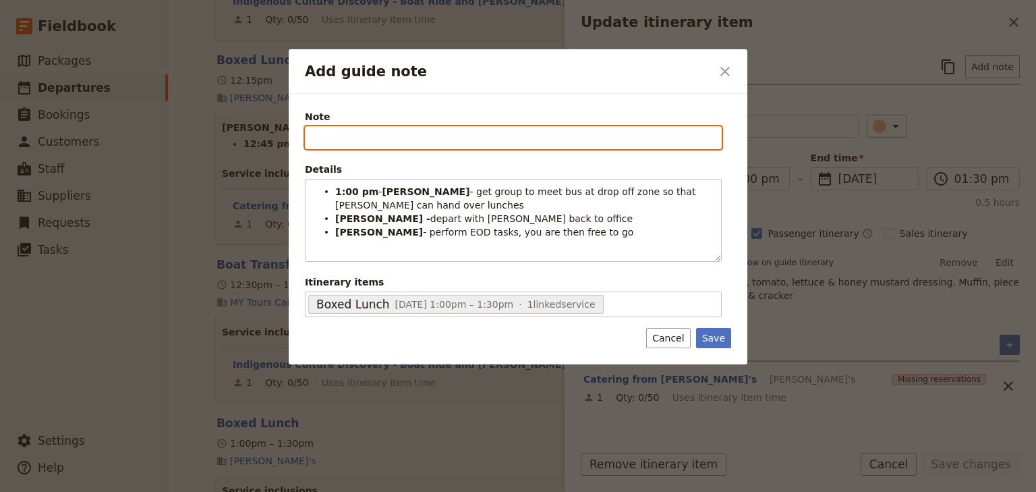
click at [320, 138] on input "Note" at bounding box center [513, 137] width 417 height 23
type input "[PERSON_NAME] & [PERSON_NAME]"
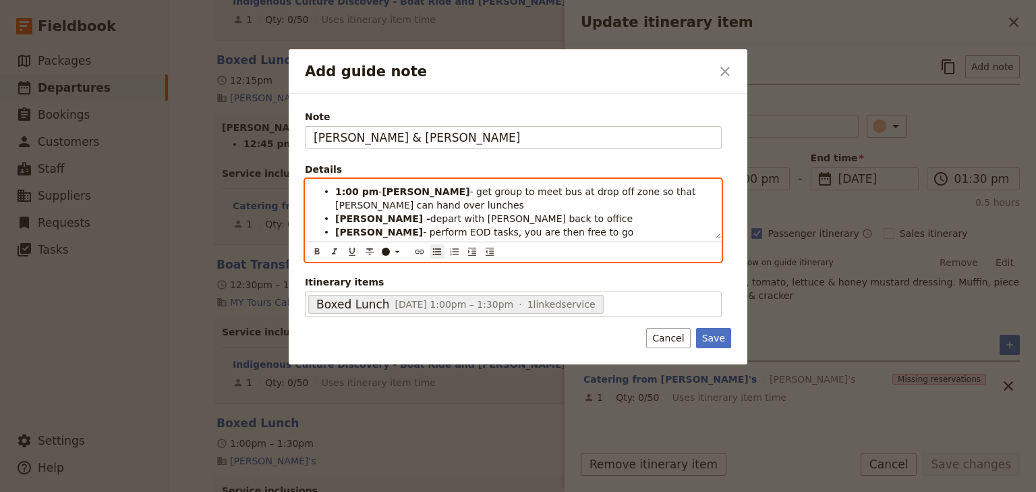
click at [582, 190] on span "- get group to meet bus at drop off zone so that [PERSON_NAME] can hand over lu…" at bounding box center [517, 198] width 364 height 24
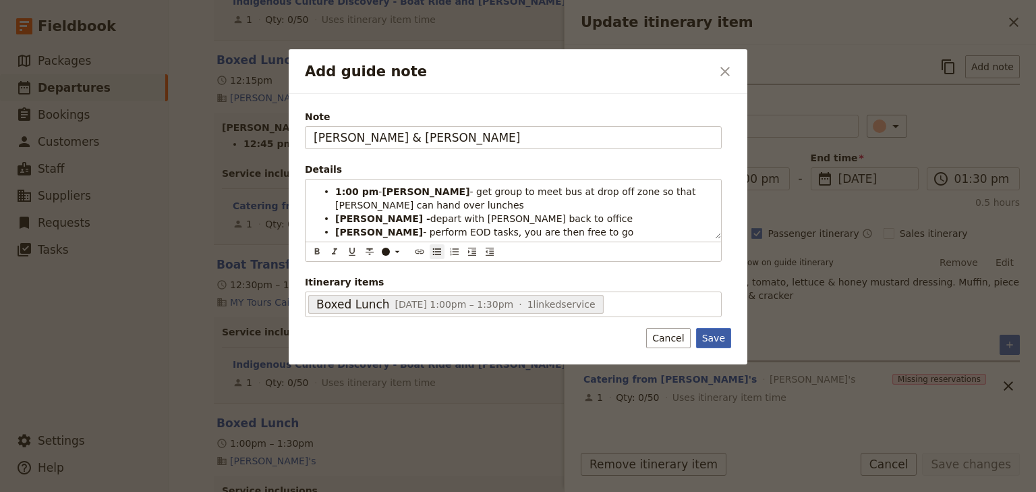
click at [712, 335] on button "Save" at bounding box center [713, 338] width 35 height 20
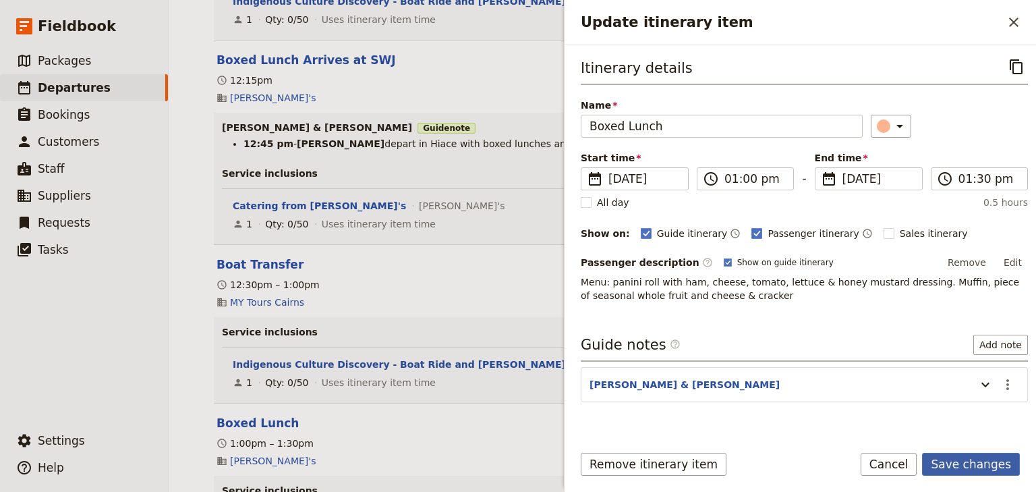
click at [956, 461] on button "Save changes" at bounding box center [971, 464] width 98 height 23
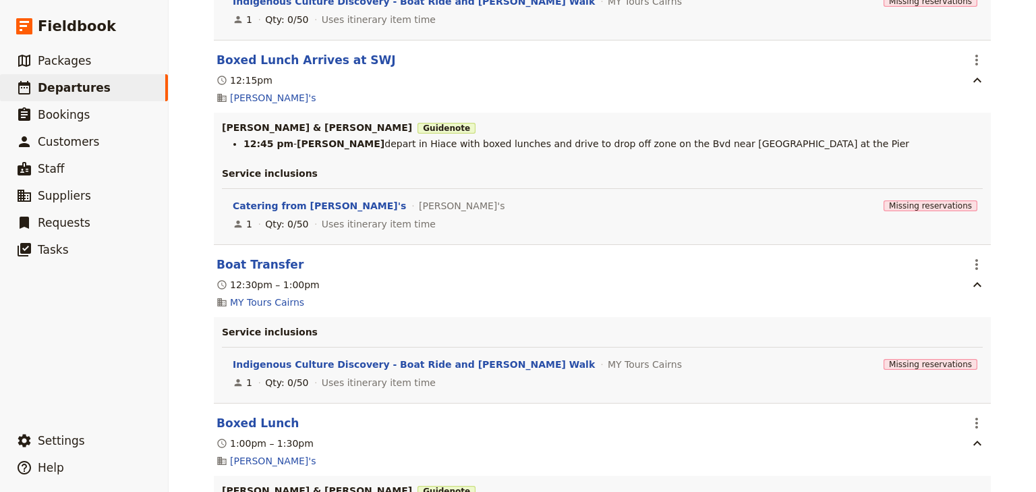
drag, startPoint x: 811, startPoint y: 156, endPoint x: 602, endPoint y: 156, distance: 209.8
click at [602, 150] on li "12:45 pm - [PERSON_NAME] in Hiace with boxed lunches and drive to drop off zone…" at bounding box center [613, 143] width 739 height 13
drag, startPoint x: 658, startPoint y: 159, endPoint x: 805, endPoint y: 152, distance: 147.9
click at [805, 150] on li "12:45 pm - [PERSON_NAME] in Hiace with boxed lunches and drive to drop off zone…" at bounding box center [613, 143] width 739 height 13
drag, startPoint x: 805, startPoint y: 152, endPoint x: 596, endPoint y: 150, distance: 209.8
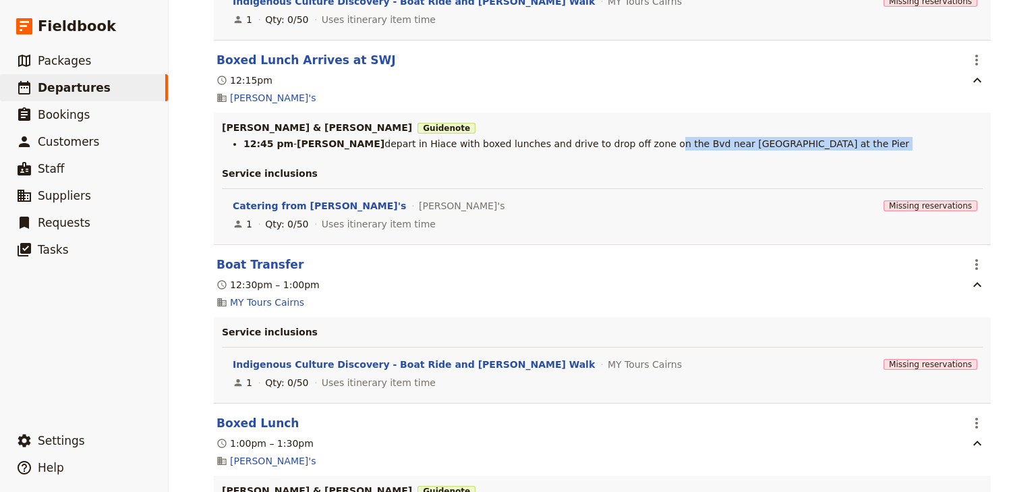
click at [596, 150] on li "12:45 pm - [PERSON_NAME] in Hiace with boxed lunches and drive to drop off zone…" at bounding box center [613, 143] width 739 height 13
copy span "on the Bvd near [GEOGRAPHIC_DATA] & Juice Bar at the Pier"
click at [974, 428] on icon "Actions" at bounding box center [977, 423] width 16 height 16
click at [930, 383] on span "Edit this itinerary item" at bounding box center [910, 382] width 106 height 13
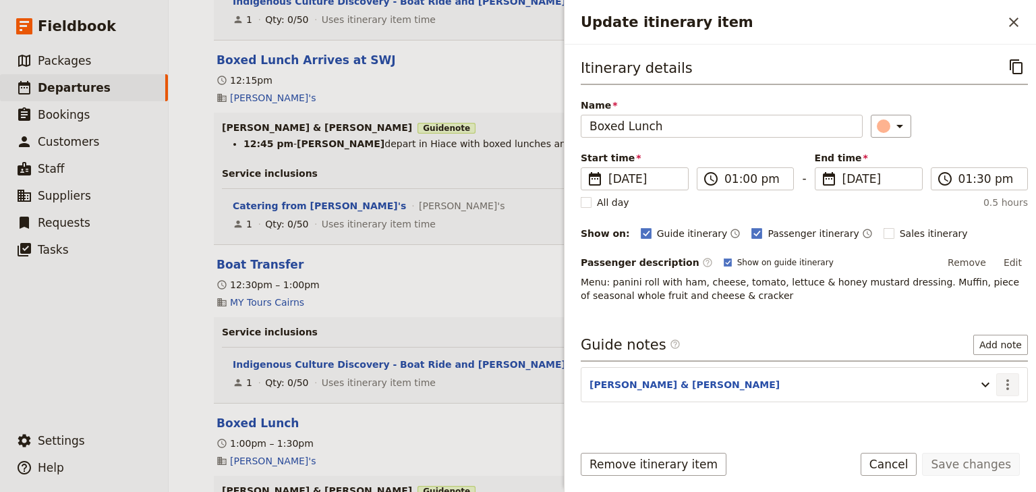
click at [1001, 380] on icon "Actions" at bounding box center [1008, 384] width 16 height 16
click at [971, 404] on span "Edit note" at bounding box center [961, 410] width 42 height 13
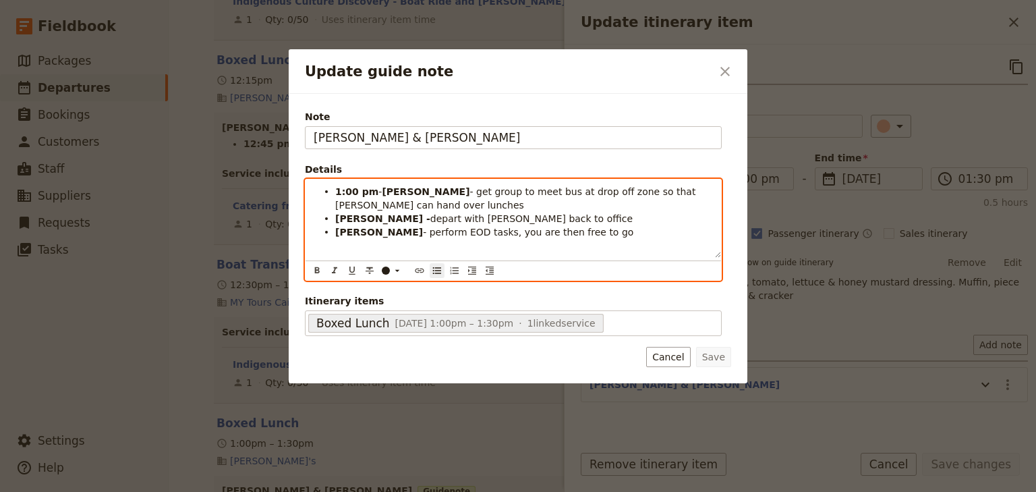
click at [526, 190] on span "- get group to meet bus at drop off zone so that [PERSON_NAME] can hand over lu…" at bounding box center [517, 198] width 364 height 24
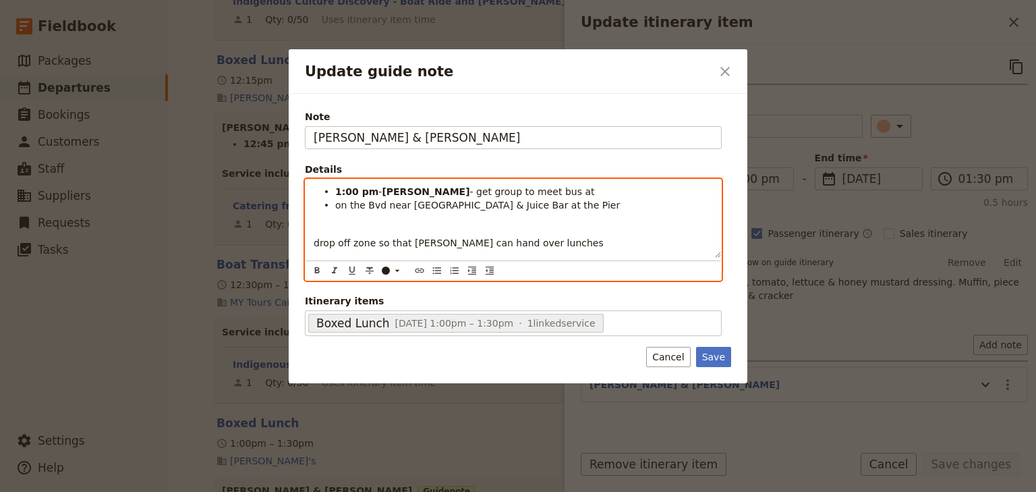
click at [337, 204] on span "on the Bvd near [GEOGRAPHIC_DATA] & Juice Bar at the Pier" at bounding box center [477, 205] width 285 height 11
drag, startPoint x: 401, startPoint y: 242, endPoint x: 307, endPoint y: 237, distance: 94.6
click at [308, 238] on div "1:00 pm - [PERSON_NAME] - get group to meet bus at on the Bvd near [GEOGRAPHIC_…" at bounding box center [514, 218] width 416 height 78
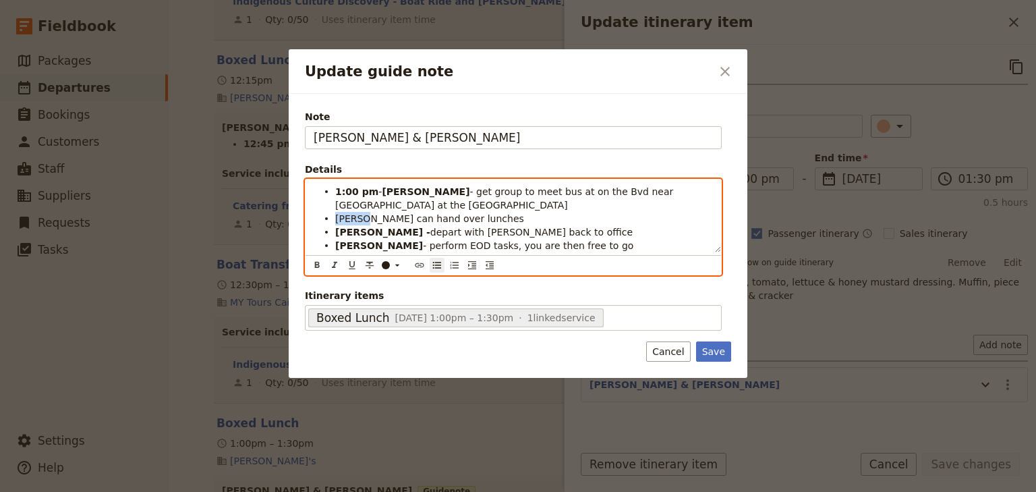
drag, startPoint x: 367, startPoint y: 217, endPoint x: 334, endPoint y: 217, distance: 33.1
click at [334, 217] on ul "1:00 pm - [PERSON_NAME] - get group to meet bus at on the Bvd near [GEOGRAPHIC_…" at bounding box center [513, 218] width 399 height 67
click at [316, 264] on icon "Format bold" at bounding box center [317, 264] width 5 height 6
click at [423, 216] on span "can hand over lunches" at bounding box center [476, 218] width 107 height 11
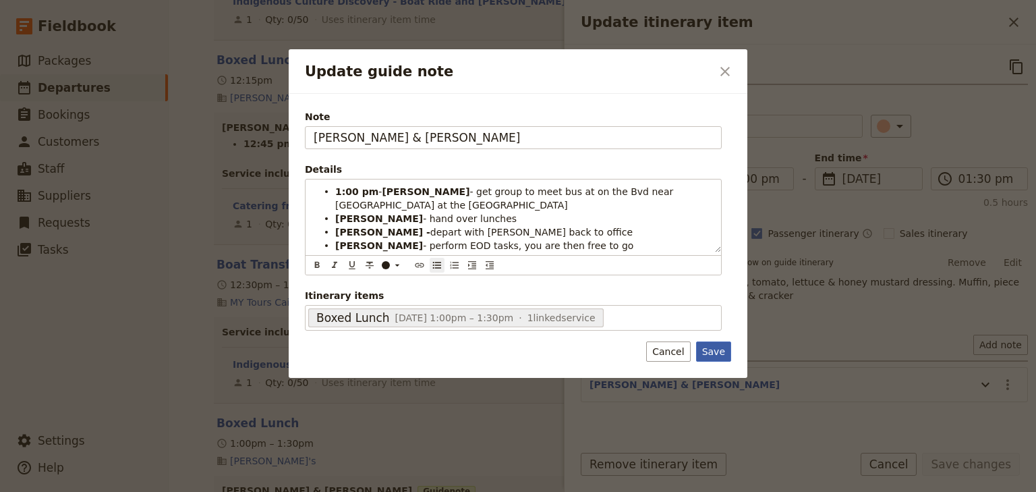
click at [712, 349] on button "Save" at bounding box center [713, 351] width 35 height 20
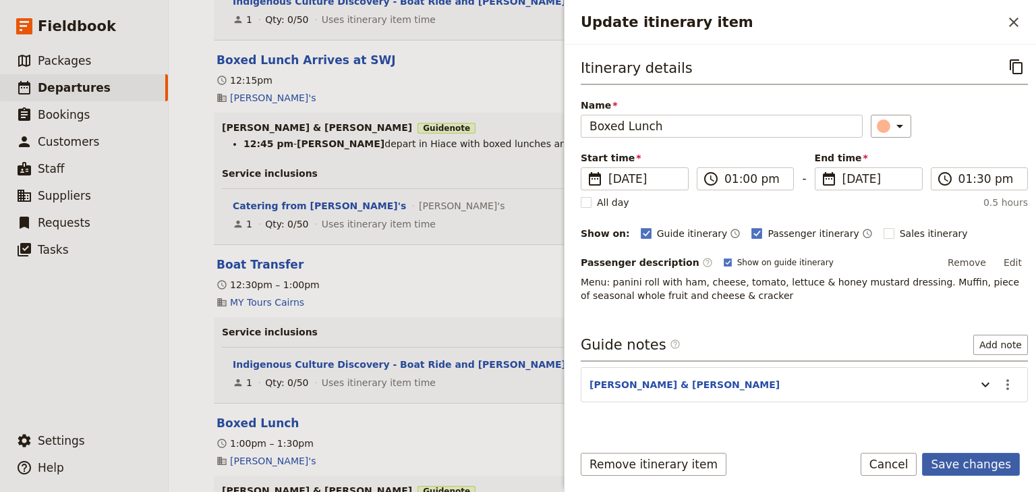
click at [969, 466] on button "Save changes" at bounding box center [971, 464] width 98 height 23
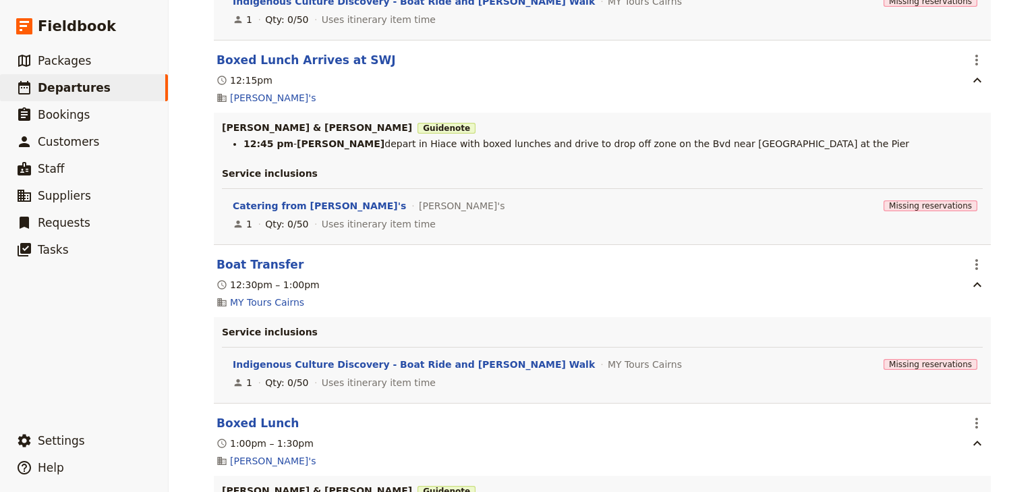
click at [1011, 183] on div "[GEOGRAPHIC_DATA]: Custom Trip 2025 ​ Draft [DATE] – [DATE] 4 days / 3 nights 0…" at bounding box center [602, 246] width 867 height 492
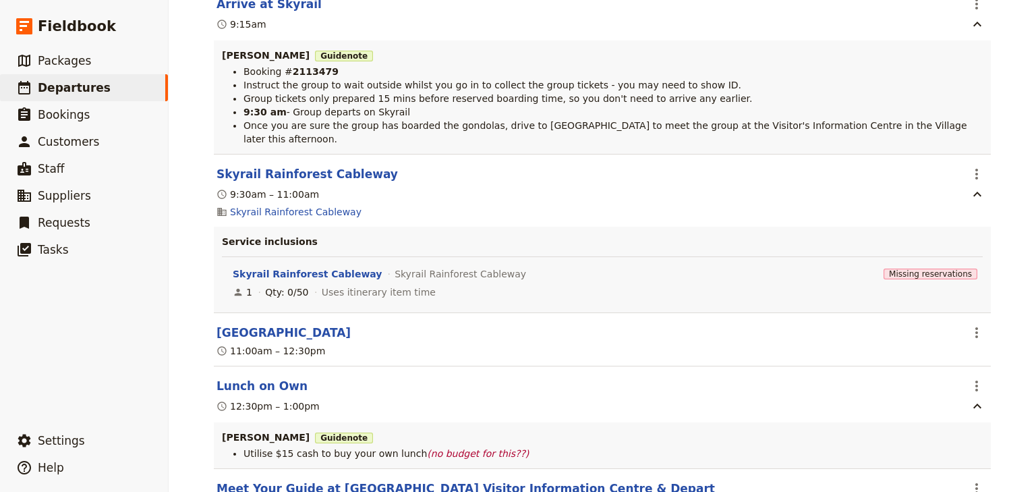
scroll to position [4803, 0]
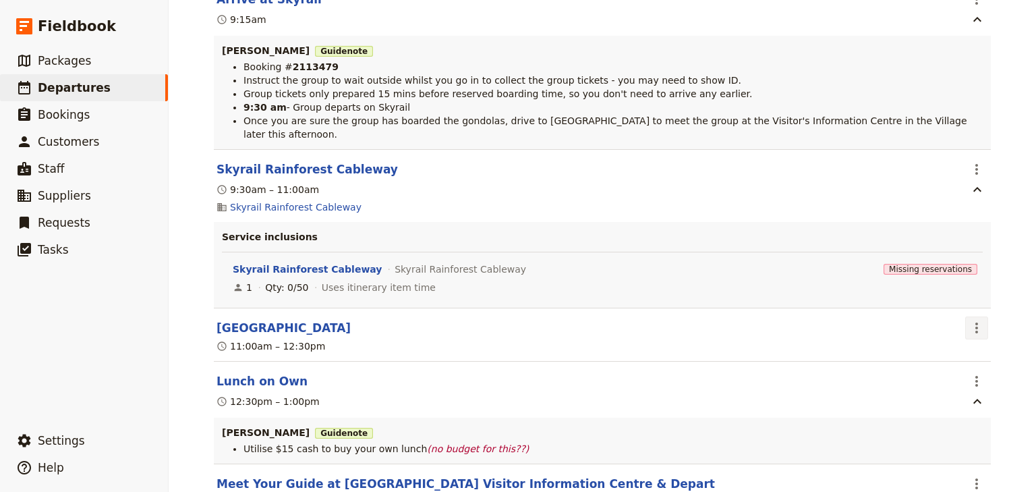
click at [970, 320] on icon "Actions" at bounding box center [977, 328] width 16 height 16
click at [952, 349] on span "Edit this itinerary item" at bounding box center [910, 342] width 106 height 13
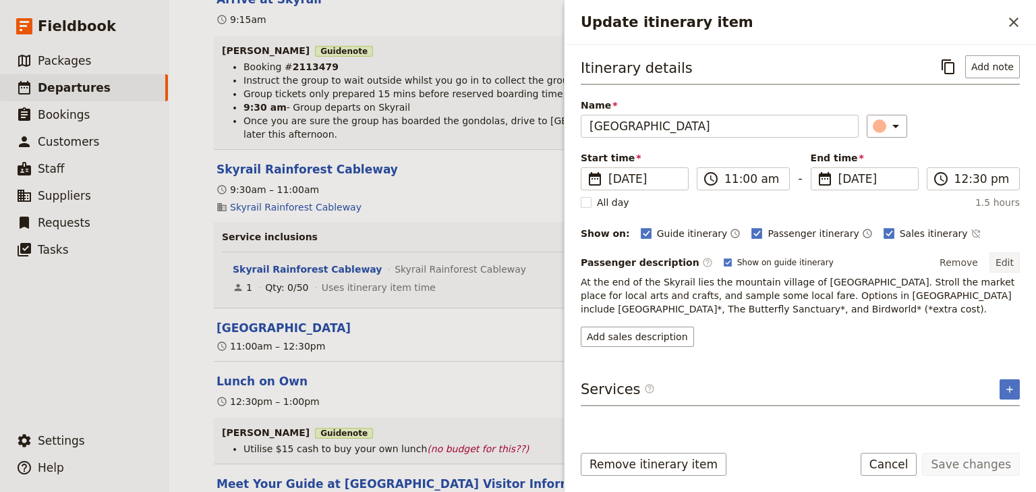
click at [1004, 262] on button "Edit" at bounding box center [1005, 262] width 30 height 20
click at [1006, 24] on icon "Close drawer" at bounding box center [1014, 22] width 16 height 16
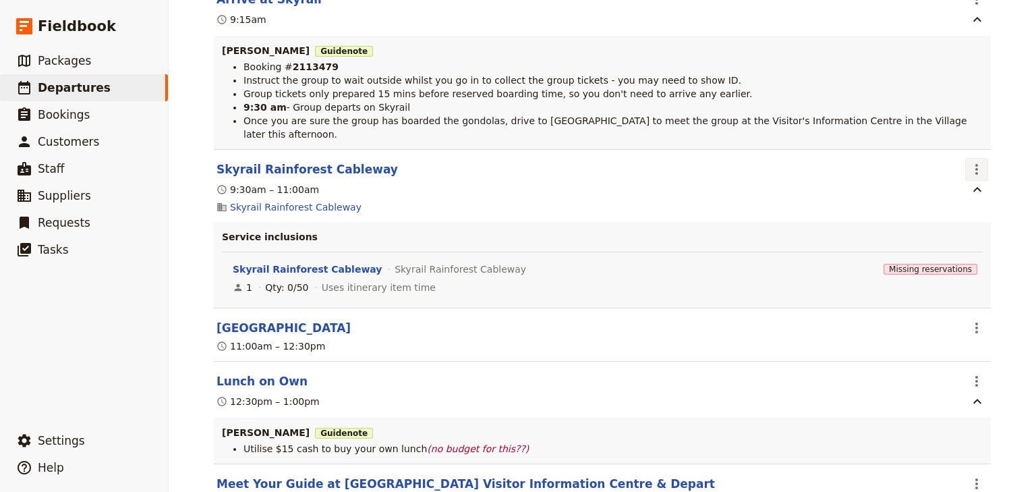
click at [975, 161] on icon "Actions" at bounding box center [977, 169] width 16 height 16
click at [963, 183] on span "Edit this itinerary item" at bounding box center [910, 182] width 106 height 13
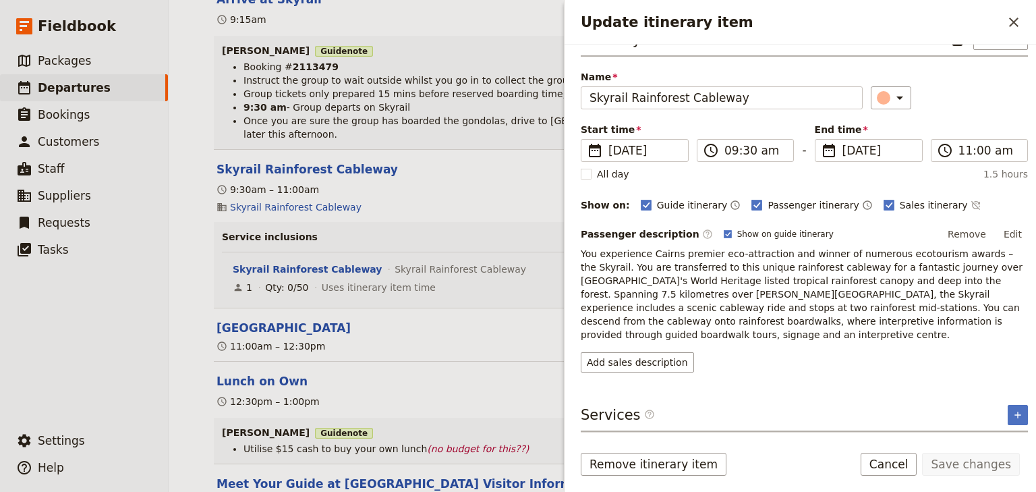
scroll to position [0, 0]
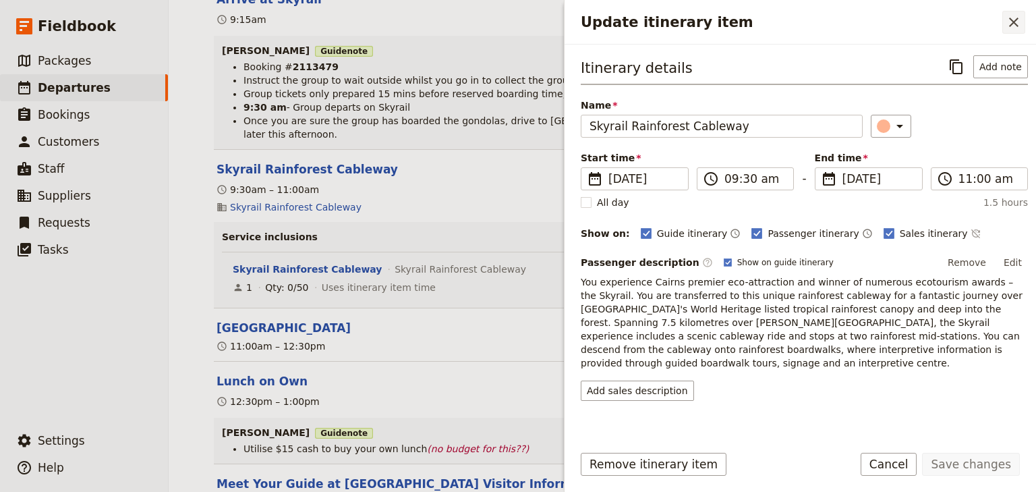
click at [1018, 23] on icon "Close drawer" at bounding box center [1014, 22] width 16 height 16
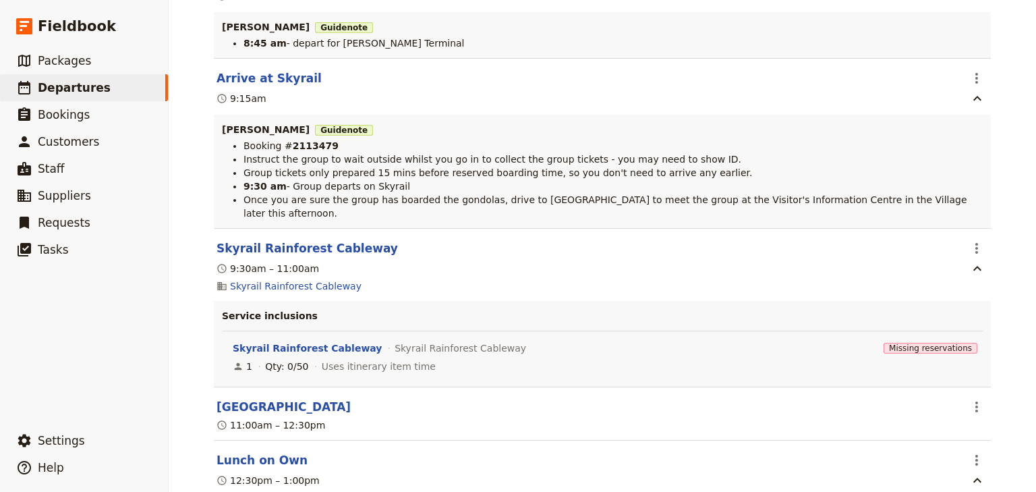
scroll to position [4695, 0]
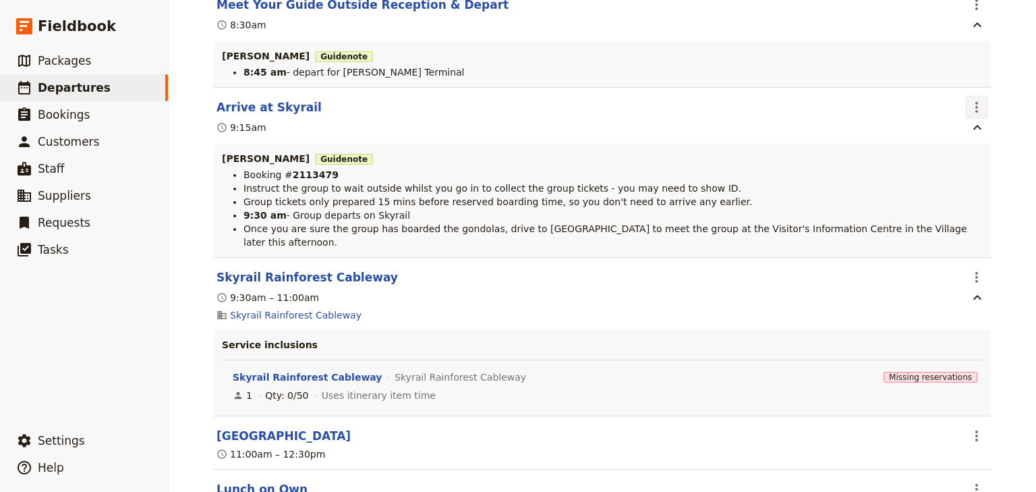
click at [970, 104] on icon "Actions" at bounding box center [977, 107] width 16 height 16
click at [946, 127] on span "Edit this itinerary item" at bounding box center [910, 133] width 106 height 13
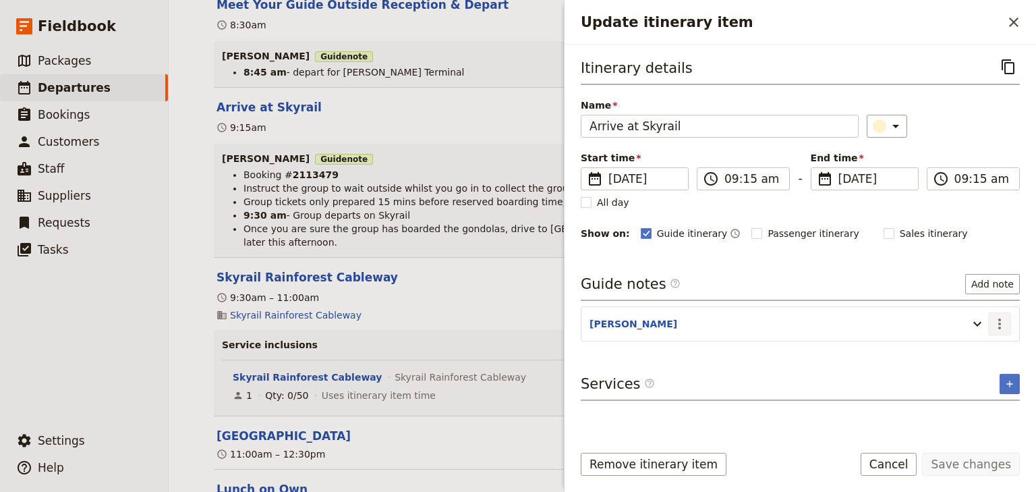
click at [994, 316] on icon "Actions" at bounding box center [1000, 324] width 16 height 16
click at [980, 347] on span "Edit note" at bounding box center [961, 350] width 42 height 13
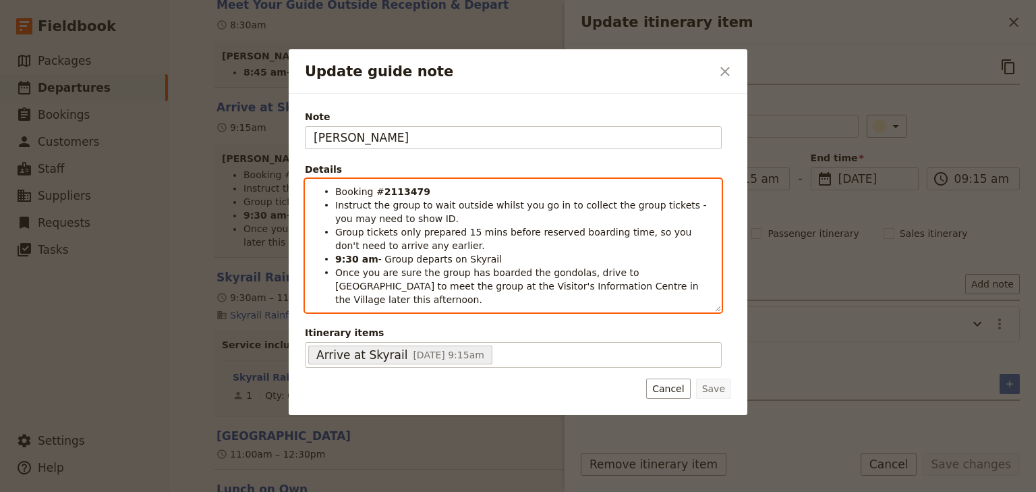
click at [421, 244] on li "Group tickets only prepared 15 mins before reserved boarding time, so you don't…" at bounding box center [524, 238] width 378 height 27
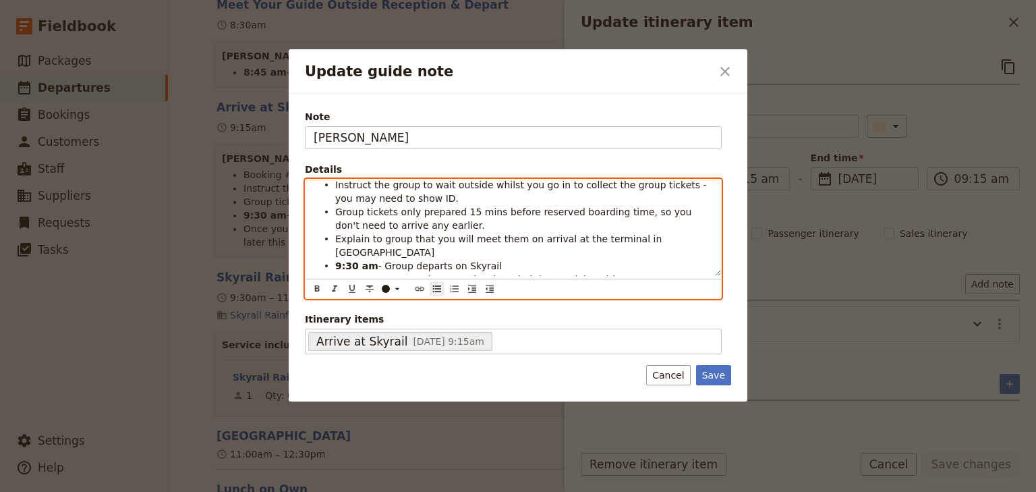
scroll to position [30, 0]
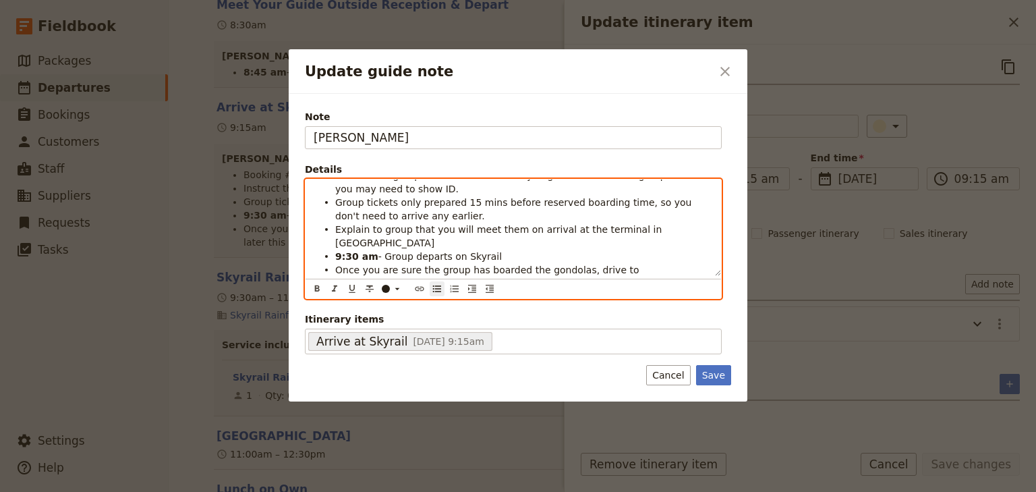
drag, startPoint x: 641, startPoint y: 254, endPoint x: 655, endPoint y: 265, distance: 17.8
click at [655, 265] on li "Once you are sure the group has boarded the gondolas, drive to [GEOGRAPHIC_DATA…" at bounding box center [524, 282] width 378 height 40
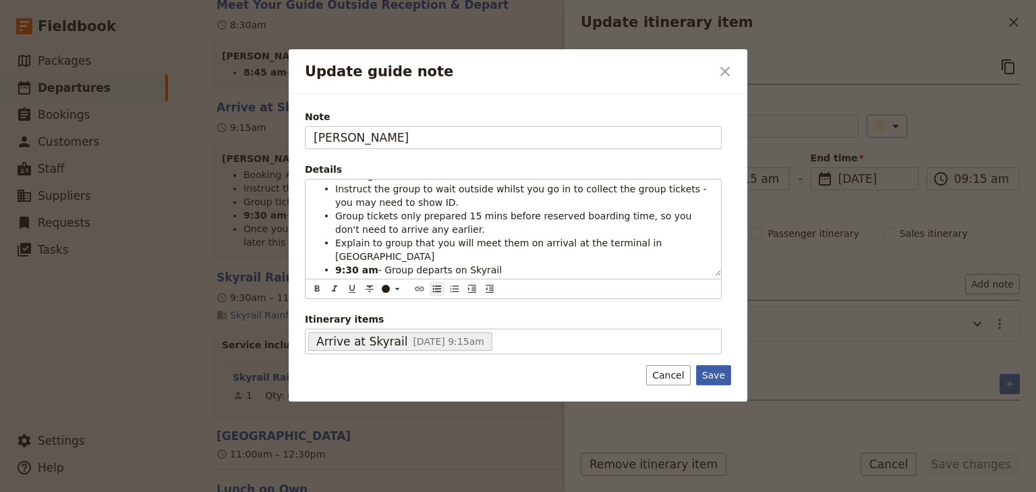
click at [712, 371] on button "Save" at bounding box center [713, 375] width 35 height 20
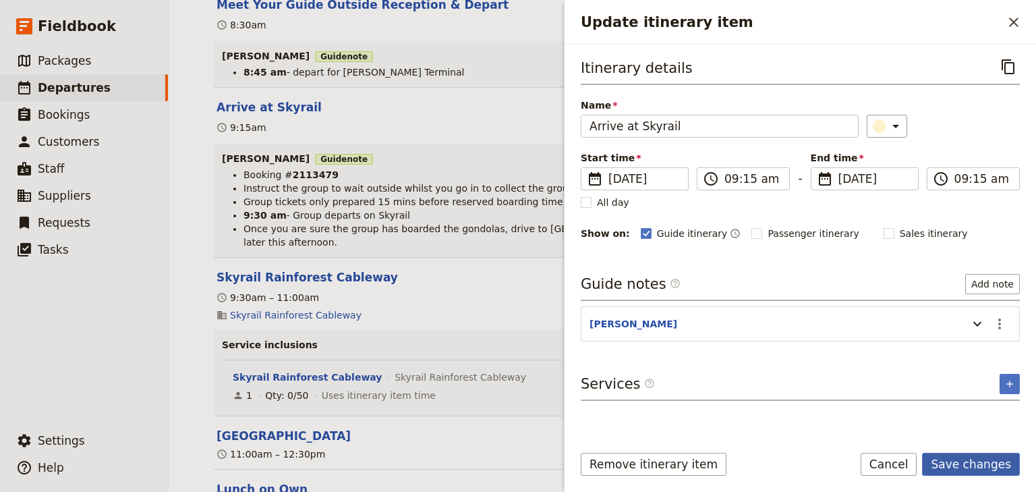
click at [982, 464] on button "Save changes" at bounding box center [971, 464] width 98 height 23
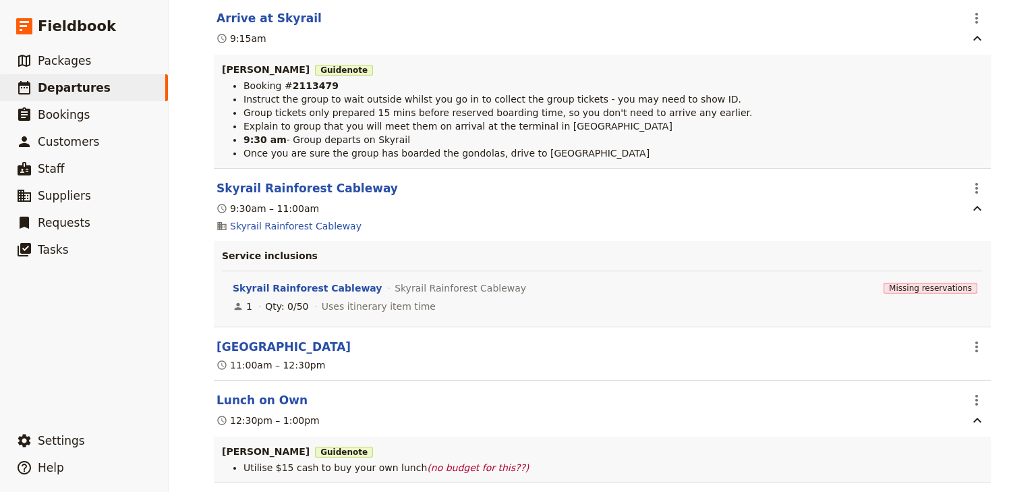
scroll to position [4803, 0]
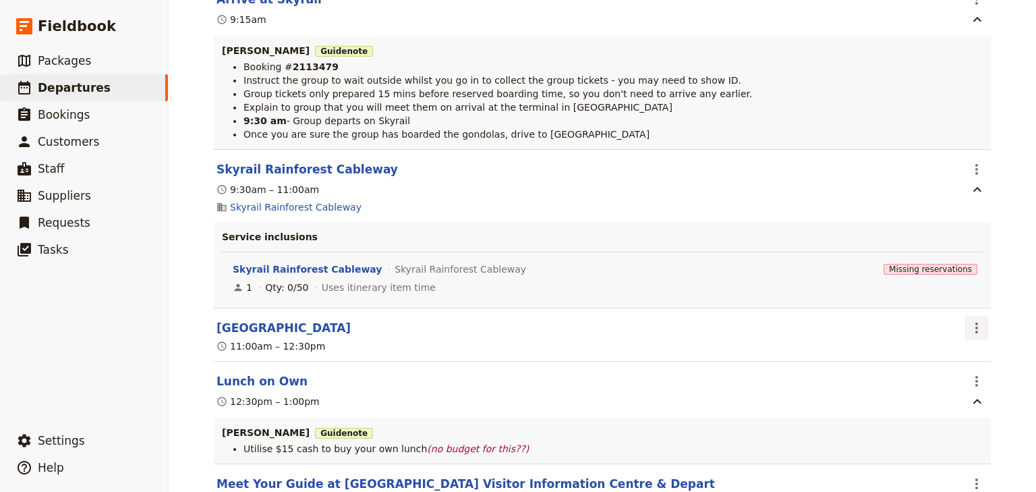
click at [978, 326] on icon "Actions" at bounding box center [977, 328] width 16 height 16
click at [954, 355] on span "Edit this itinerary item" at bounding box center [910, 355] width 106 height 13
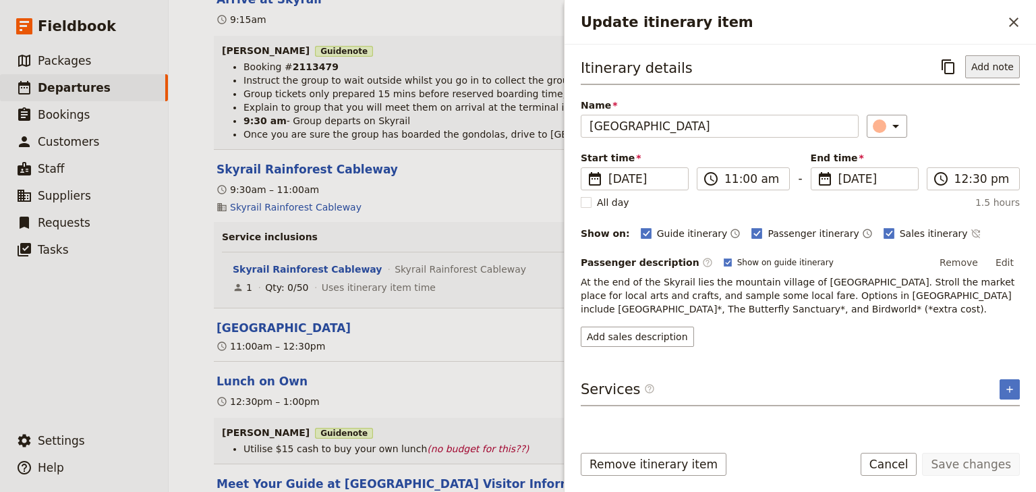
click at [993, 68] on button "Add note" at bounding box center [992, 66] width 55 height 23
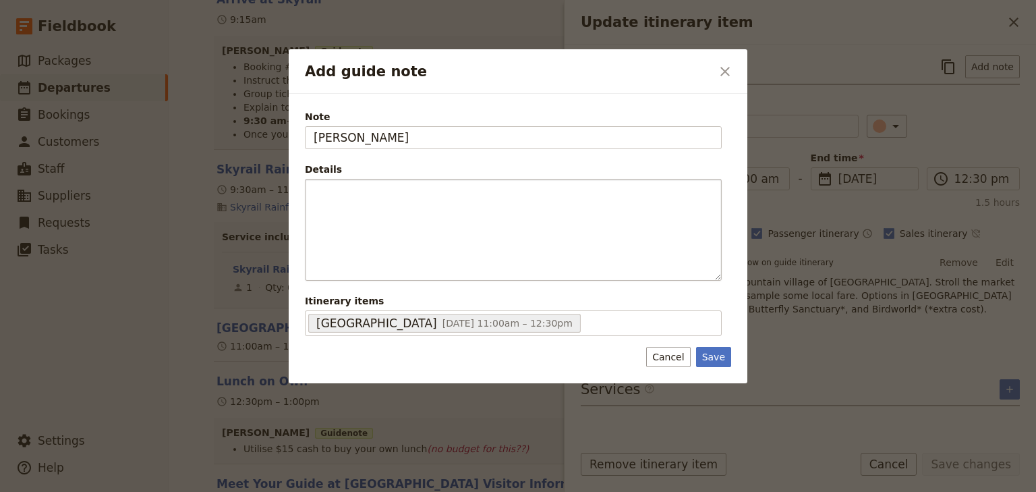
type input "[PERSON_NAME]"
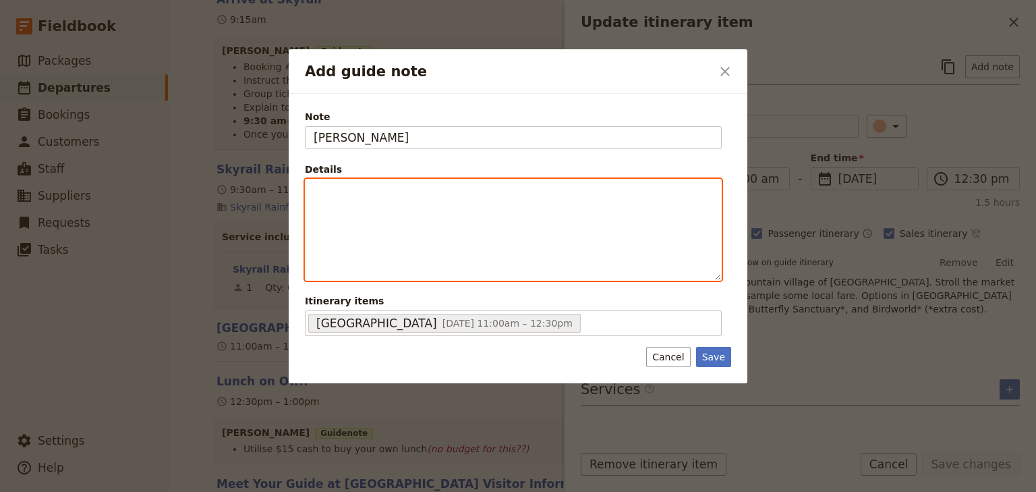
click at [316, 190] on p "Add guide note" at bounding box center [513, 191] width 399 height 13
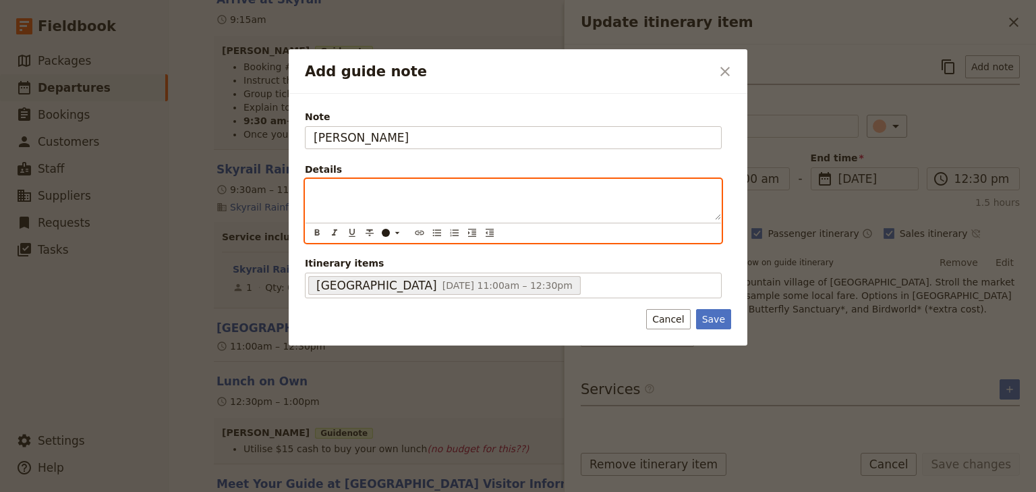
paste div "Add guide note"
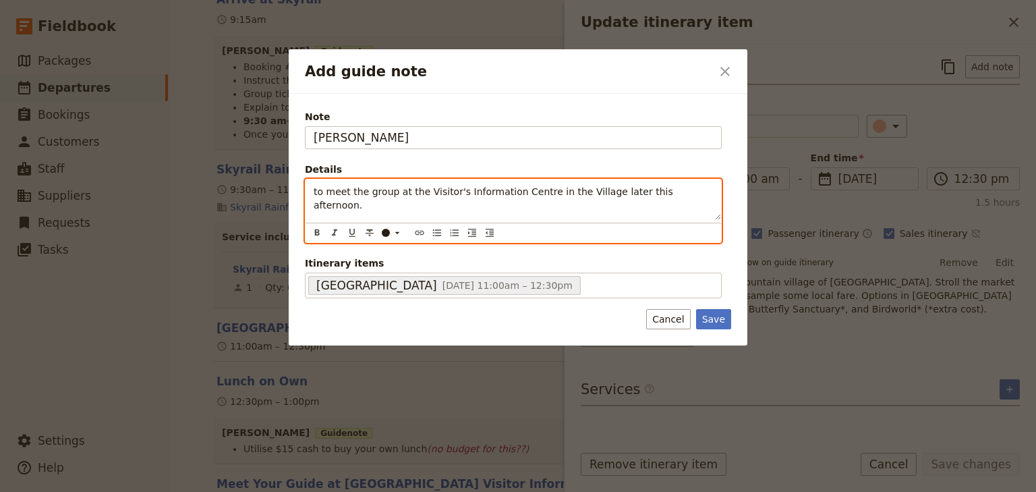
click at [316, 189] on span "to meet the group at the Visitor's Information Centre in the Village later this…" at bounding box center [495, 198] width 362 height 24
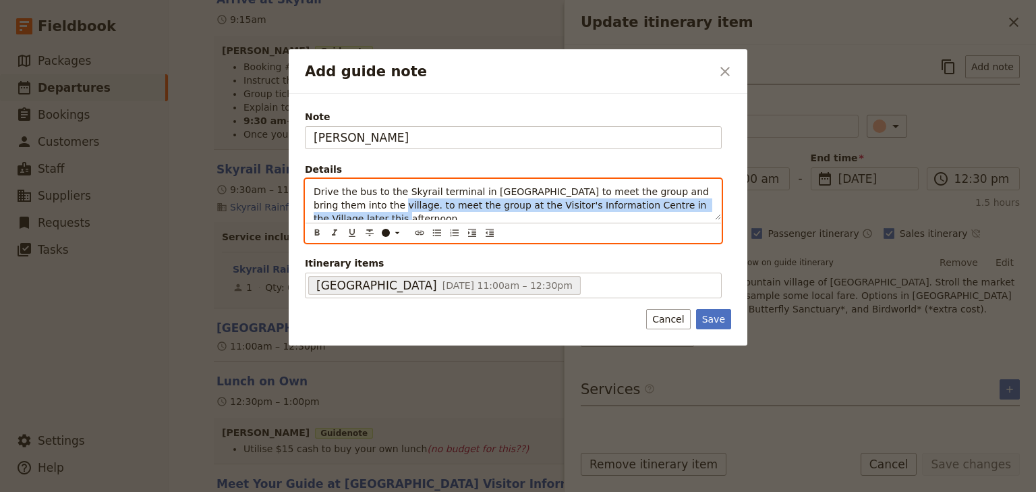
drag, startPoint x: 704, startPoint y: 202, endPoint x: 345, endPoint y: 208, distance: 358.9
click at [345, 208] on span "Drive the bus to the Skyrail terminal in [GEOGRAPHIC_DATA] to meet the group an…" at bounding box center [513, 205] width 398 height 38
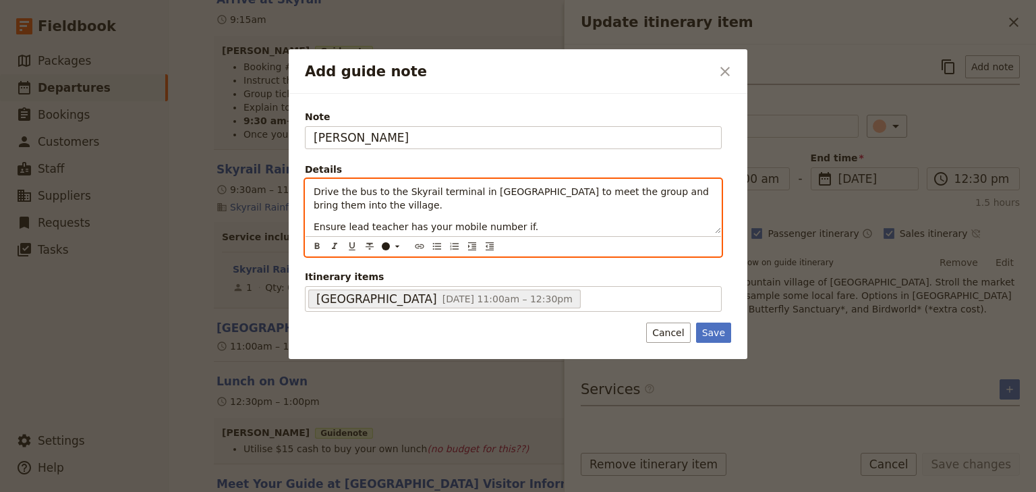
click at [314, 225] on span "Ensure lead teacher has your mobile number if." at bounding box center [426, 226] width 225 height 11
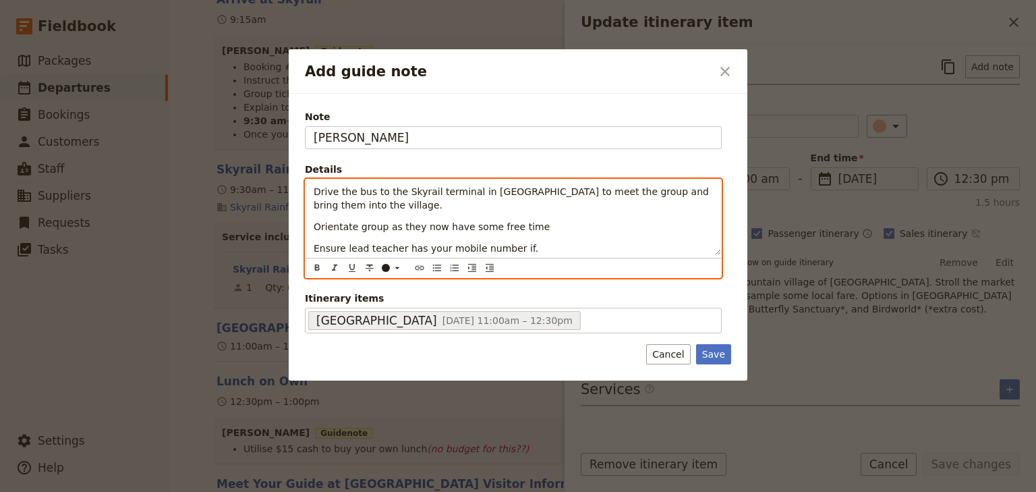
click at [512, 248] on p "Ensure lead teacher has your mobile number if." at bounding box center [513, 247] width 399 height 13
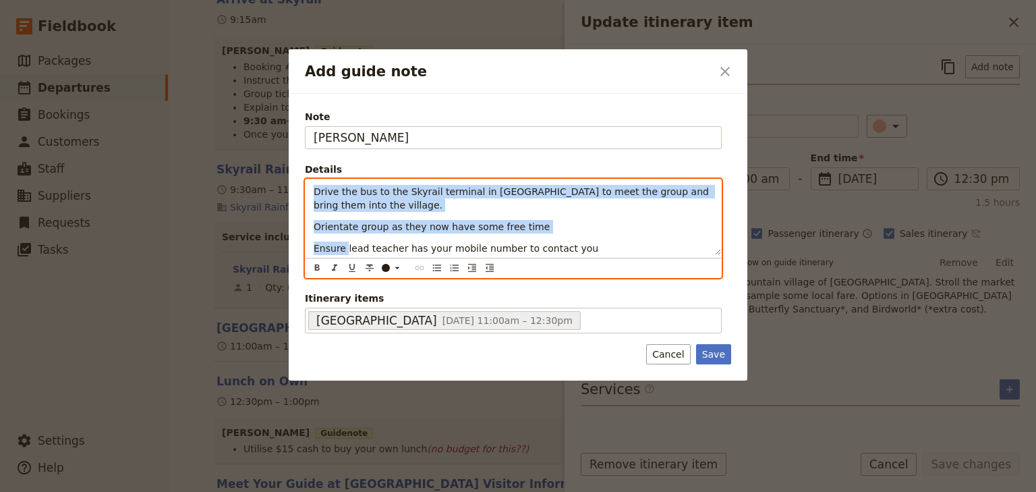
drag, startPoint x: 343, startPoint y: 250, endPoint x: 300, endPoint y: 189, distance: 74.1
click at [300, 189] on div "Note [PERSON_NAME] Details Drive the bus to the Skyrail terminal in [GEOGRAPHIC…" at bounding box center [518, 237] width 459 height 287
click at [437, 268] on icon "Bulleted list" at bounding box center [437, 267] width 11 height 11
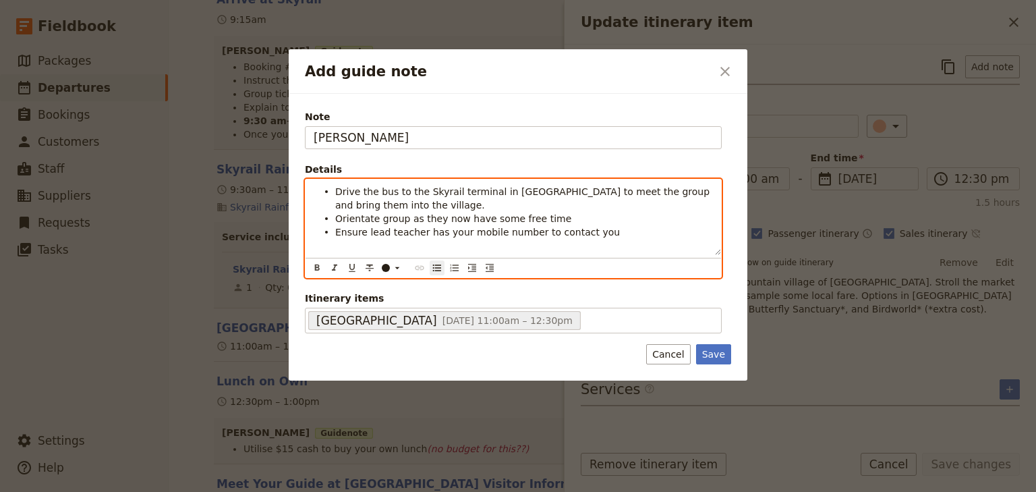
click at [395, 211] on li "Orientate group as they now have some free time" at bounding box center [524, 217] width 378 height 13
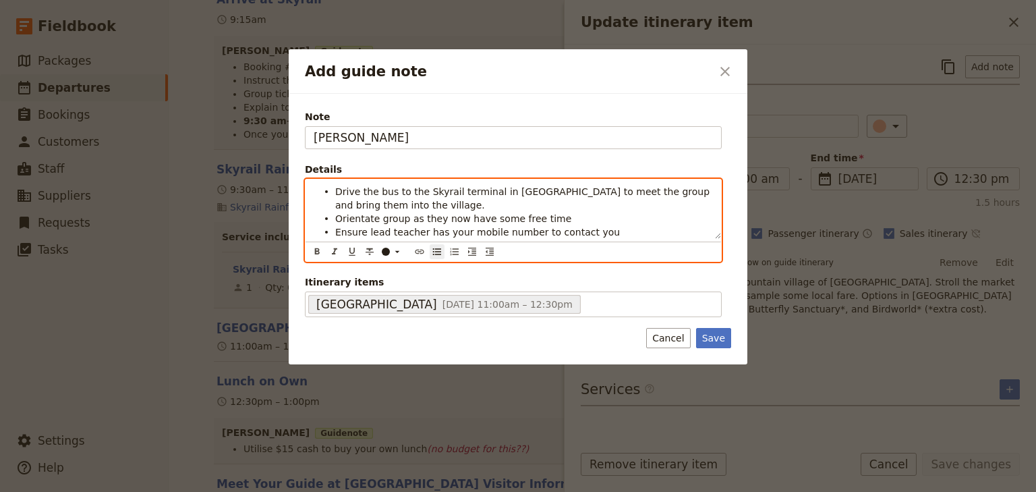
click at [405, 217] on span "Orientate group as they now have some free time" at bounding box center [453, 218] width 236 height 11
drag, startPoint x: 677, startPoint y: 221, endPoint x: 698, endPoint y: 244, distance: 31.0
click at [679, 224] on ul "Drive the bus to the Skyrail terminal in [GEOGRAPHIC_DATA] to meet the group an…" at bounding box center [513, 218] width 399 height 67
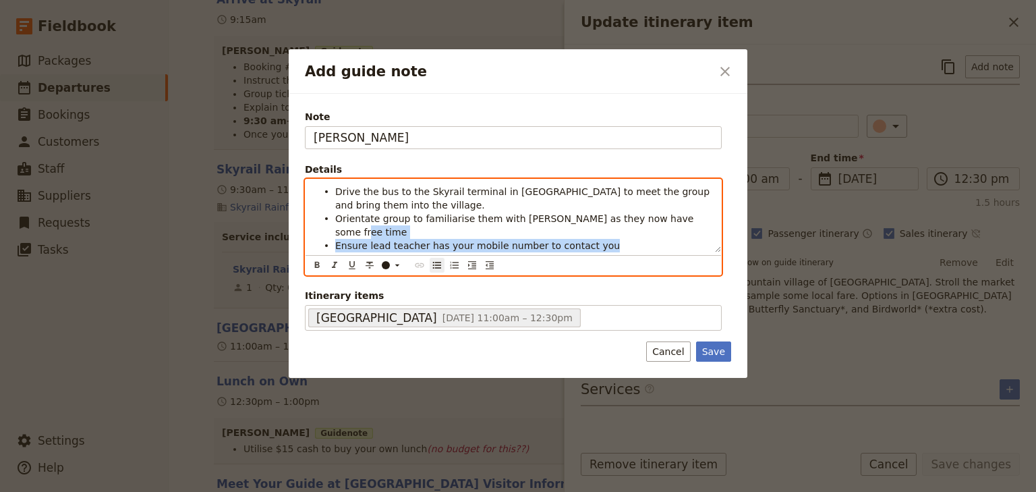
click at [680, 221] on li "Orientate group to familiarise them with [PERSON_NAME] as they now have some fr…" at bounding box center [524, 224] width 378 height 27
click at [595, 238] on li "Ensure lead teacher has your mobile number to contact you" at bounding box center [524, 244] width 378 height 13
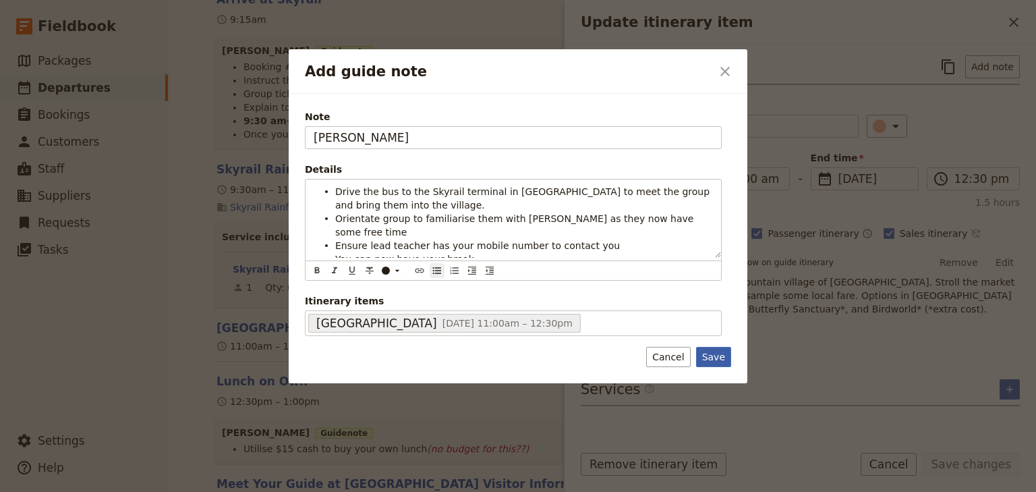
click at [714, 350] on button "Save" at bounding box center [713, 357] width 35 height 20
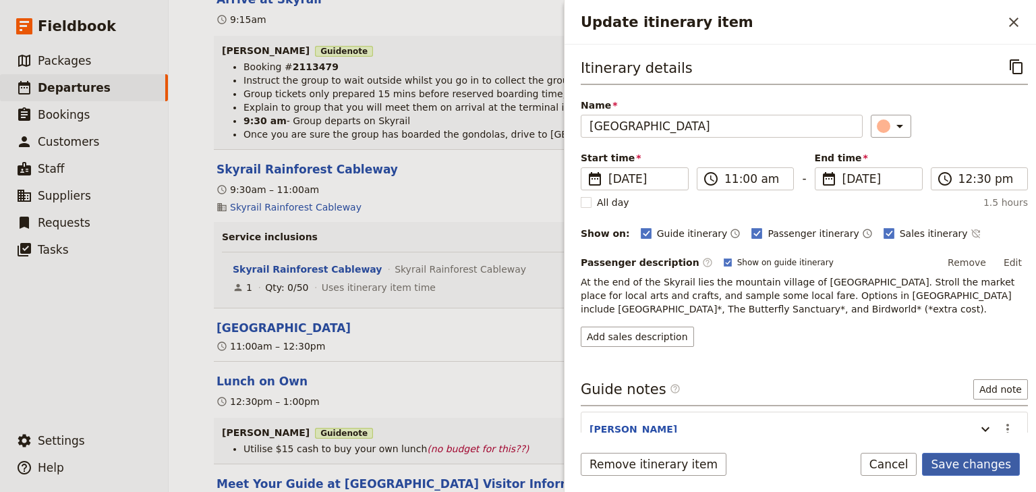
click at [979, 461] on button "Save changes" at bounding box center [971, 464] width 98 height 23
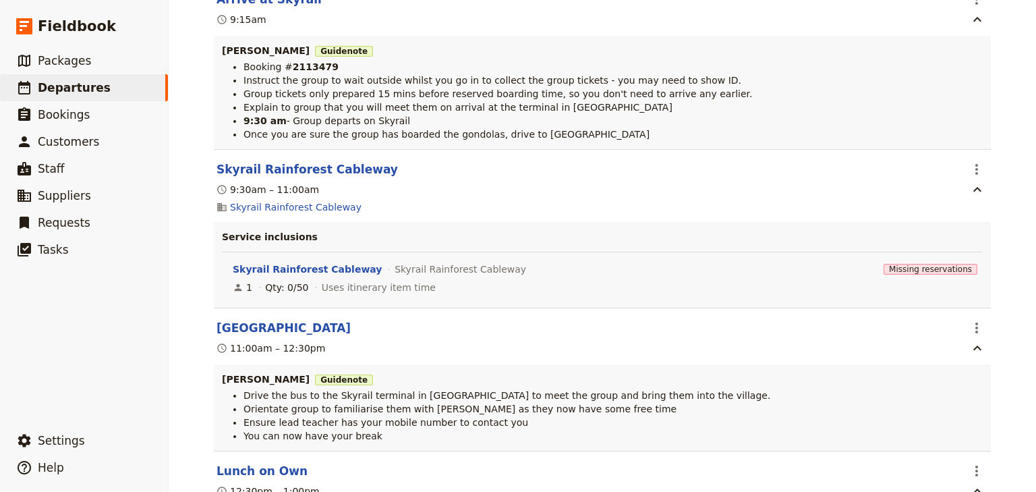
click at [1006, 317] on div "[GEOGRAPHIC_DATA]: Custom Trip 2025 ​ Draft [DATE] – [DATE] 4 days / 3 nights 0…" at bounding box center [602, 246] width 867 height 492
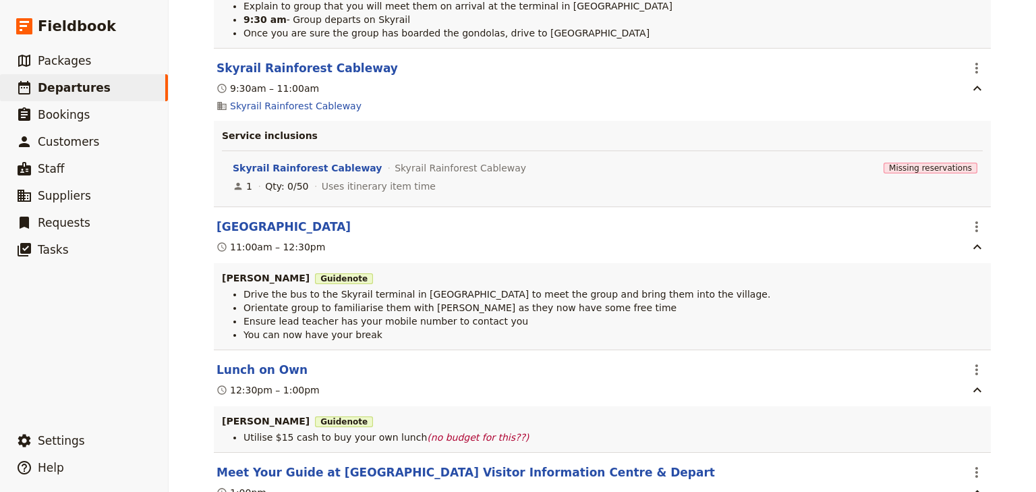
scroll to position [4911, 0]
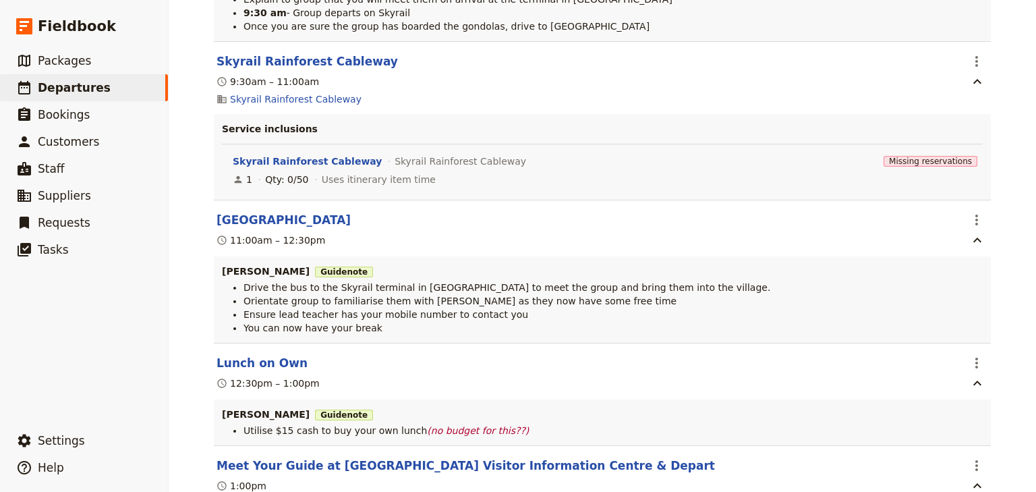
click at [1022, 280] on div "[GEOGRAPHIC_DATA]: Custom Trip 2025 ​ Draft [DATE] – [DATE] 4 days / 3 nights 0…" at bounding box center [602, 246] width 867 height 492
click at [974, 217] on icon "Actions" at bounding box center [977, 220] width 16 height 16
click at [952, 248] on span "Edit this itinerary item" at bounding box center [910, 247] width 106 height 13
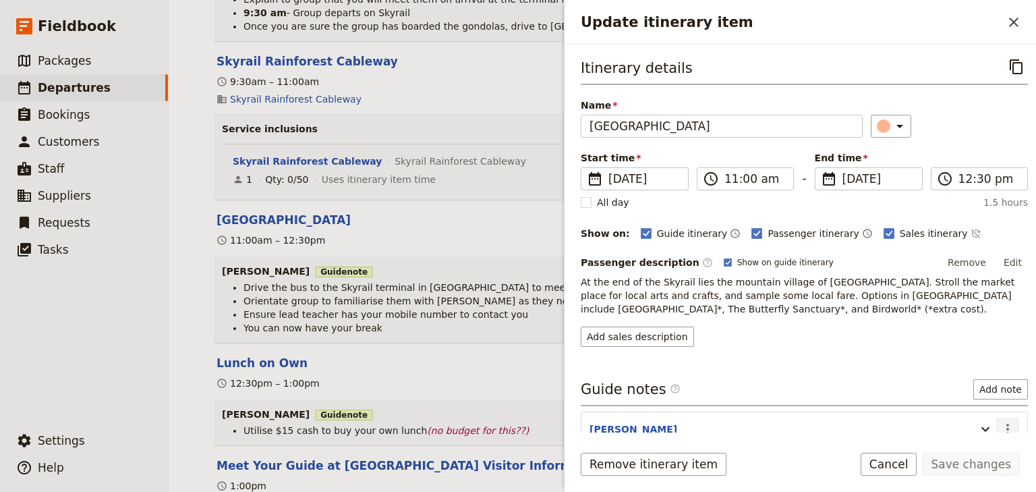
click at [1001, 426] on icon "Actions" at bounding box center [1008, 429] width 16 height 16
click at [965, 378] on span "Edit note" at bounding box center [961, 376] width 42 height 13
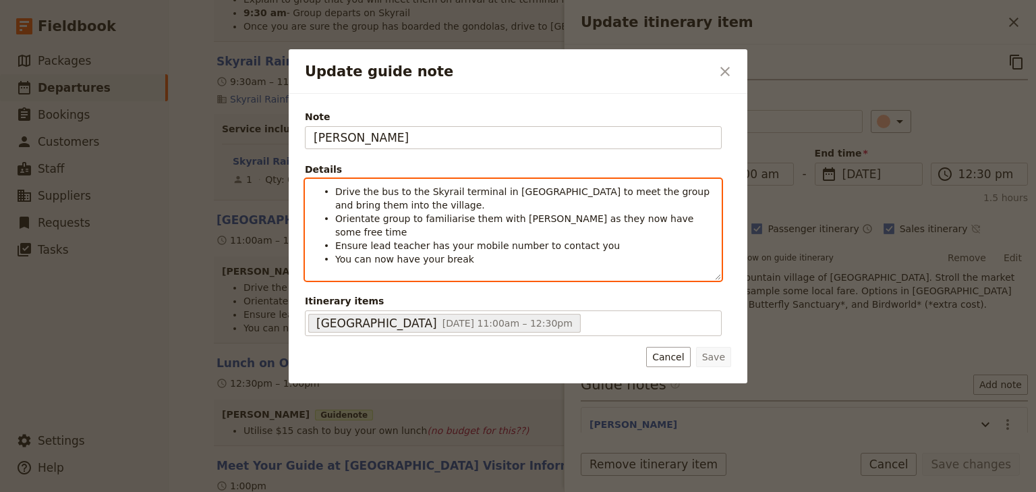
click at [465, 252] on li "You can now have your break" at bounding box center [524, 258] width 378 height 13
click at [339, 189] on span "Drive the bus to the Skyrail terminal in [GEOGRAPHIC_DATA] to meet the group an…" at bounding box center [524, 198] width 378 height 24
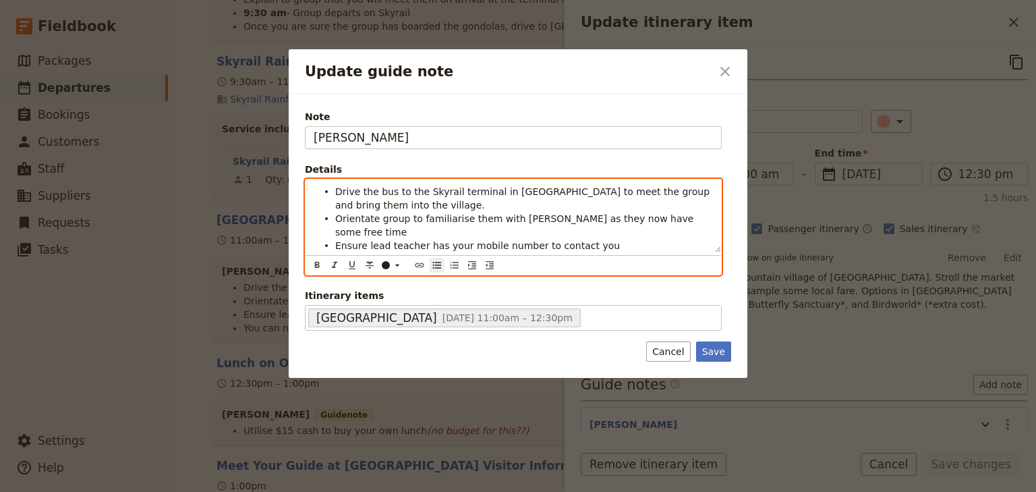
click at [681, 219] on li "Orientate group to familiarise them with [PERSON_NAME] as they now have some fr…" at bounding box center [524, 224] width 378 height 27
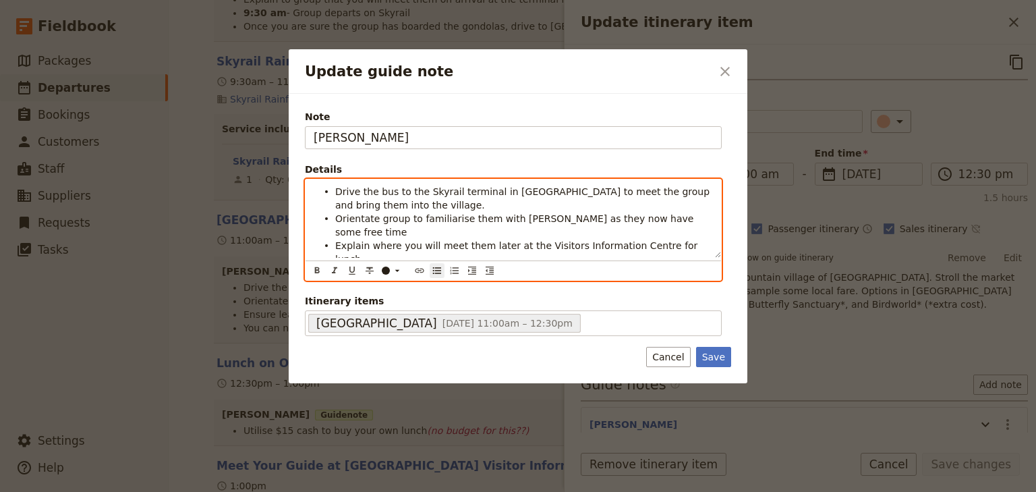
scroll to position [8, 0]
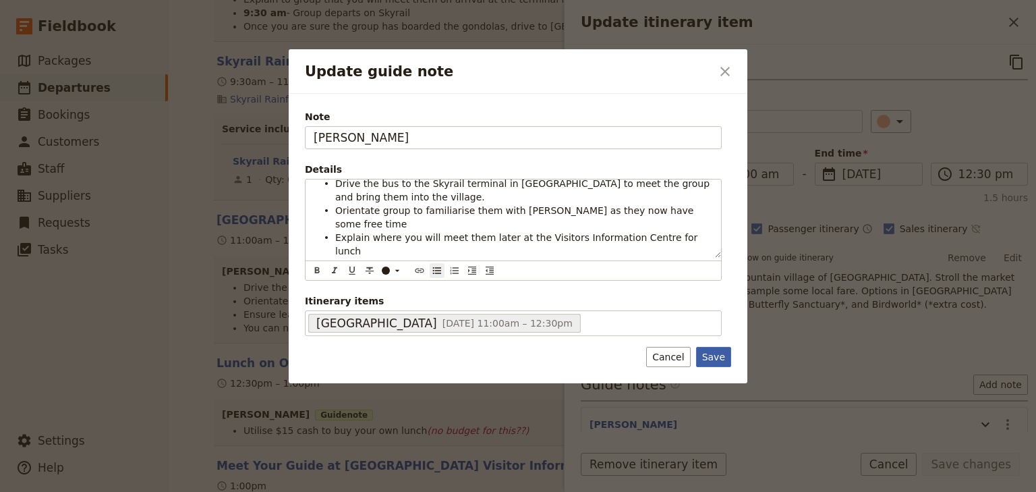
click at [715, 356] on button "Save" at bounding box center [713, 357] width 35 height 20
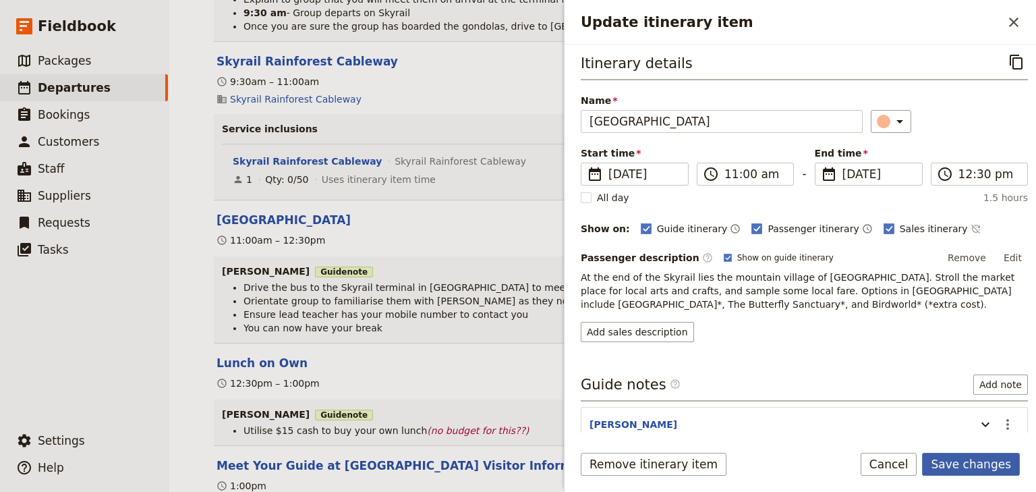
click at [955, 465] on button "Save changes" at bounding box center [971, 464] width 98 height 23
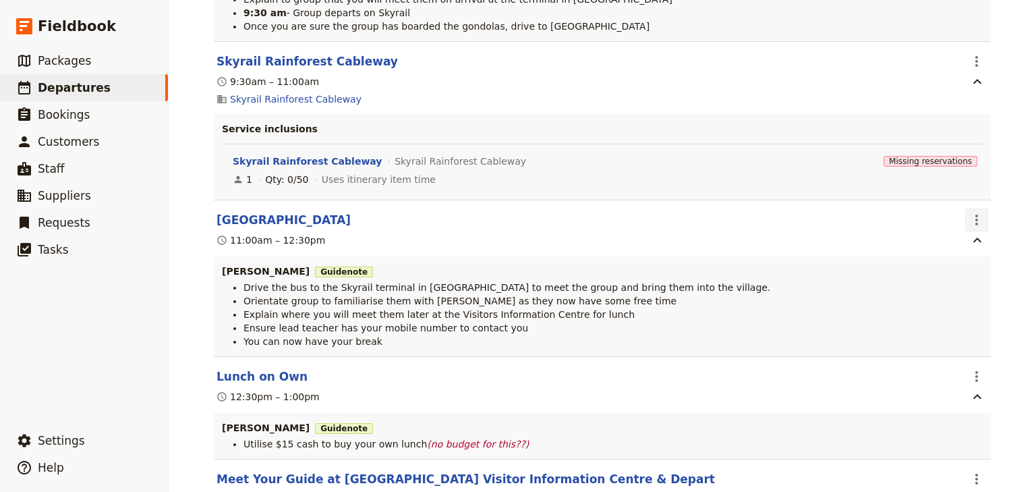
click at [974, 215] on icon "Actions" at bounding box center [977, 220] width 16 height 16
click at [953, 246] on span "Edit this itinerary item" at bounding box center [910, 247] width 106 height 13
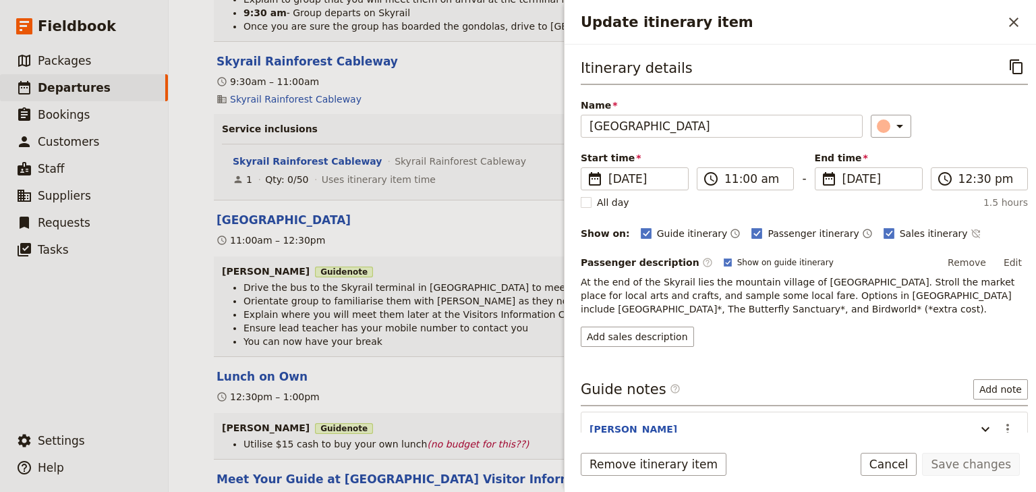
click at [997, 432] on form "Itinerary details ​ Name [GEOGRAPHIC_DATA] ​ Start time ​ [DATE] [DATE] [DATE] …" at bounding box center [801, 268] width 472 height 447
click at [1000, 425] on icon "Actions" at bounding box center [1008, 429] width 16 height 16
click at [977, 378] on span "Edit note" at bounding box center [961, 376] width 42 height 13
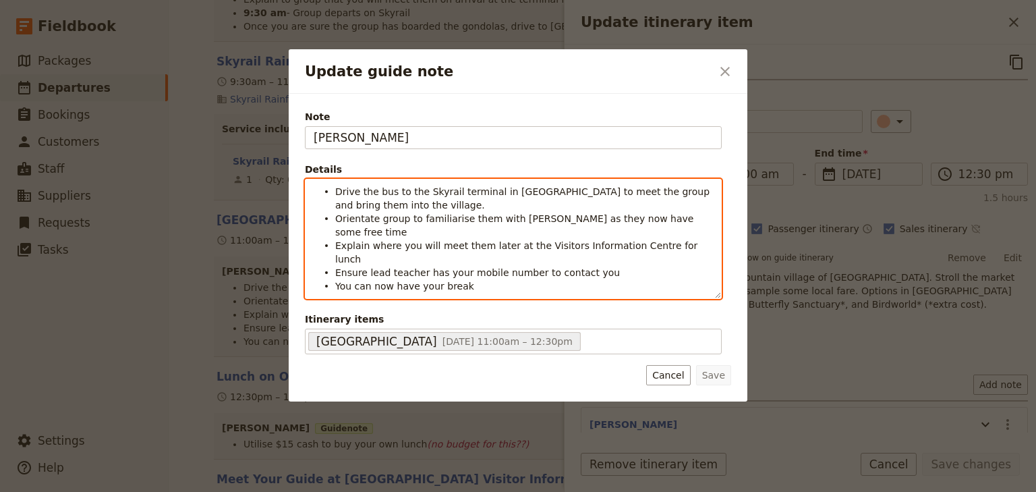
click at [372, 206] on li "Drive the bus to the Skyrail terminal in [GEOGRAPHIC_DATA] to meet the group an…" at bounding box center [524, 197] width 378 height 27
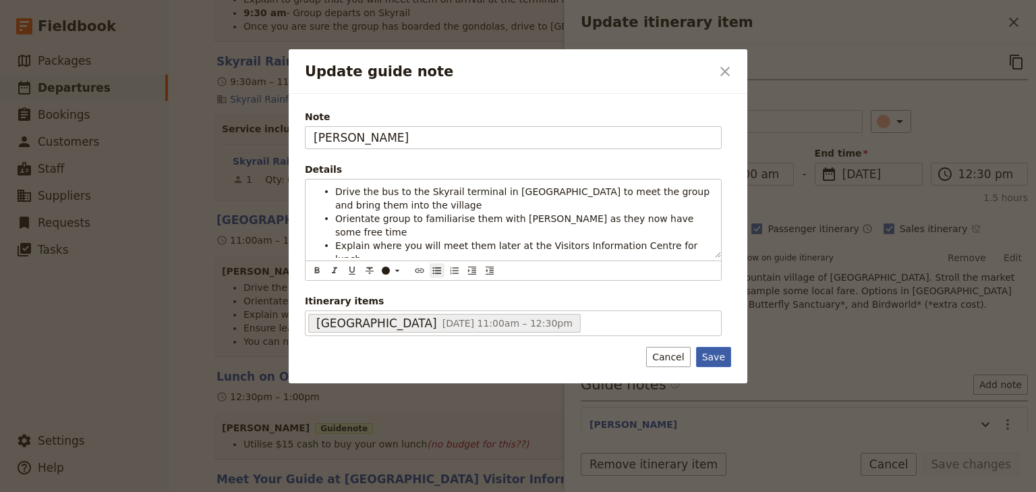
click at [716, 351] on button "Save" at bounding box center [713, 357] width 35 height 20
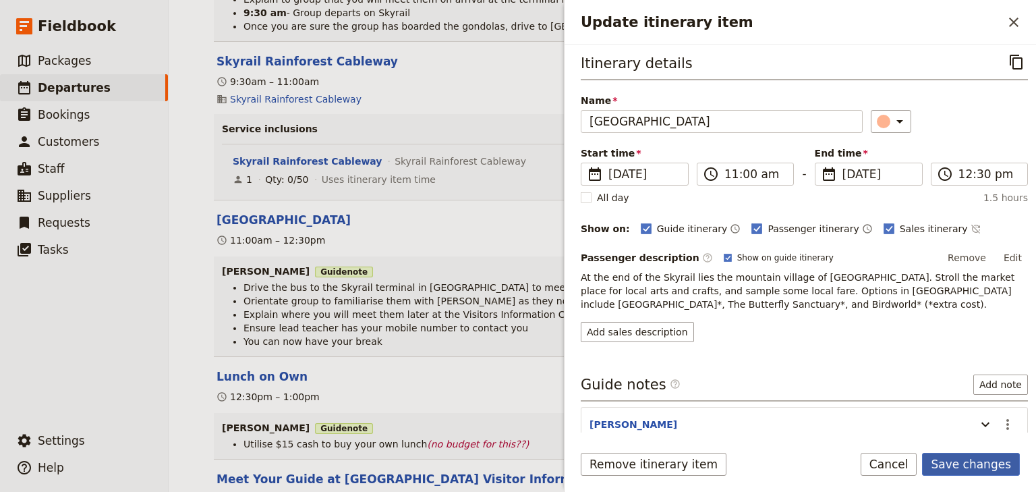
click at [959, 465] on button "Save changes" at bounding box center [971, 464] width 98 height 23
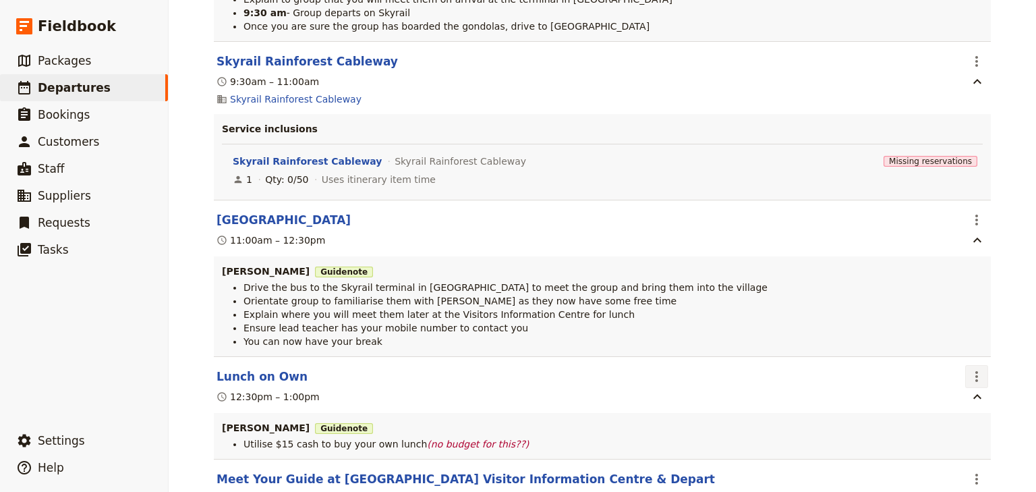
click at [973, 374] on icon "Actions" at bounding box center [977, 376] width 16 height 16
click at [961, 397] on button "Edit this itinerary item" at bounding box center [916, 405] width 135 height 19
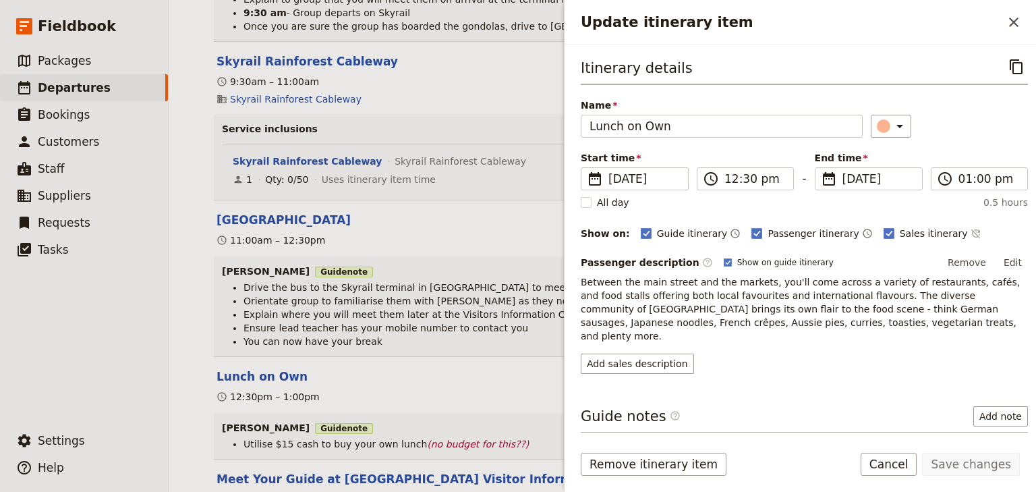
scroll to position [84, 0]
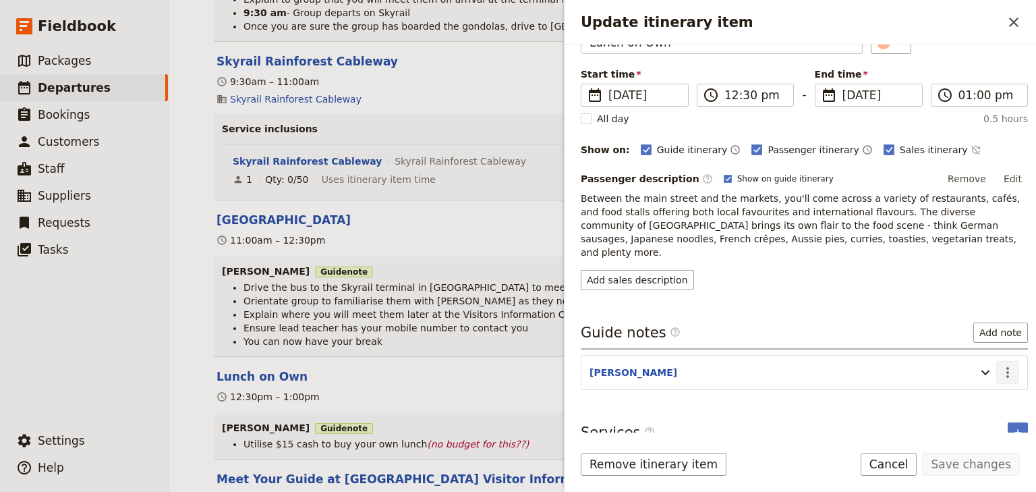
click at [1004, 364] on icon "Actions" at bounding box center [1008, 372] width 16 height 16
click at [952, 379] on span "Edit note" at bounding box center [961, 384] width 42 height 13
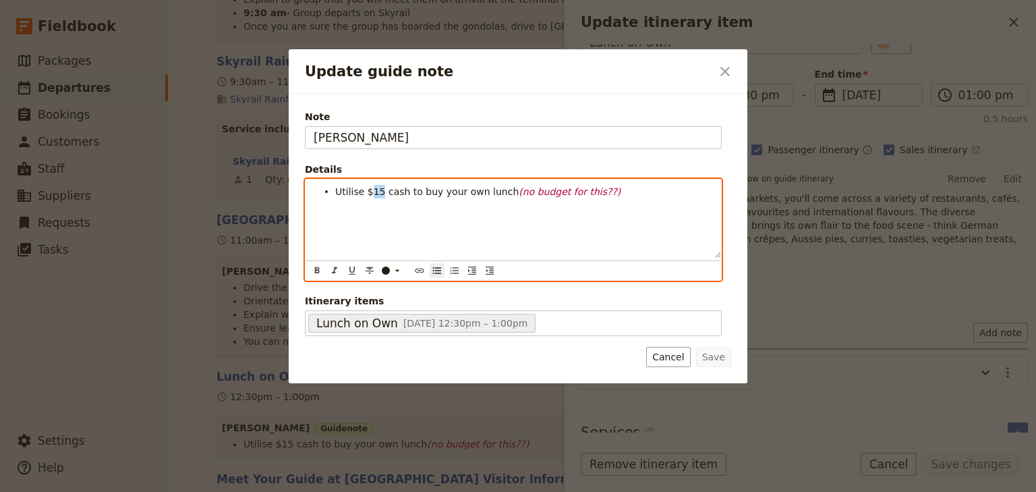
drag, startPoint x: 378, startPoint y: 189, endPoint x: 370, endPoint y: 189, distance: 8.1
click at [370, 189] on span "Utilise $15 cash to buy your own lunch" at bounding box center [426, 191] width 183 height 11
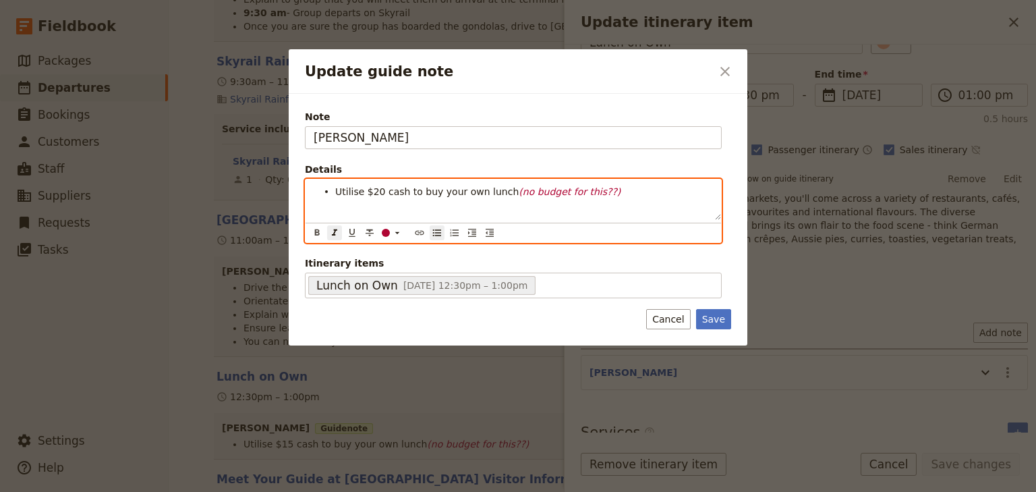
drag, startPoint x: 607, startPoint y: 193, endPoint x: 500, endPoint y: 190, distance: 107.3
click at [500, 190] on li "Utilise $20 cash to buy your own lunch (no budget for this??)" at bounding box center [524, 190] width 378 height 13
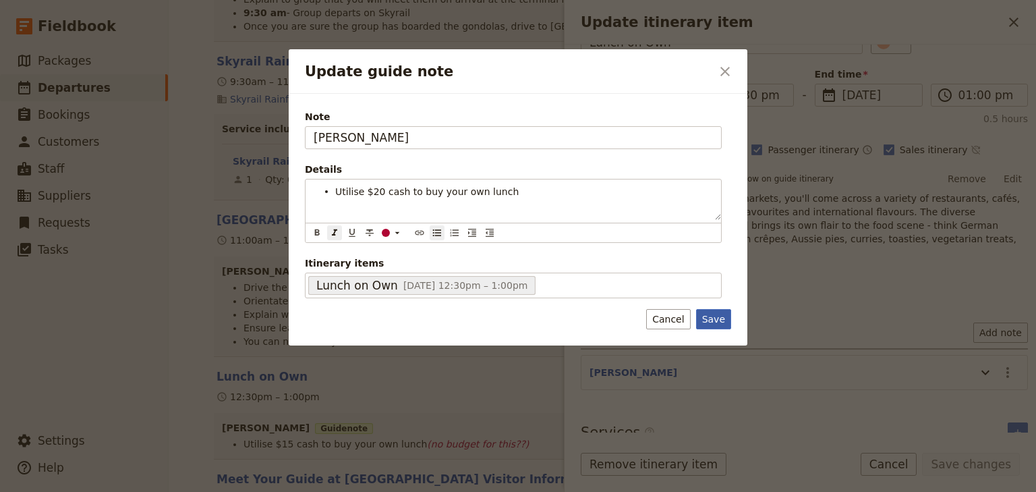
click at [714, 316] on div "Note [PERSON_NAME] Details Utilise $20 cash to buy your own lunch ​ ​ ​ ​ ​ ​ ​…" at bounding box center [518, 220] width 459 height 252
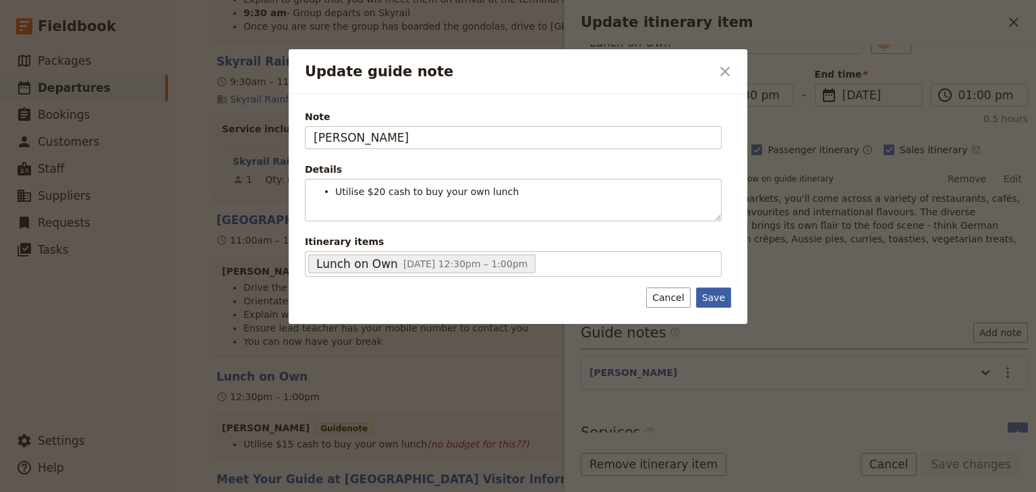
click at [718, 296] on button "Save" at bounding box center [713, 297] width 35 height 20
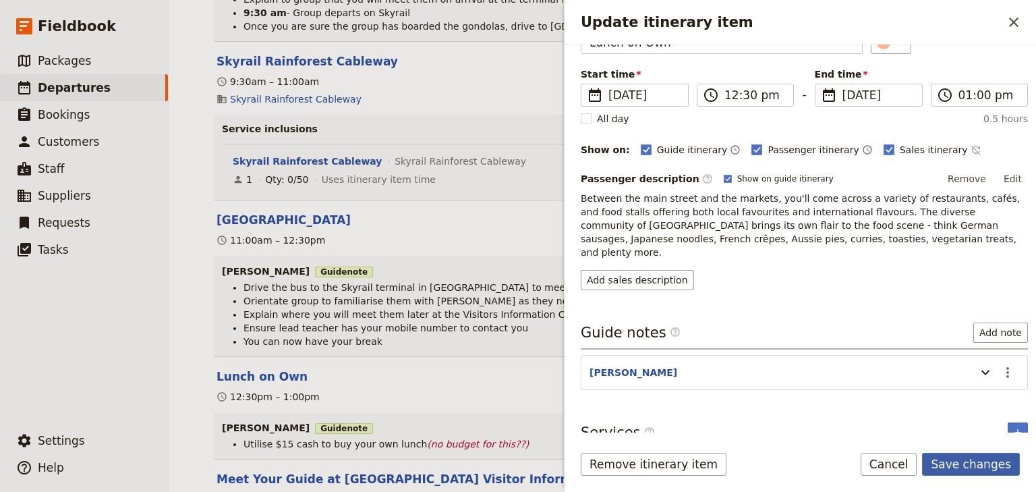
click at [988, 464] on button "Save changes" at bounding box center [971, 464] width 98 height 23
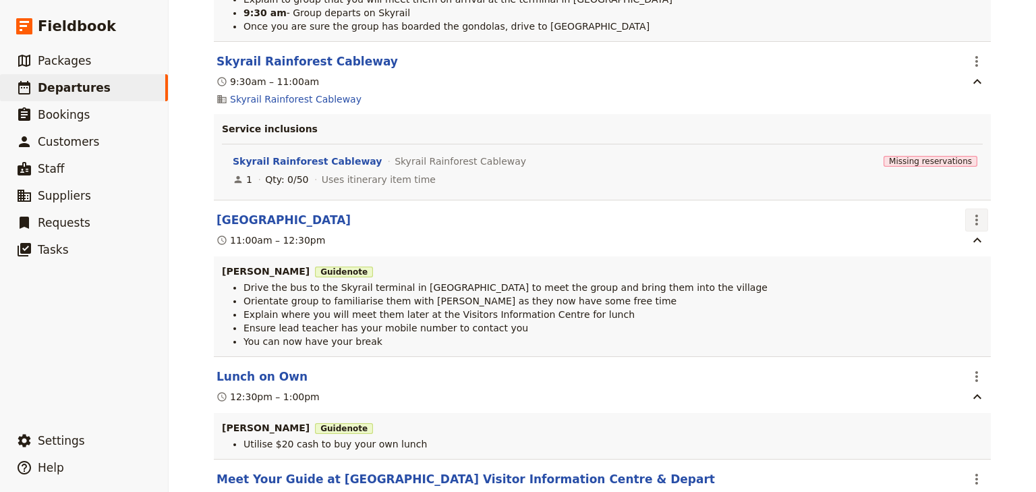
click at [971, 221] on icon "Actions" at bounding box center [977, 220] width 16 height 16
click at [957, 244] on span "Edit this itinerary item" at bounding box center [910, 247] width 106 height 13
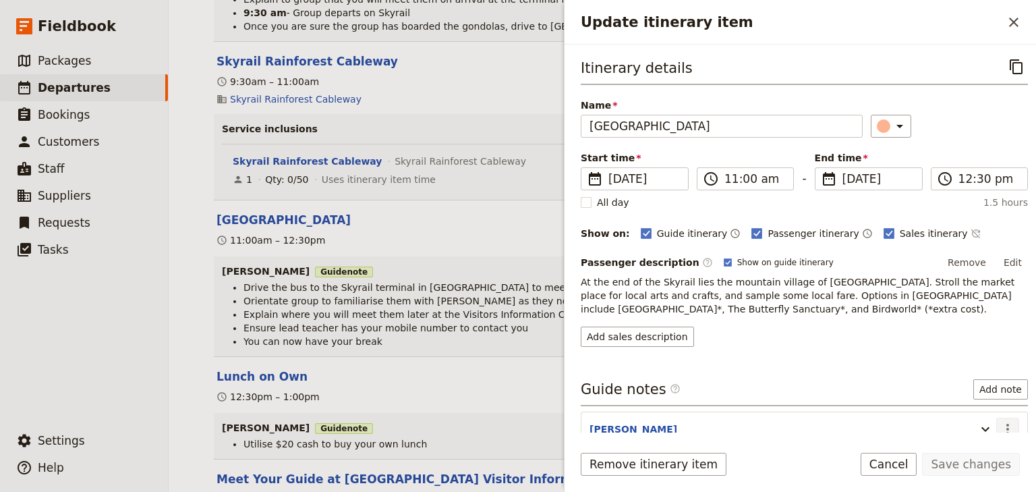
click at [1001, 428] on icon "Actions" at bounding box center [1008, 429] width 16 height 16
click at [970, 378] on span "Edit note" at bounding box center [961, 376] width 42 height 13
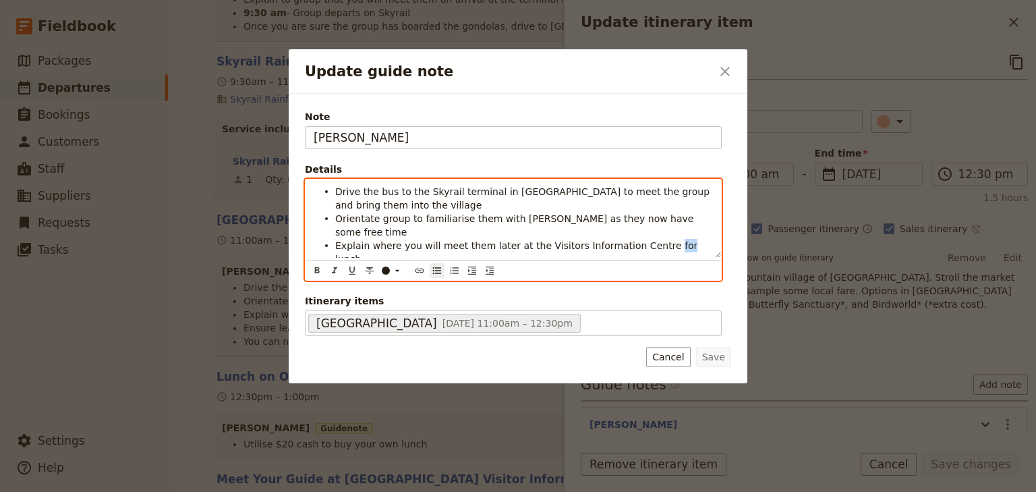
drag, startPoint x: 651, startPoint y: 229, endPoint x: 641, endPoint y: 229, distance: 10.1
click at [641, 240] on span "Explain where you will meet them later at the Visitors Information Centre for l…" at bounding box center [518, 252] width 366 height 24
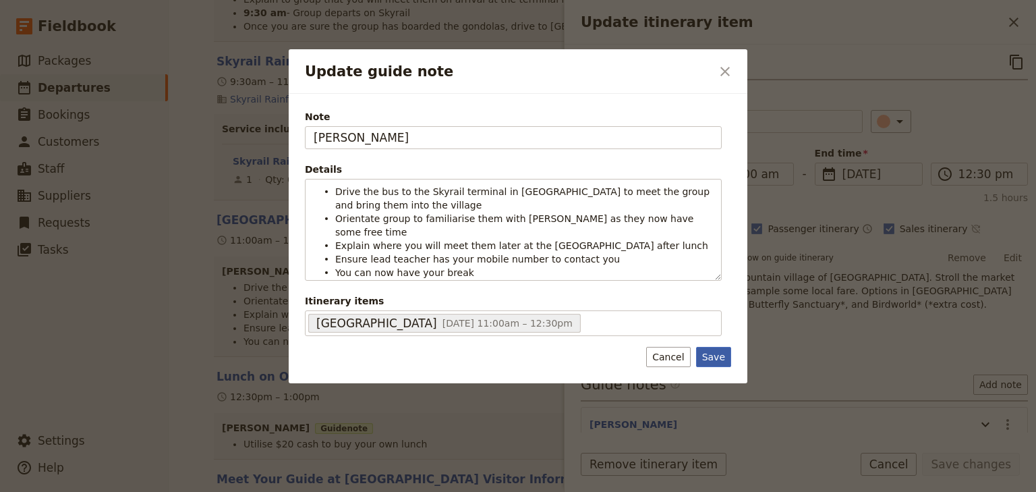
click at [716, 355] on button "Save" at bounding box center [713, 357] width 35 height 20
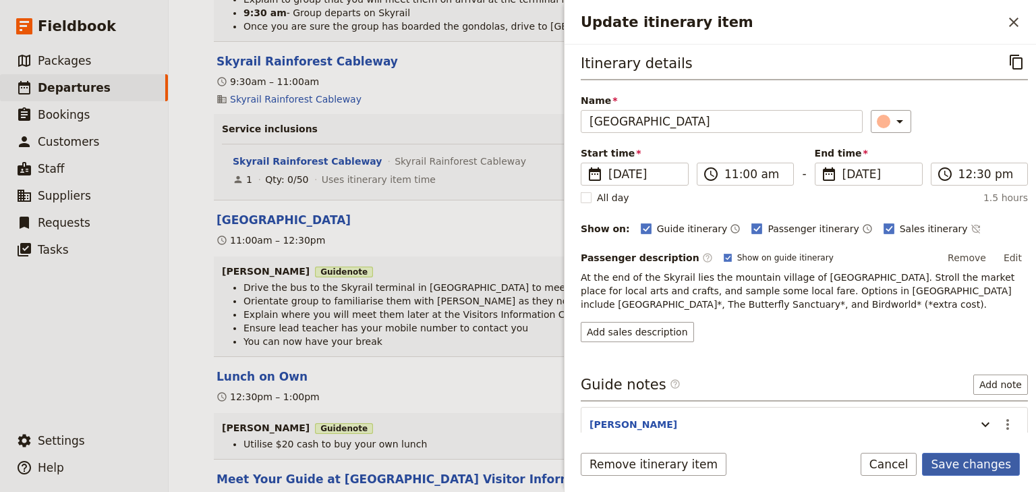
click at [996, 465] on button "Save changes" at bounding box center [971, 464] width 98 height 23
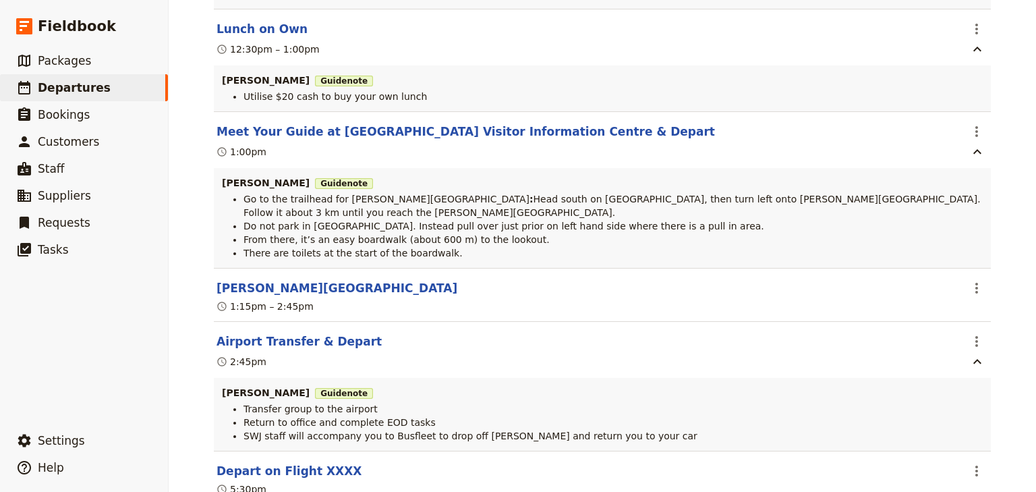
scroll to position [5290, 0]
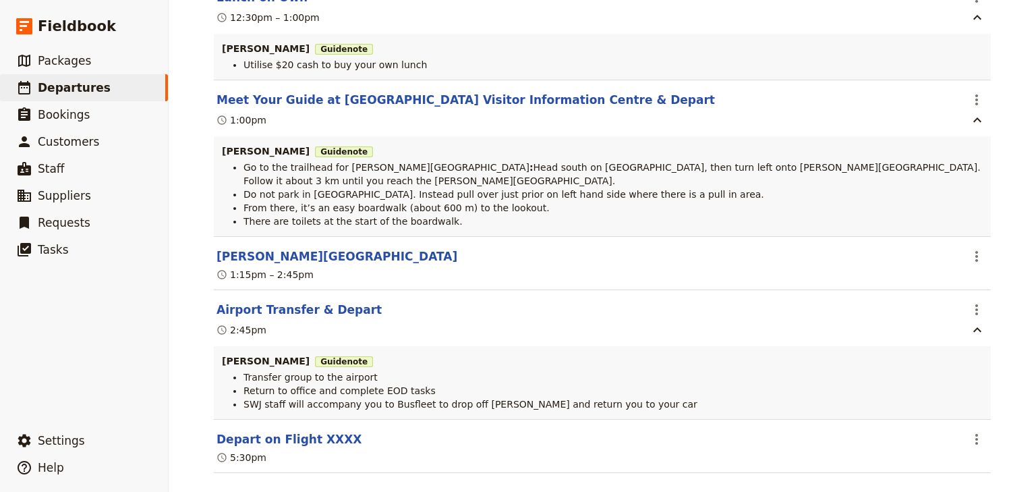
click at [1007, 284] on div "[GEOGRAPHIC_DATA]: Custom Trip 2025 ​ Draft [DATE] – [DATE] 4 days / 3 nights 0…" at bounding box center [602, 246] width 867 height 492
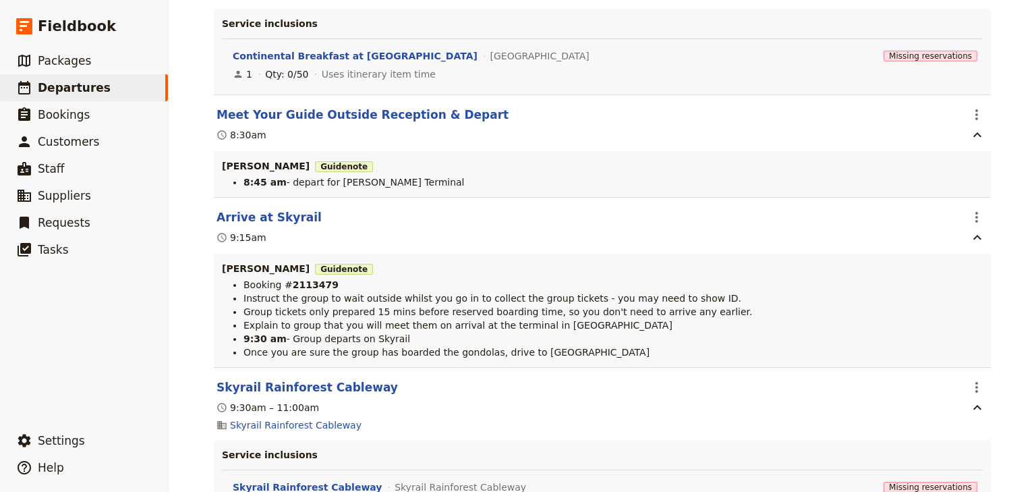
scroll to position [4588, 0]
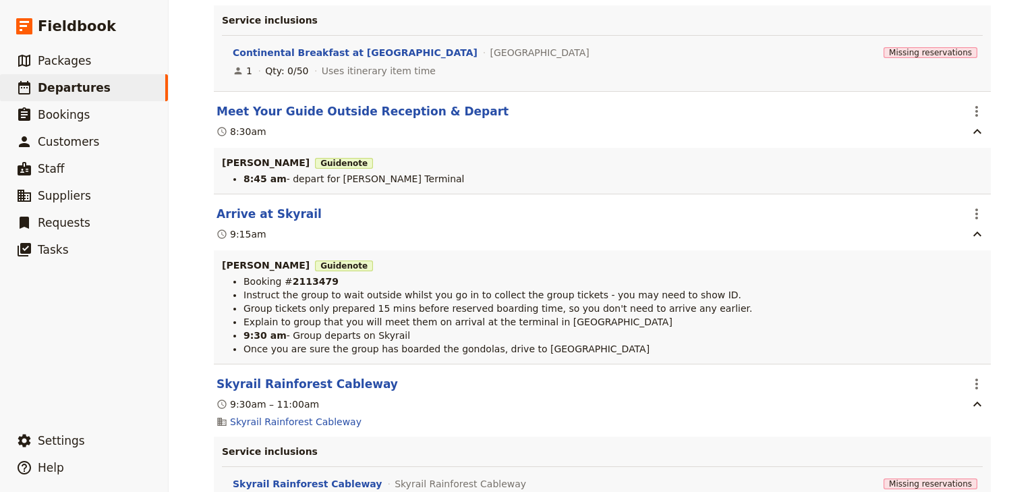
click at [1004, 287] on div "[GEOGRAPHIC_DATA]: Custom Trip 2025 ​ Draft [DATE] – [DATE] 4 days / 3 nights 0…" at bounding box center [602, 246] width 867 height 492
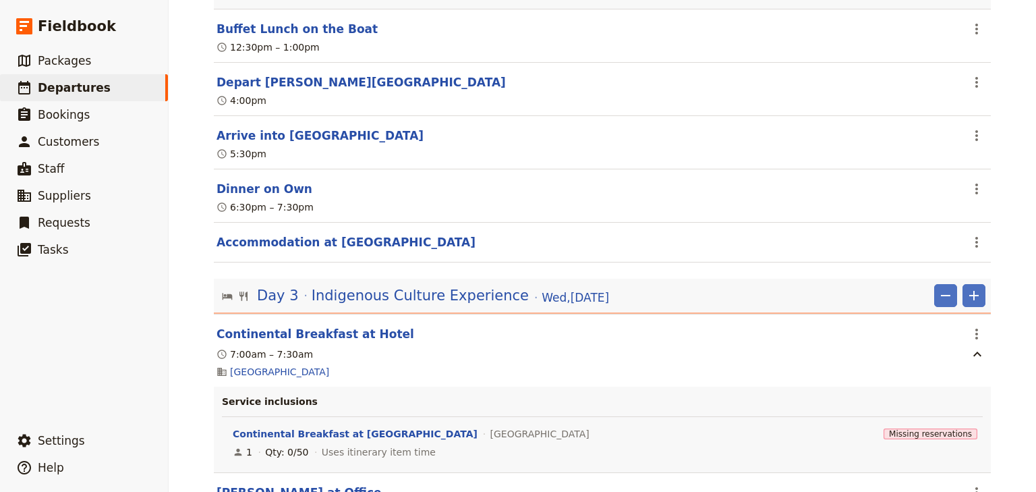
scroll to position [2592, 0]
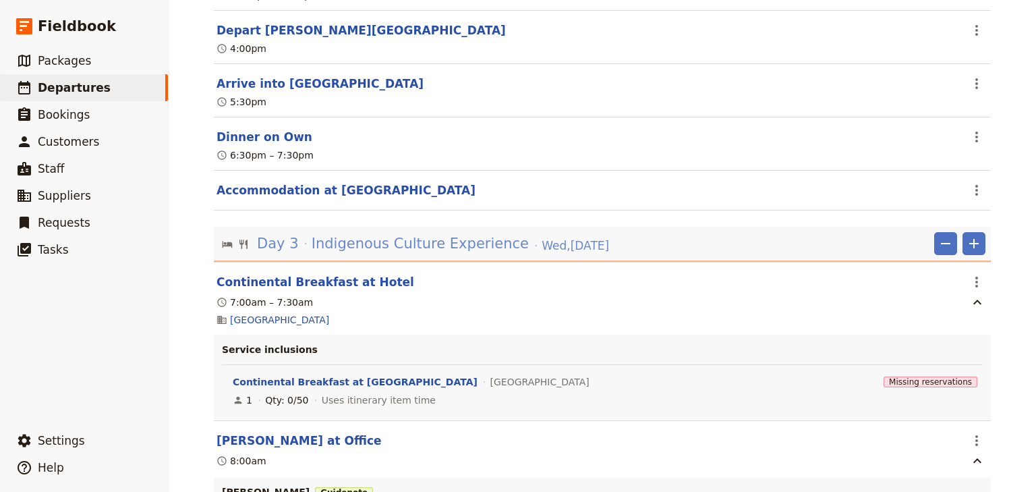
click at [451, 243] on span "Indigenous Culture Experience" at bounding box center [420, 243] width 217 height 20
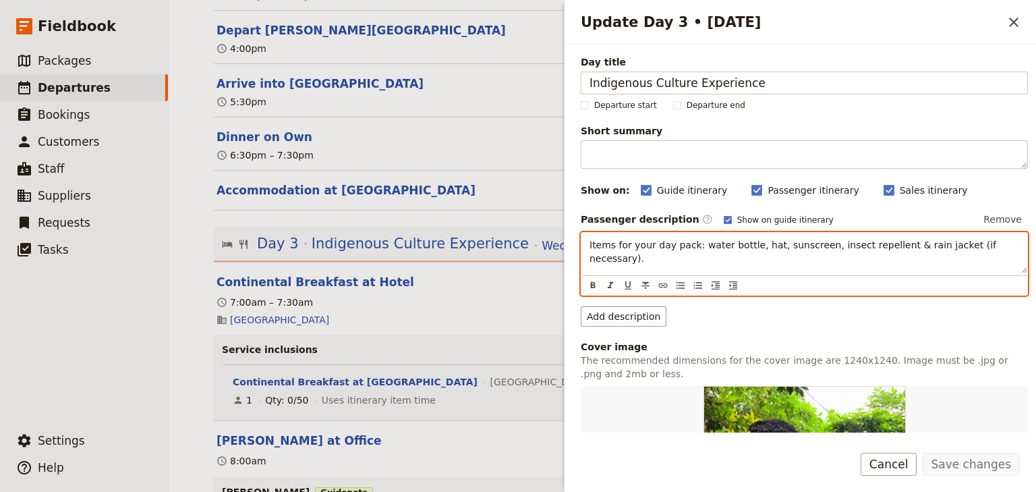
click at [992, 244] on p "Items for your day pack: water bottle, hat, sunscreen, insect repellent & rain …" at bounding box center [805, 251] width 430 height 27
click at [874, 243] on span "Items for your day pack: water bottle, hat, sunscreen, insect repellent & rain …" at bounding box center [794, 251] width 409 height 24
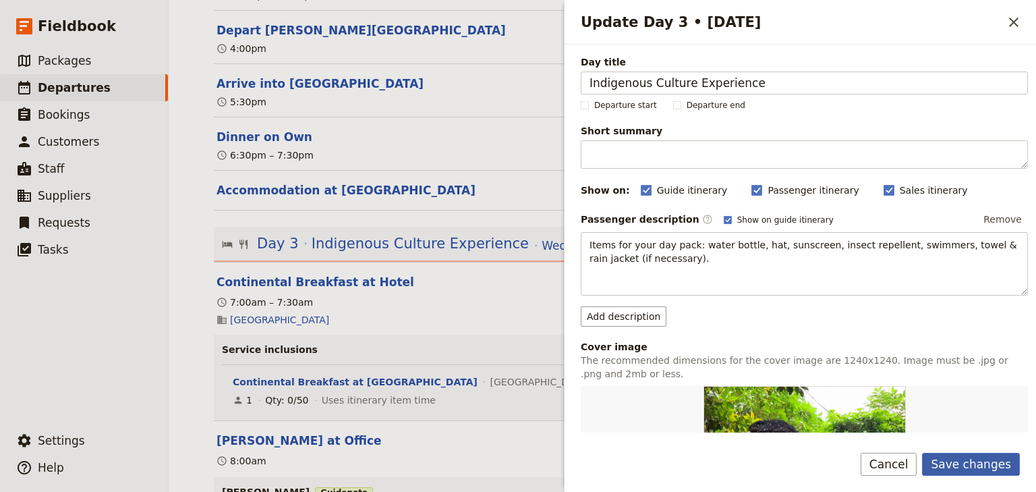
click at [988, 461] on button "Save changes" at bounding box center [971, 464] width 98 height 23
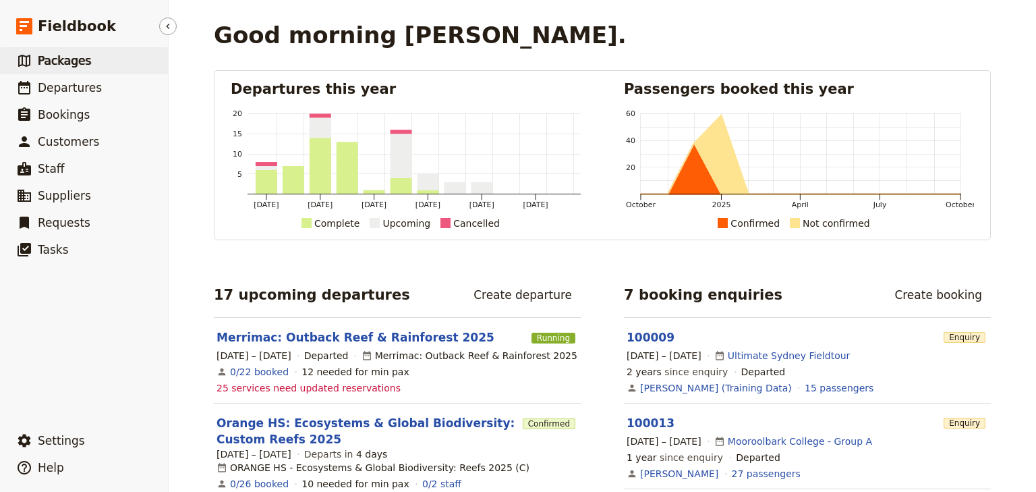
click at [79, 65] on span "Packages" at bounding box center [64, 60] width 53 height 13
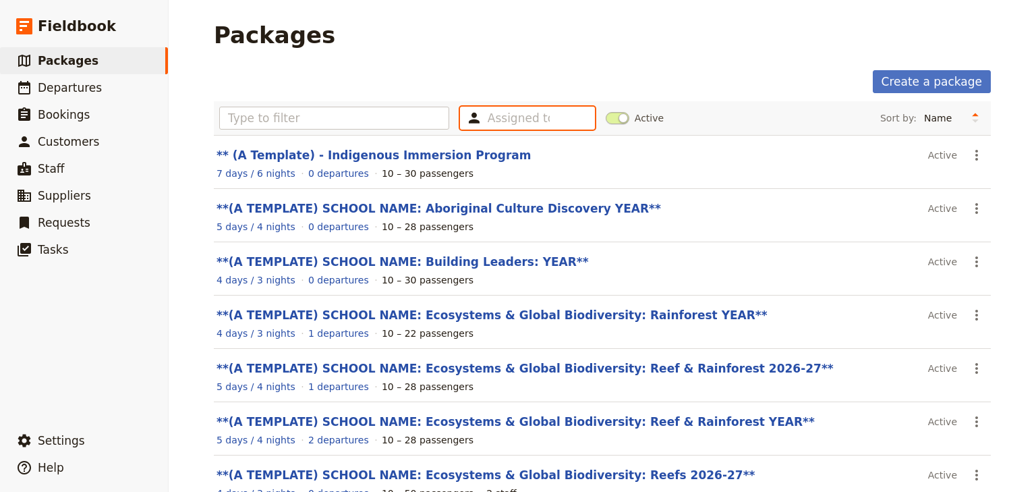
click at [530, 123] on input "text" at bounding box center [519, 118] width 62 height 16
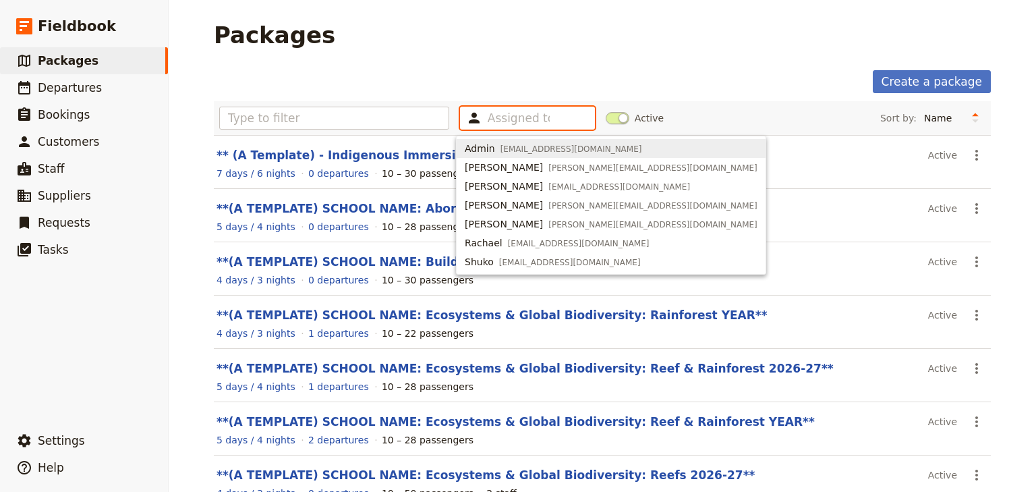
click at [501, 148] on span "[EMAIL_ADDRESS][DOMAIN_NAME]" at bounding box center [572, 149] width 142 height 11
type input "63e494f617e66b9aad5552ba"
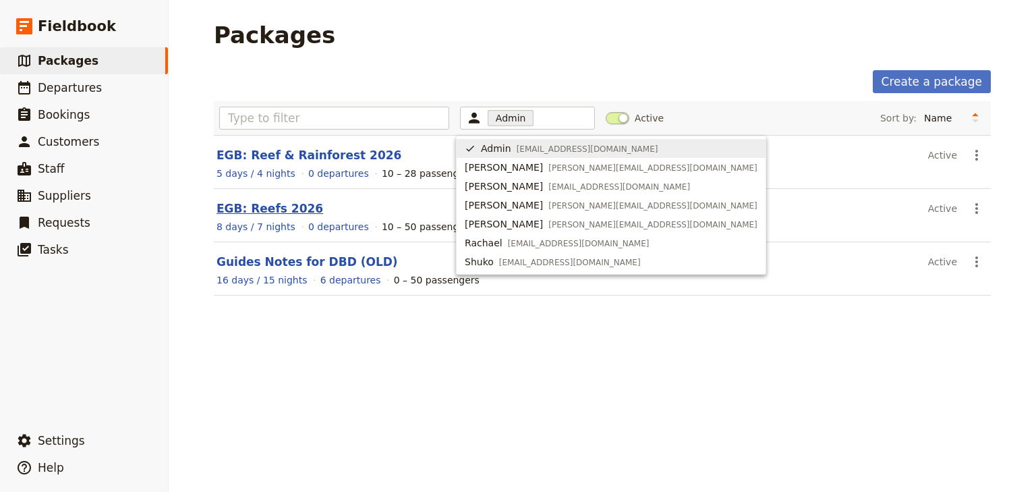
click at [278, 207] on link "EGB: Reefs 2026" at bounding box center [270, 208] width 107 height 13
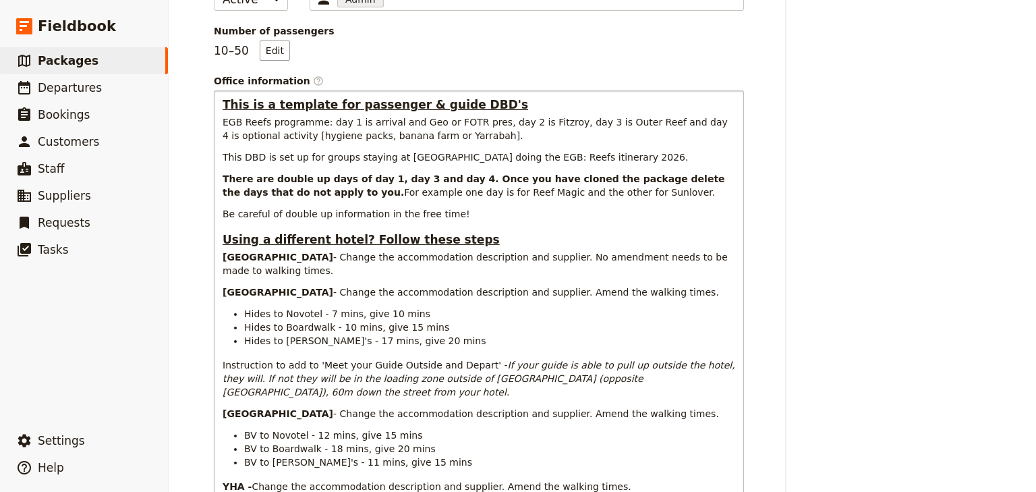
scroll to position [324, 0]
